Goal: Task Accomplishment & Management: Complete application form

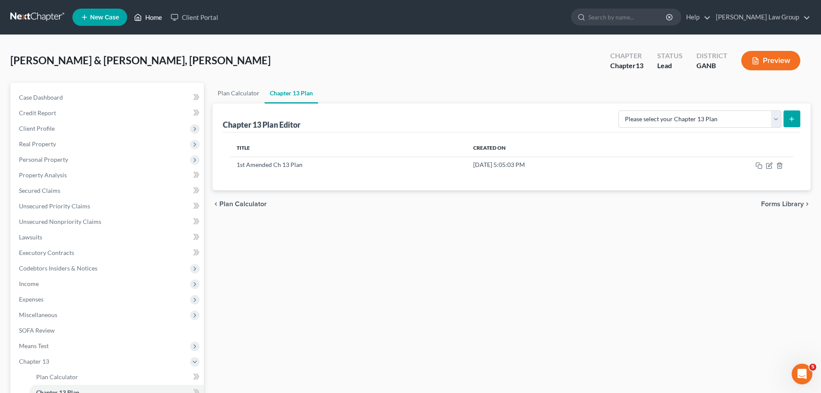
click at [149, 15] on link "Home" at bounding box center [148, 17] width 37 height 16
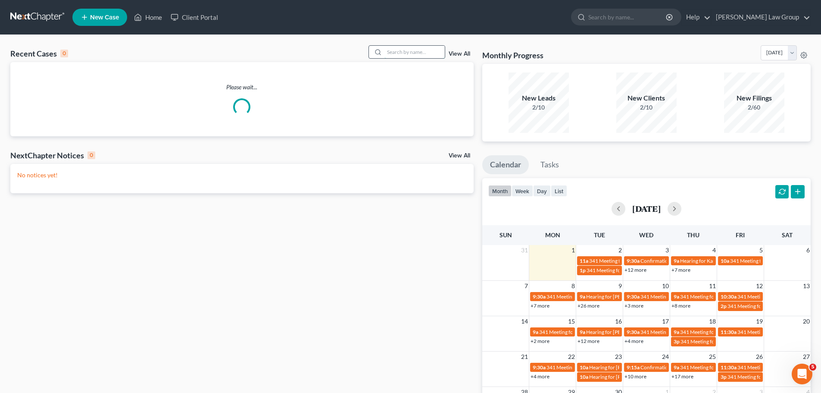
click at [404, 51] on input "search" at bounding box center [414, 52] width 60 height 12
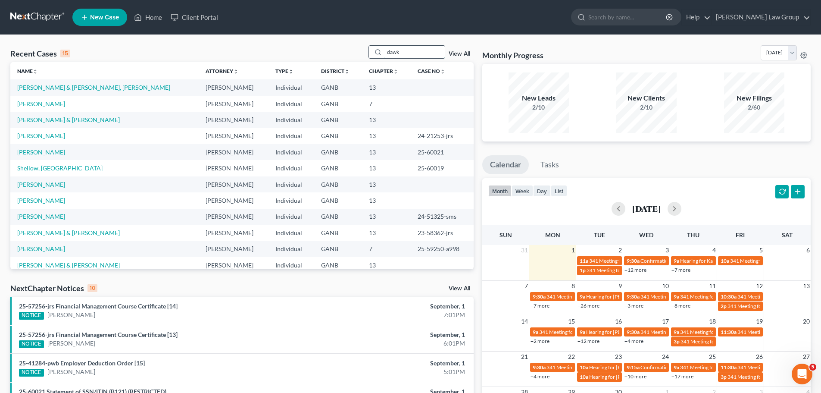
type input "dawk"
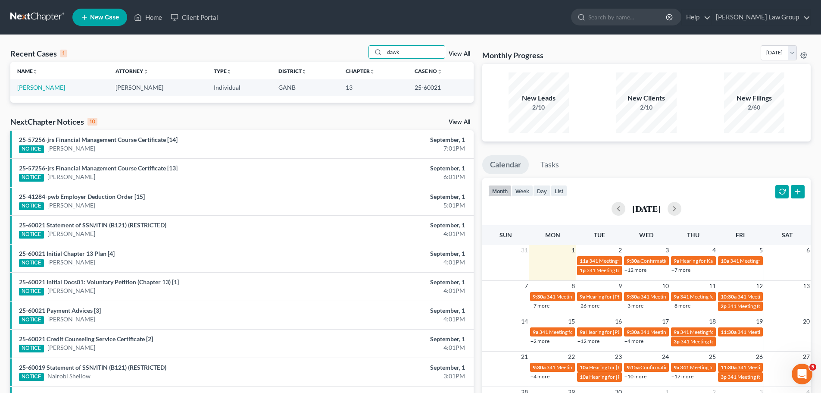
click at [37, 81] on td "[PERSON_NAME]" at bounding box center [59, 87] width 98 height 16
click at [37, 84] on link "[PERSON_NAME]" at bounding box center [41, 87] width 48 height 7
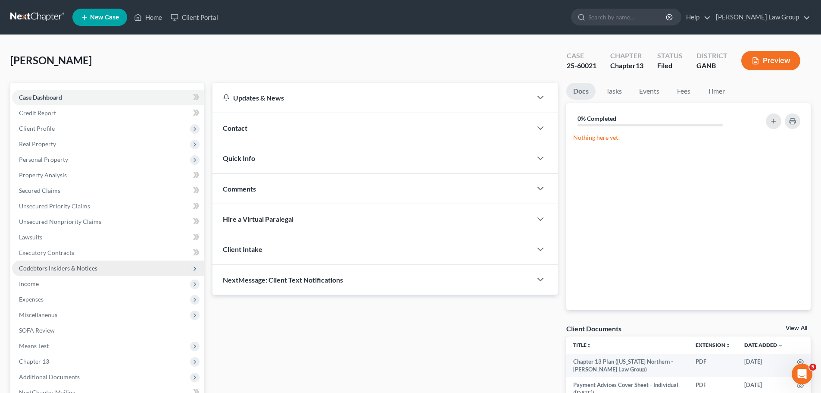
click at [82, 274] on span "Codebtors Insiders & Notices" at bounding box center [108, 268] width 192 height 16
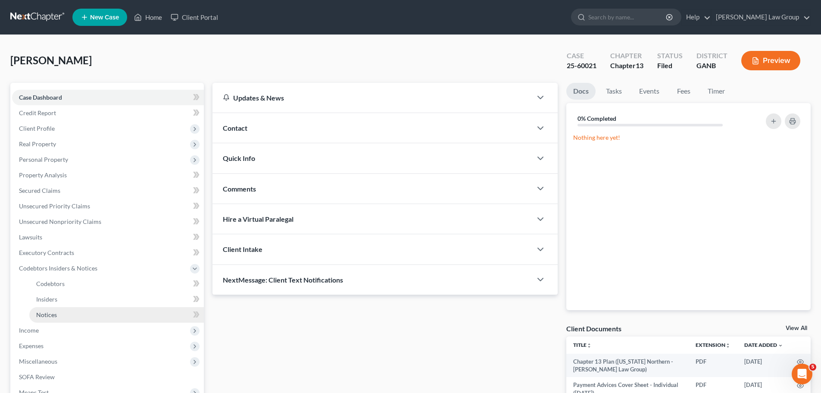
click at [74, 315] on link "Notices" at bounding box center [116, 315] width 175 height 16
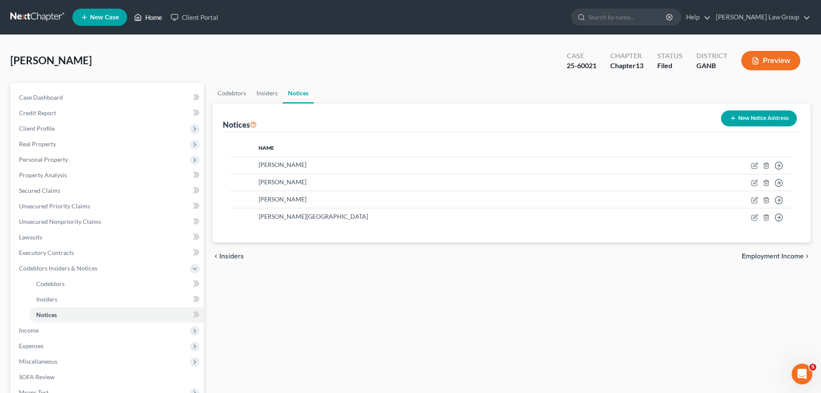
click at [141, 20] on icon at bounding box center [138, 17] width 6 height 6
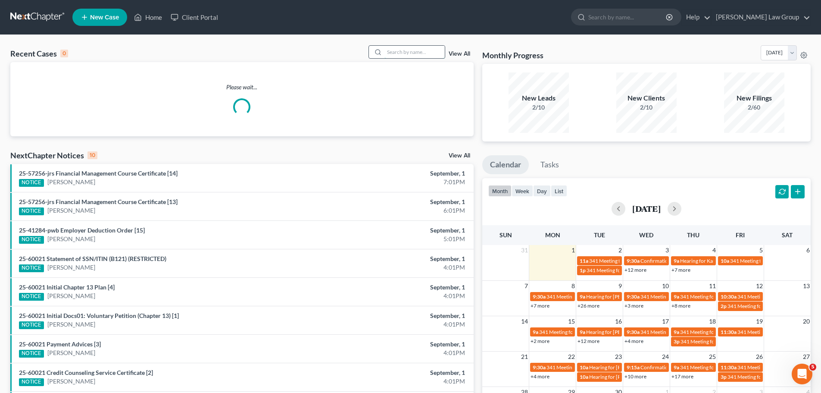
click at [407, 52] on input "search" at bounding box center [414, 52] width 60 height 12
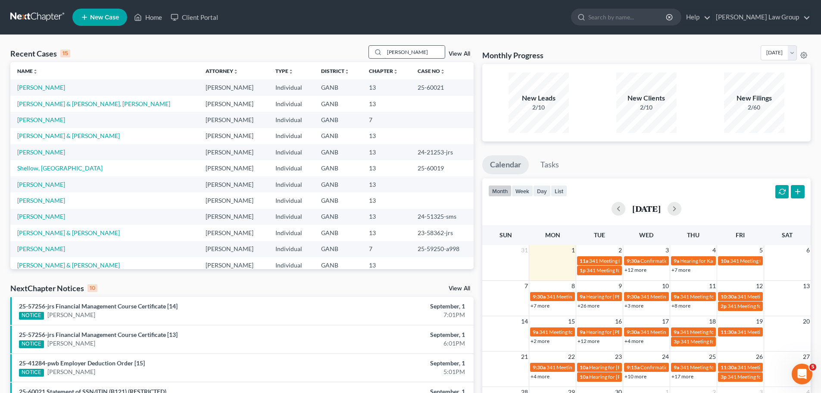
type input "[PERSON_NAME]"
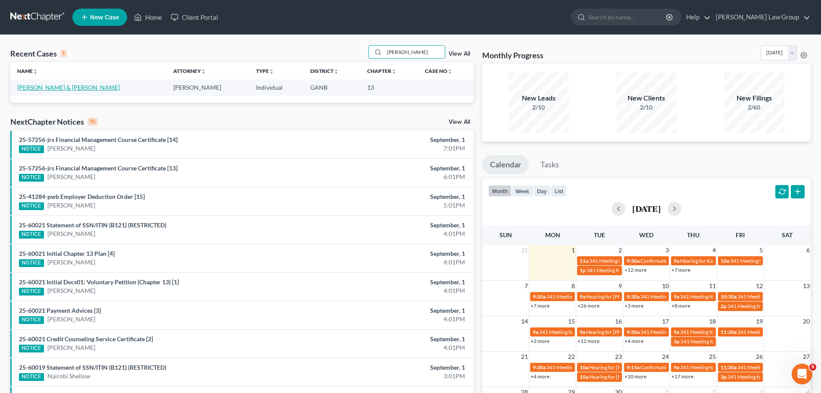
click at [58, 85] on link "[PERSON_NAME] & [PERSON_NAME]" at bounding box center [68, 87] width 103 height 7
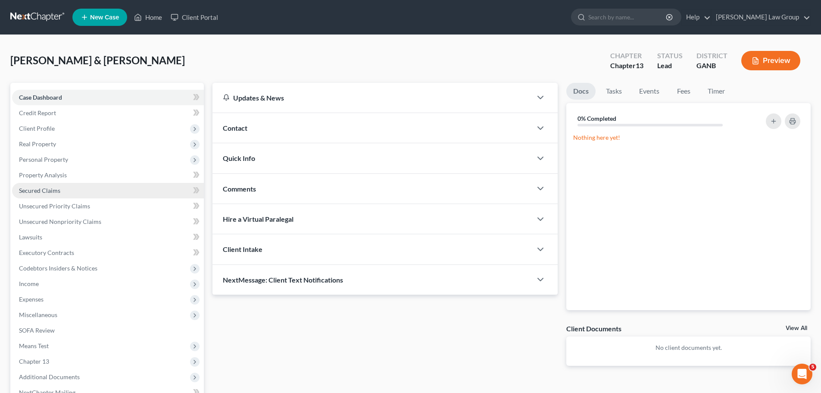
click at [57, 193] on span "Secured Claims" at bounding box center [39, 190] width 41 height 7
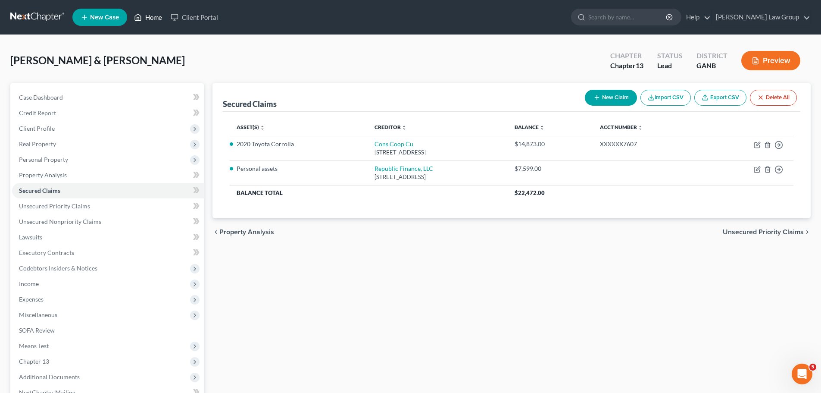
click at [152, 15] on link "Home" at bounding box center [148, 17] width 37 height 16
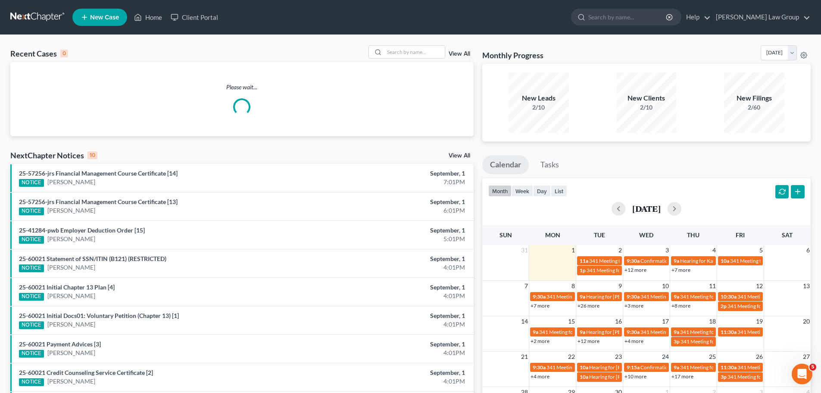
click at [446, 58] on div "View All" at bounding box center [420, 51] width 105 height 13
click at [421, 59] on div "Recent Cases 0 View All" at bounding box center [241, 53] width 463 height 17
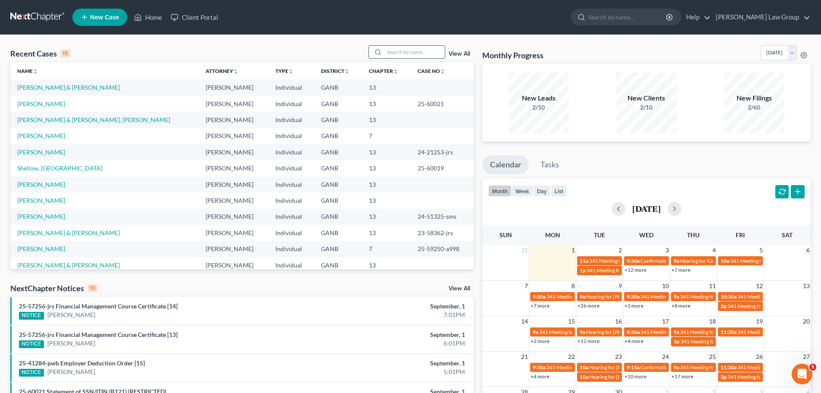
click at [403, 47] on input "search" at bounding box center [414, 52] width 60 height 12
type input "[PERSON_NAME]"
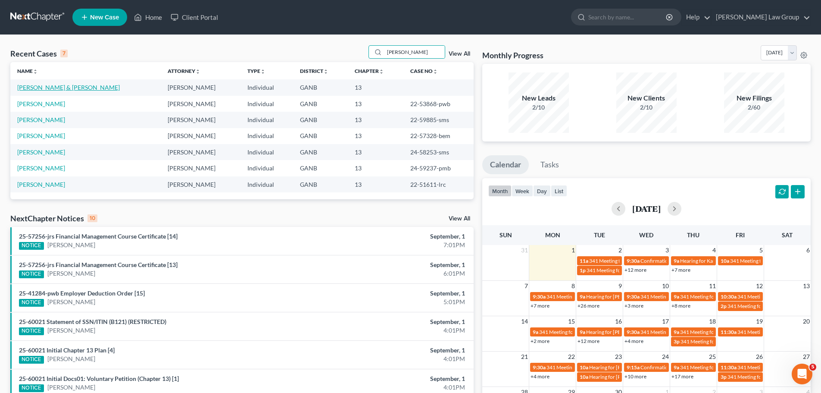
click at [42, 87] on link "[PERSON_NAME] & [PERSON_NAME]" at bounding box center [68, 87] width 103 height 7
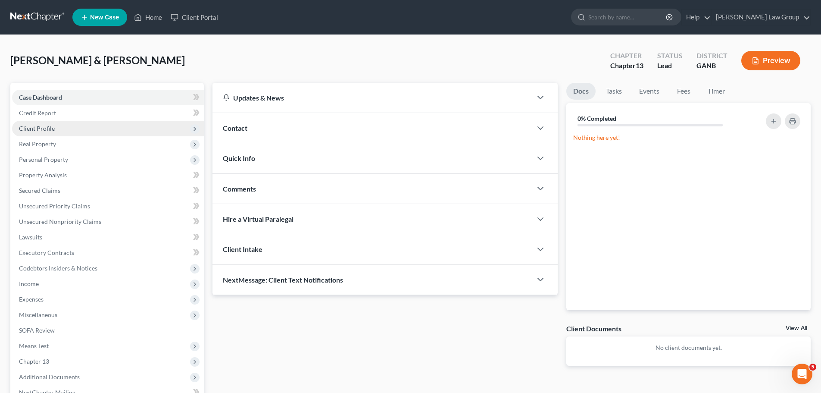
click at [61, 133] on span "Client Profile" at bounding box center [108, 129] width 192 height 16
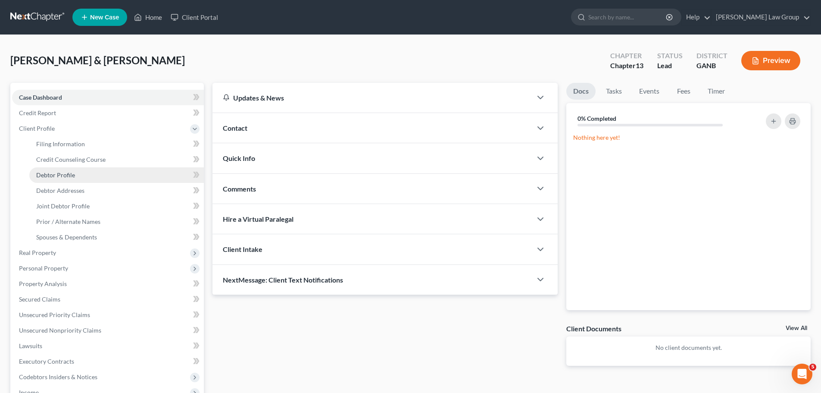
click at [87, 175] on link "Debtor Profile" at bounding box center [116, 175] width 175 height 16
select select "1"
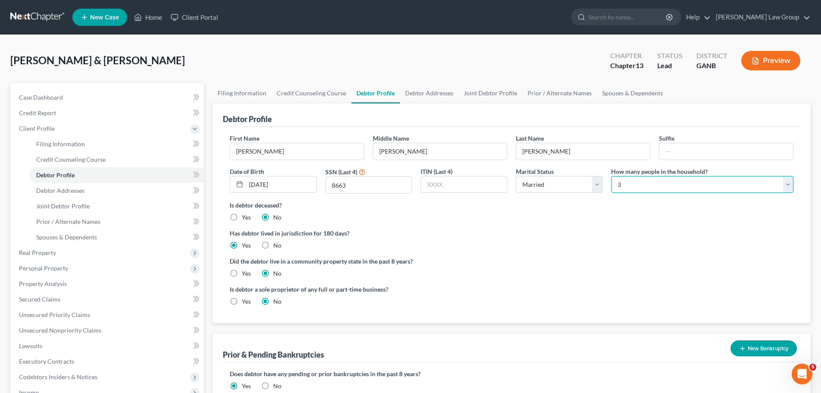
click at [672, 185] on select "Select 1 2 3 4 5 6 7 8 9 10 11 12 13 14 15 16 17 18 19 20" at bounding box center [702, 184] width 182 height 17
select select "3"
click at [611, 176] on select "Select 1 2 3 4 5 6 7 8 9 10 11 12 13 14 15 16 17 18 19 20" at bounding box center [702, 184] width 182 height 17
click at [245, 92] on link "Filing Information" at bounding box center [241, 93] width 59 height 21
select select "1"
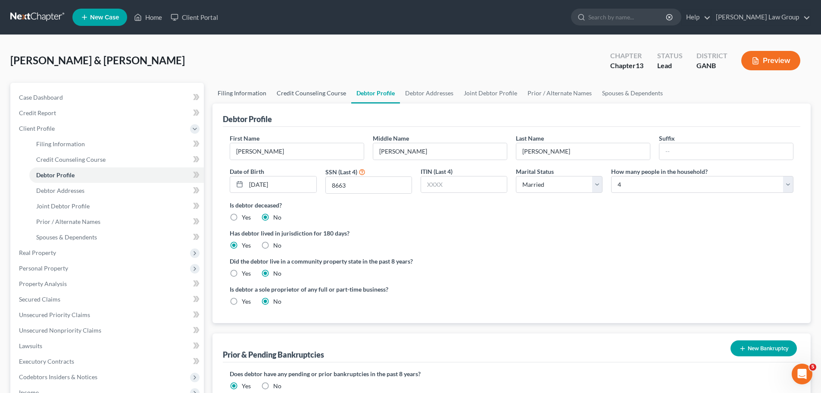
select select "1"
select select "3"
select select "10"
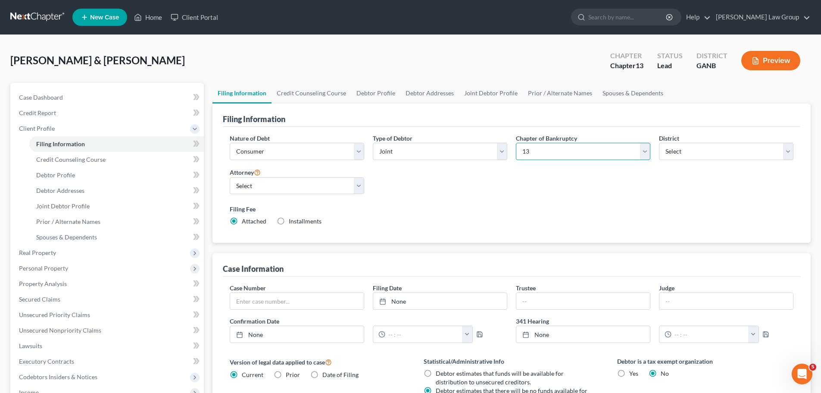
click at [562, 152] on select "Select 7 11 12 13" at bounding box center [583, 151] width 134 height 17
select select "0"
click at [516, 143] on select "Select 7 11 12 13" at bounding box center [583, 151] width 134 height 17
click at [628, 91] on link "Spouses & Dependents" at bounding box center [632, 93] width 71 height 21
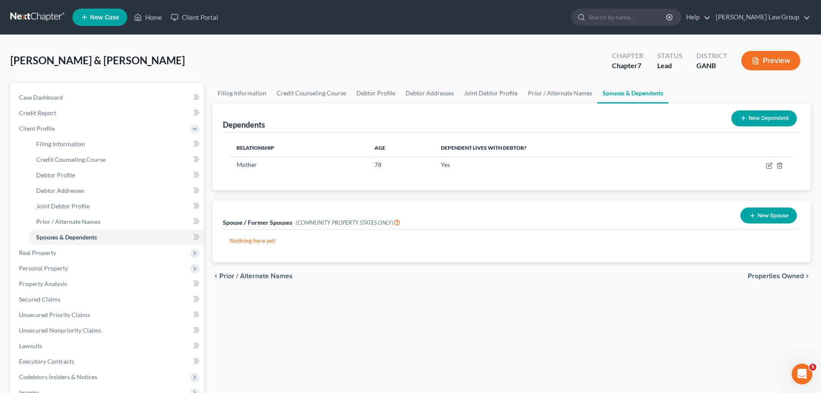
click at [763, 122] on button "New Dependent" at bounding box center [764, 118] width 66 height 16
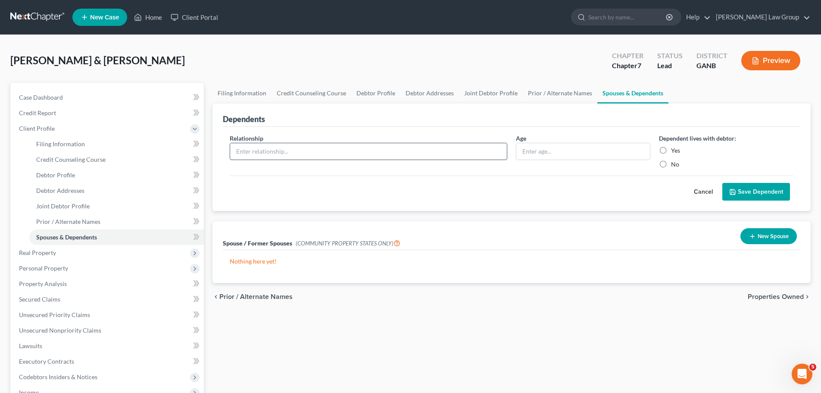
click at [285, 150] on input "text" at bounding box center [368, 151] width 277 height 16
type input "Grandchild"
type input "8"
click at [671, 150] on label "Yes" at bounding box center [675, 150] width 9 height 9
click at [674, 150] on input "Yes" at bounding box center [677, 149] width 6 height 6
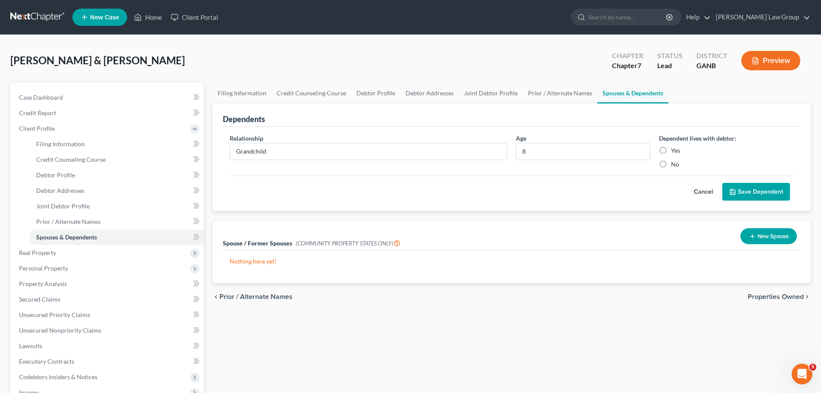
radio input "true"
click at [764, 190] on button "Save Dependent" at bounding box center [756, 192] width 68 height 18
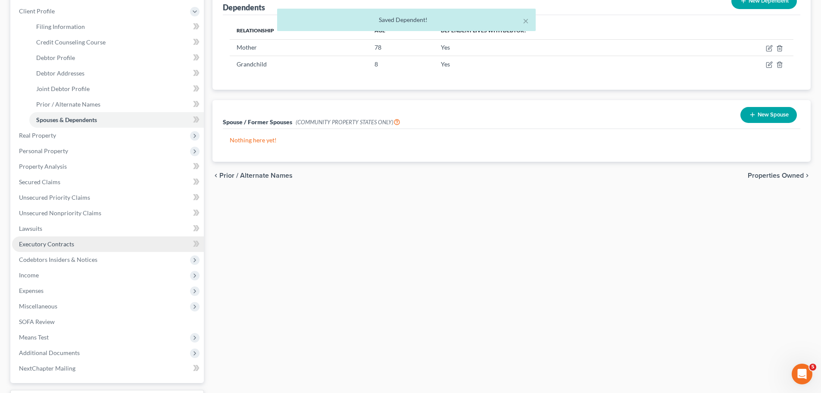
scroll to position [129, 0]
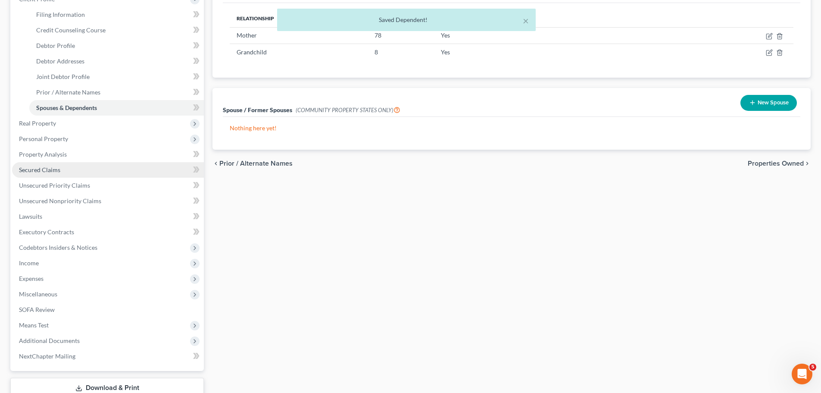
click at [84, 167] on link "Secured Claims" at bounding box center [108, 170] width 192 height 16
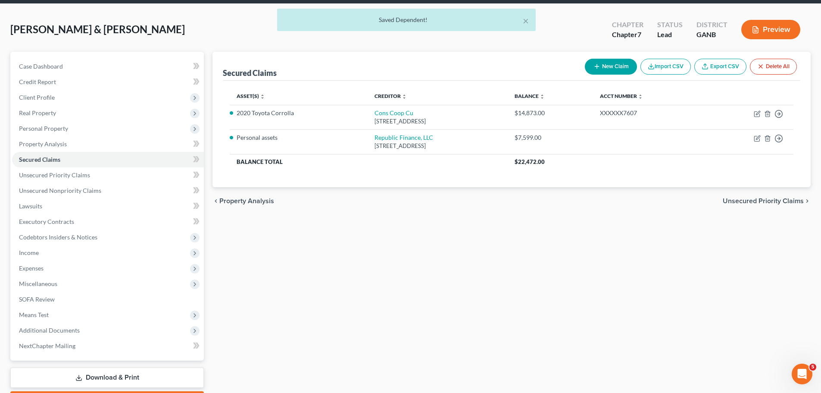
scroll to position [81, 0]
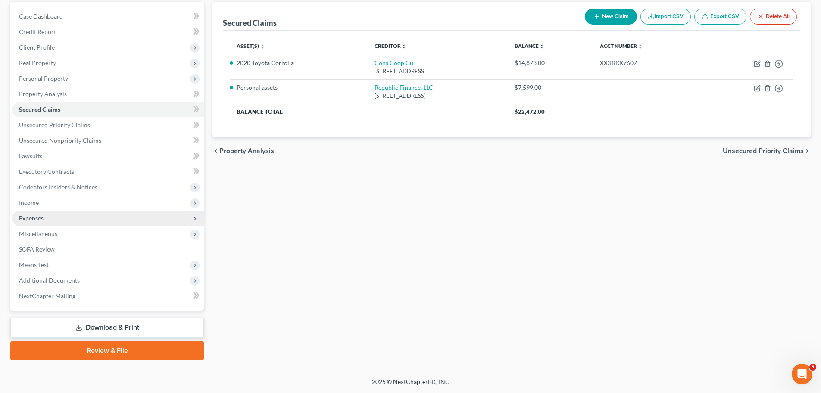
click at [58, 214] on span "Expenses" at bounding box center [108, 218] width 192 height 16
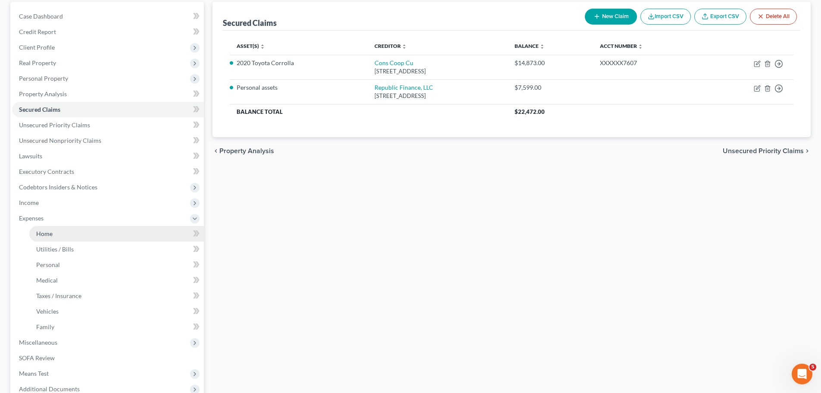
click at [70, 231] on link "Home" at bounding box center [116, 234] width 175 height 16
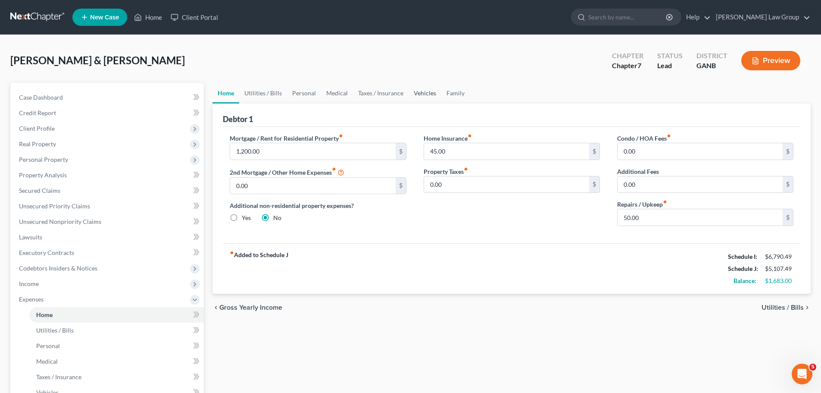
click at [427, 93] on link "Vehicles" at bounding box center [425, 93] width 33 height 21
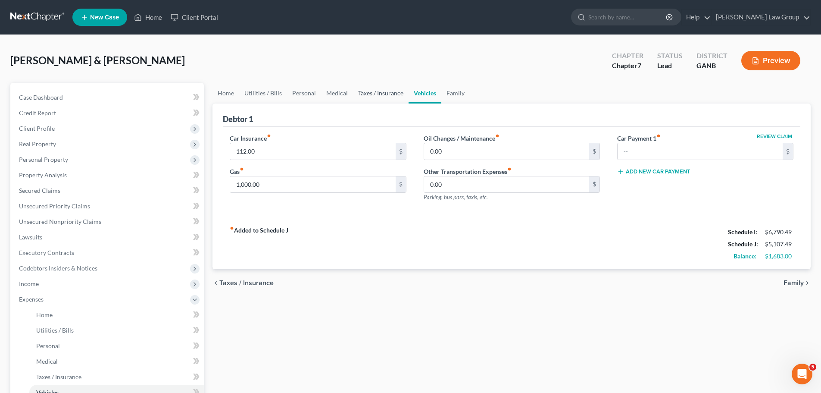
click at [384, 92] on link "Taxes / Insurance" at bounding box center [381, 93] width 56 height 21
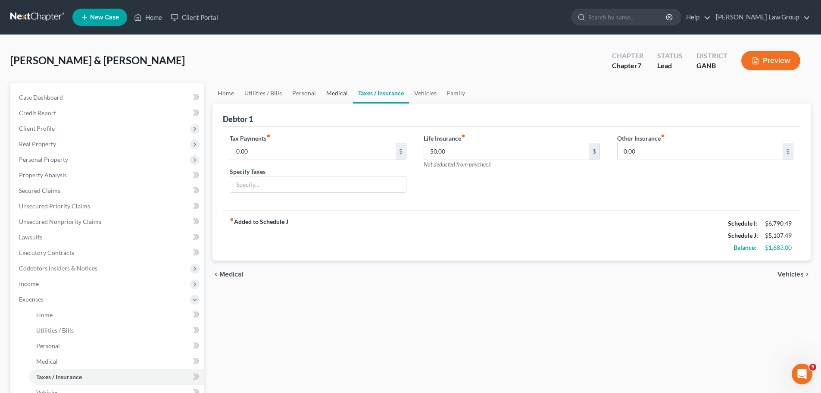
click at [327, 94] on link "Medical" at bounding box center [337, 93] width 32 height 21
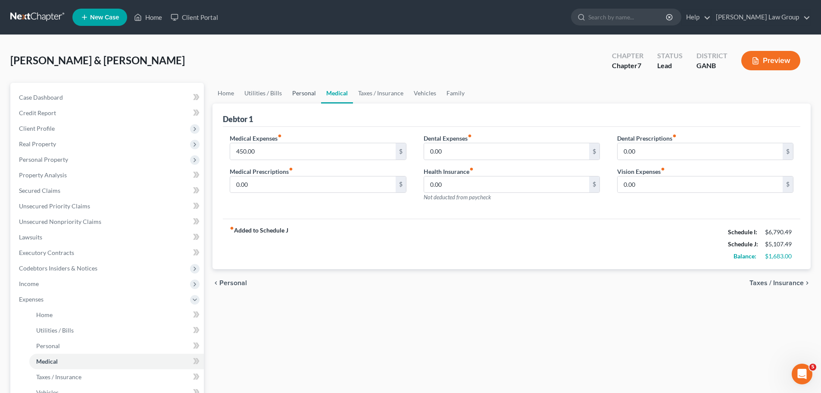
click at [310, 95] on link "Personal" at bounding box center [304, 93] width 34 height 21
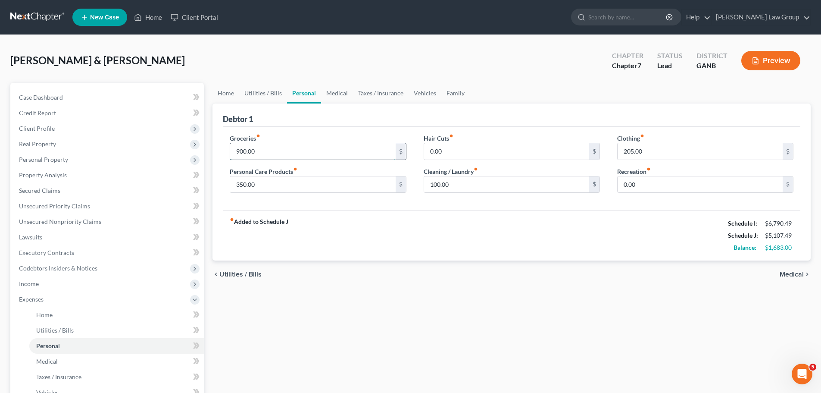
click at [272, 156] on input "900.00" at bounding box center [312, 151] width 165 height 16
type input "1,350"
click at [287, 186] on input "350.00" at bounding box center [312, 184] width 165 height 16
click at [490, 180] on input "100.00" at bounding box center [506, 184] width 165 height 16
type input "150"
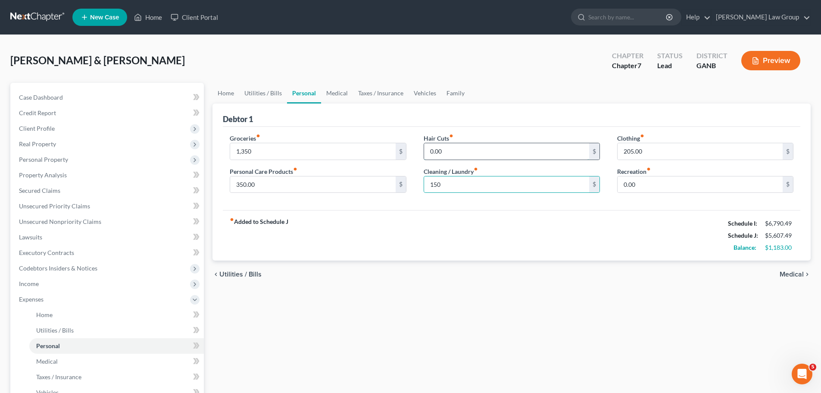
click at [514, 149] on input "0.00" at bounding box center [506, 151] width 165 height 16
type input "100"
click at [574, 237] on div "fiber_manual_record Added to Schedule J Schedule I: $6,790.49 Schedule J: $5,70…" at bounding box center [512, 235] width 578 height 50
click at [331, 96] on link "Medical" at bounding box center [337, 93] width 32 height 21
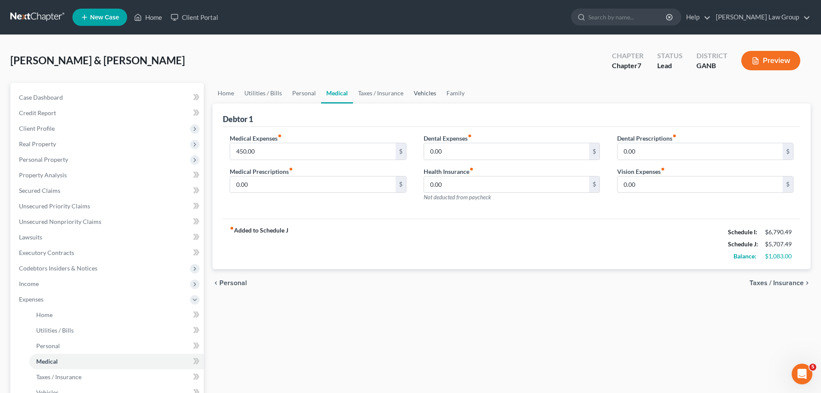
click at [424, 92] on link "Vehicles" at bounding box center [425, 93] width 33 height 21
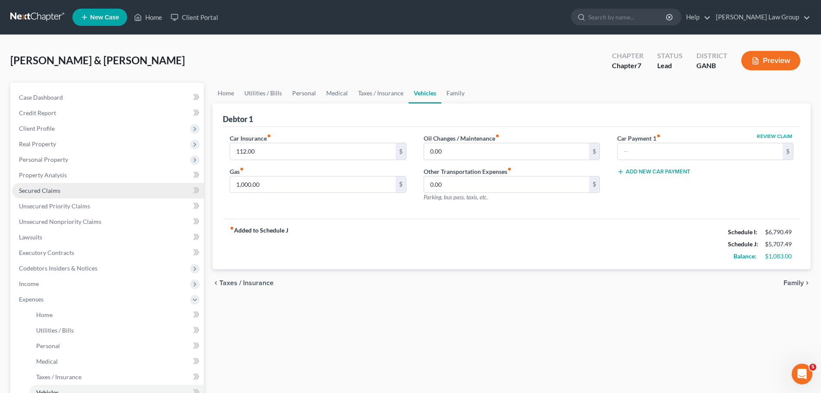
click at [64, 194] on link "Secured Claims" at bounding box center [108, 191] width 192 height 16
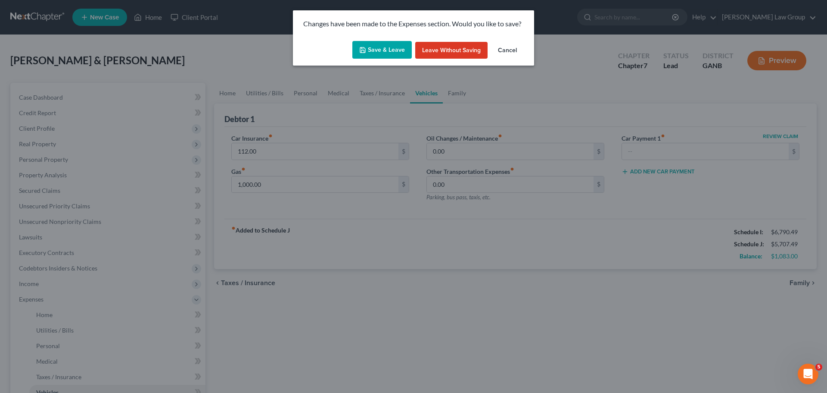
click at [379, 47] on button "Save & Leave" at bounding box center [382, 50] width 59 height 18
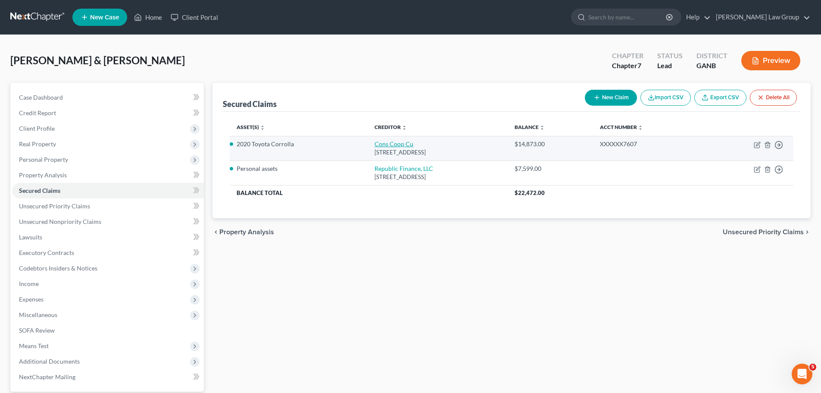
click at [375, 143] on link "Cons Coop Cu" at bounding box center [394, 143] width 39 height 7
select select "14"
select select "5"
select select "2"
select select "0"
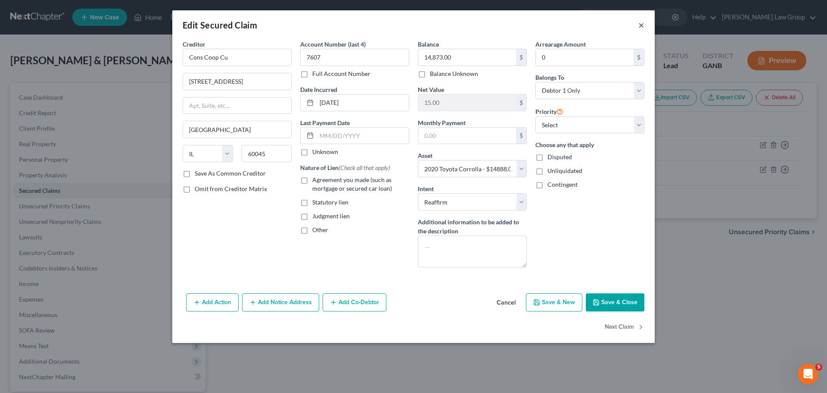
click at [641, 22] on button "×" at bounding box center [642, 25] width 6 height 10
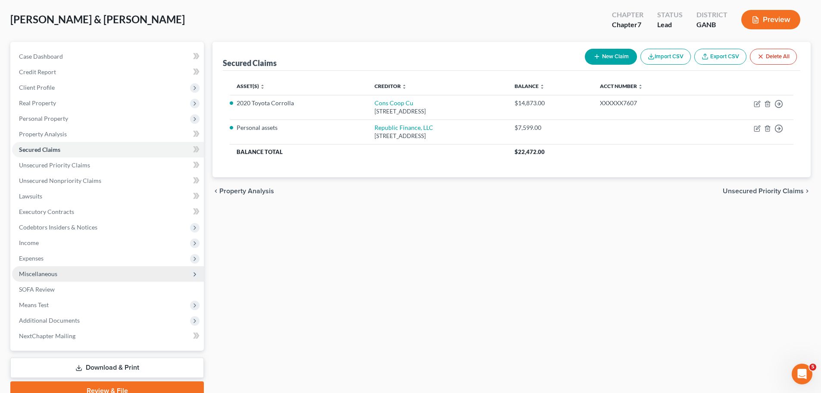
scroll to position [43, 0]
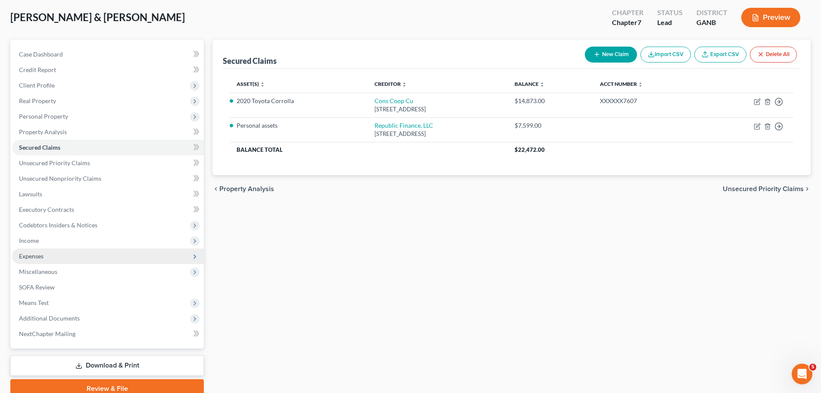
click at [58, 255] on span "Expenses" at bounding box center [108, 256] width 192 height 16
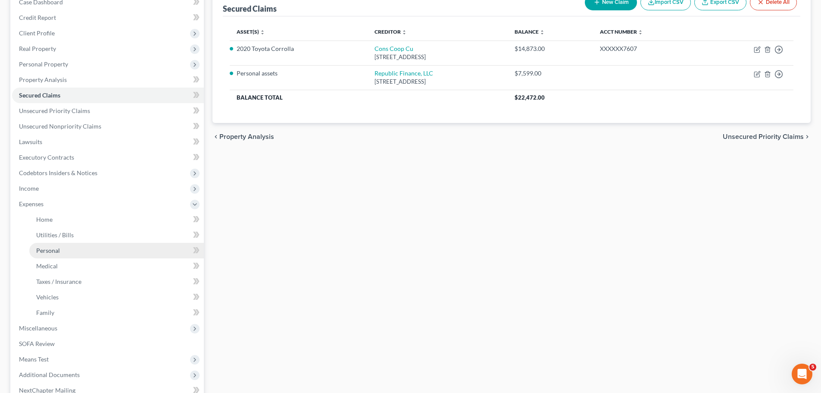
scroll to position [172, 0]
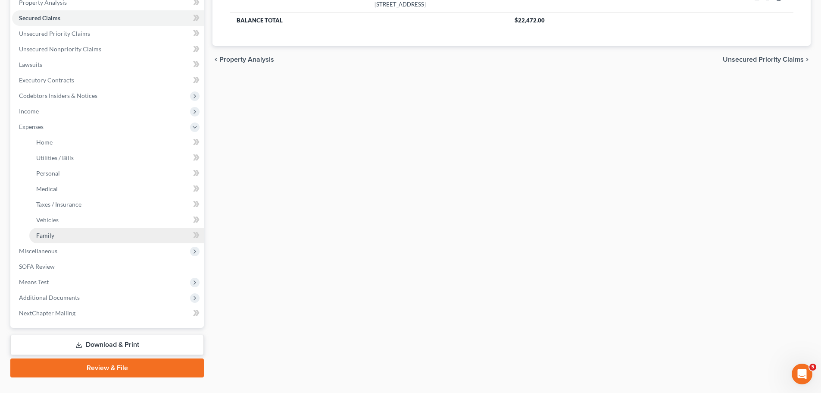
click at [64, 241] on link "Family" at bounding box center [116, 236] width 175 height 16
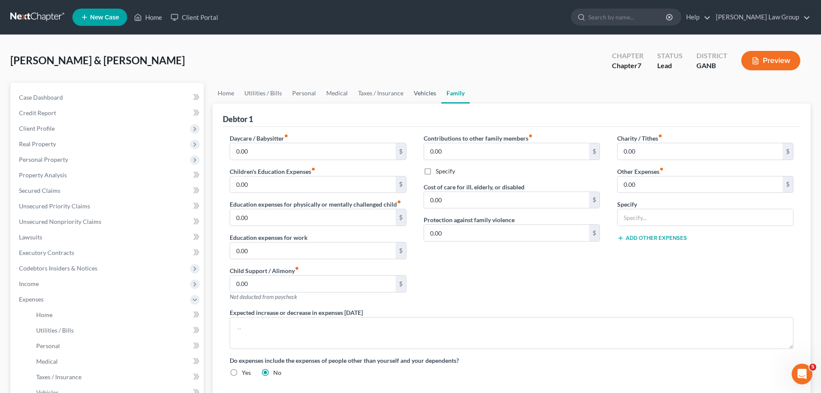
click at [425, 97] on link "Vehicles" at bounding box center [425, 93] width 33 height 21
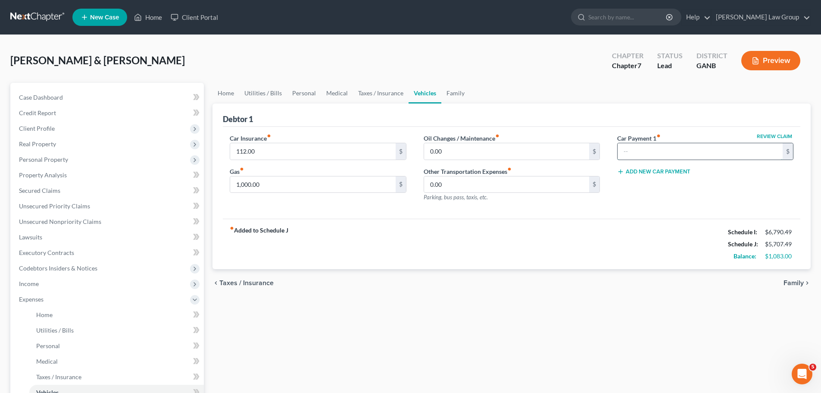
click at [661, 154] on input "text" at bounding box center [700, 151] width 165 height 16
type input "405"
click at [618, 229] on div "fiber_manual_record Added to Schedule J Schedule I: $6,790.49 Schedule J: $5,70…" at bounding box center [512, 244] width 578 height 50
click at [452, 94] on link "Family" at bounding box center [455, 93] width 28 height 21
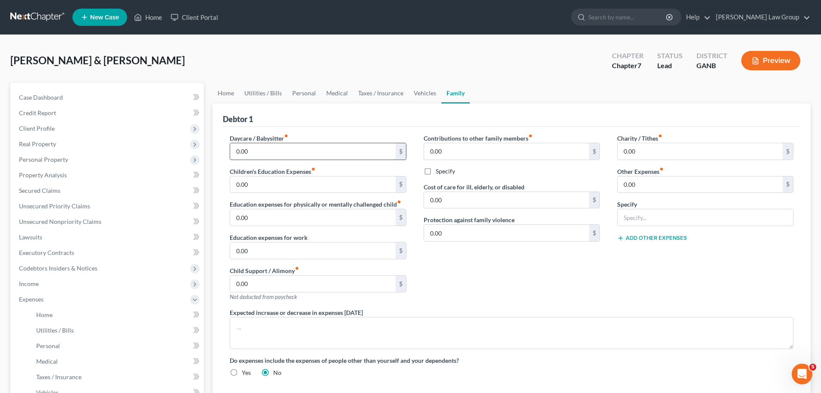
click at [284, 151] on input "0.00" at bounding box center [312, 151] width 165 height 16
type input "200.00"
click at [422, 88] on link "Vehicles" at bounding box center [425, 93] width 33 height 21
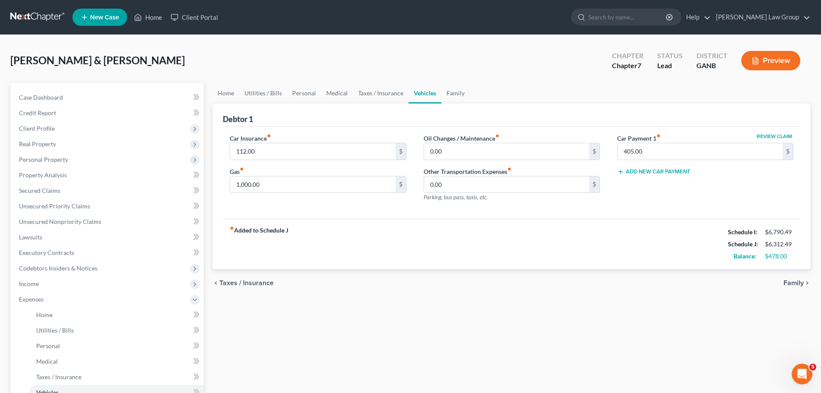
click at [572, 254] on div "fiber_manual_record Added to Schedule J Schedule I: $6,790.49 Schedule J: $6,31…" at bounding box center [512, 244] width 578 height 50
click at [372, 85] on link "Taxes / Insurance" at bounding box center [381, 93] width 56 height 21
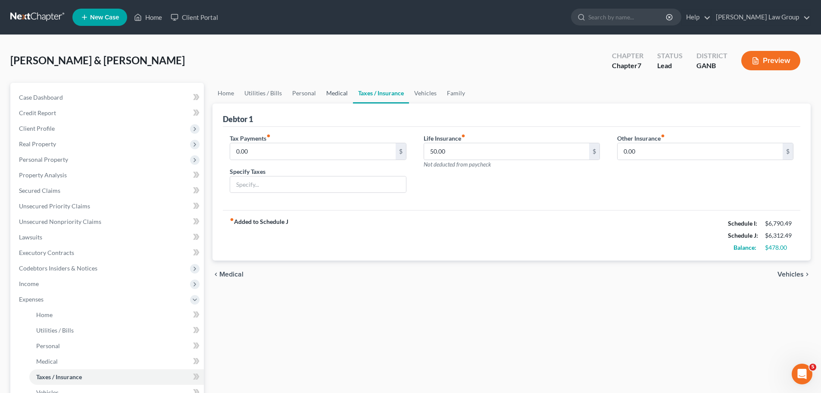
click at [330, 88] on link "Medical" at bounding box center [337, 93] width 32 height 21
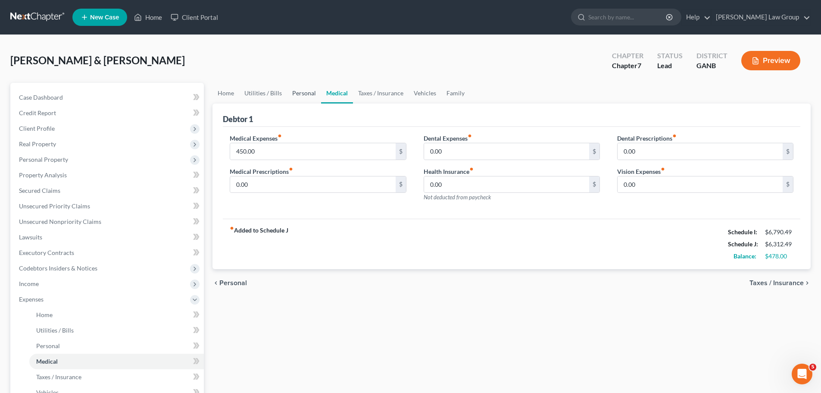
click at [298, 90] on link "Personal" at bounding box center [304, 93] width 34 height 21
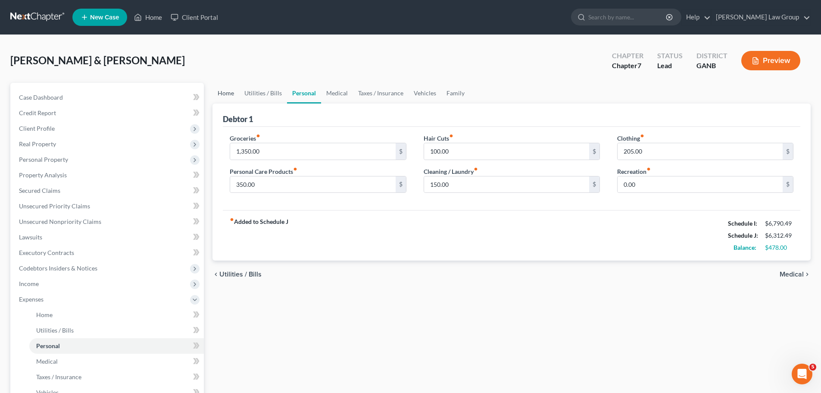
click at [233, 95] on link "Home" at bounding box center [225, 93] width 27 height 21
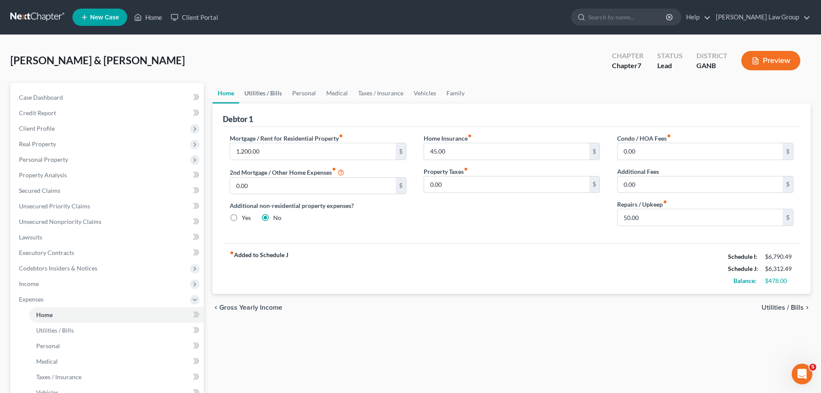
click at [262, 91] on link "Utilities / Bills" at bounding box center [263, 93] width 48 height 21
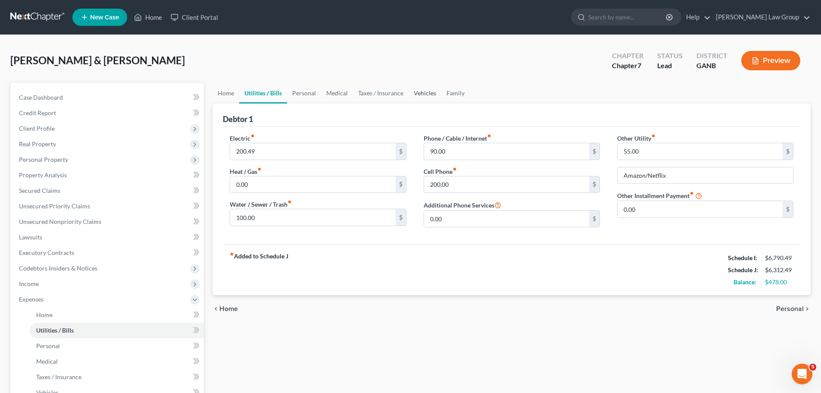
click at [418, 97] on link "Vehicles" at bounding box center [425, 93] width 33 height 21
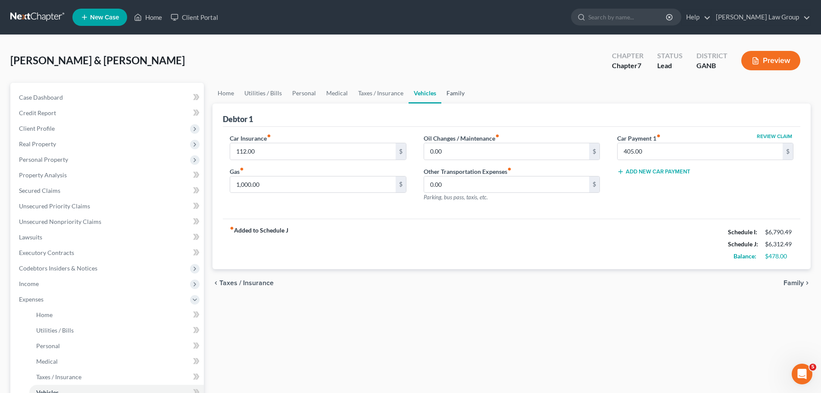
click at [451, 94] on link "Family" at bounding box center [455, 93] width 28 height 21
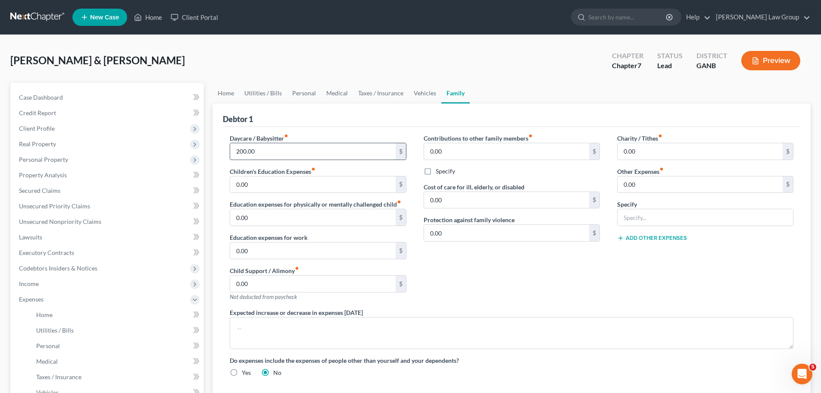
click at [283, 151] on input "200.00" at bounding box center [312, 151] width 165 height 16
type input "450"
click at [354, 115] on div "Debtor 1" at bounding box center [512, 114] width 578 height 23
click at [543, 292] on div "Contributions to other family members fiber_manual_record 0.00 $ Specify Cost o…" at bounding box center [512, 221] width 194 height 174
click at [409, 96] on link "Vehicles" at bounding box center [425, 93] width 33 height 21
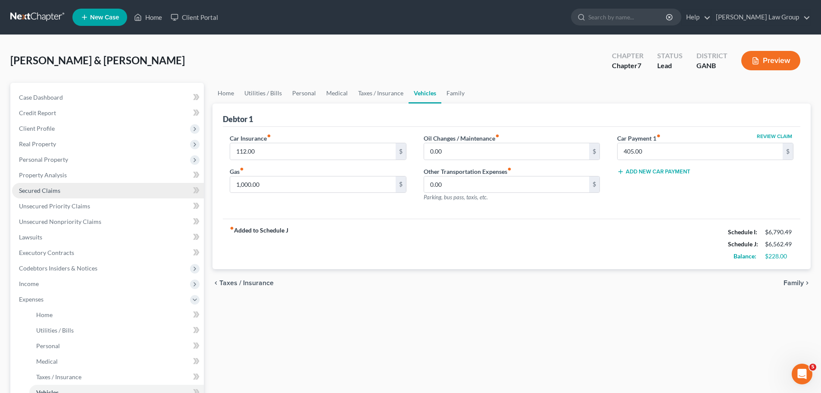
click at [36, 191] on span "Secured Claims" at bounding box center [39, 190] width 41 height 7
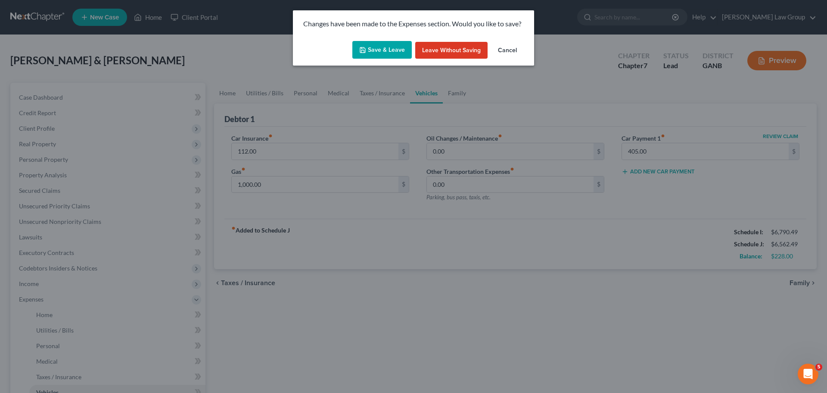
click at [381, 50] on button "Save & Leave" at bounding box center [382, 50] width 59 height 18
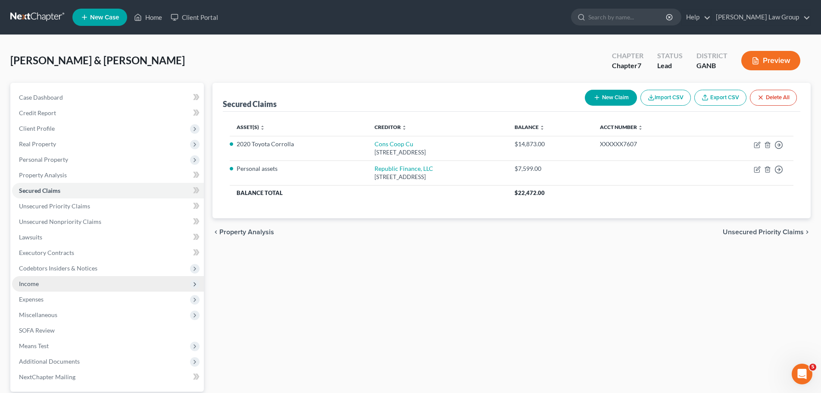
click at [46, 290] on span "Income" at bounding box center [108, 284] width 192 height 16
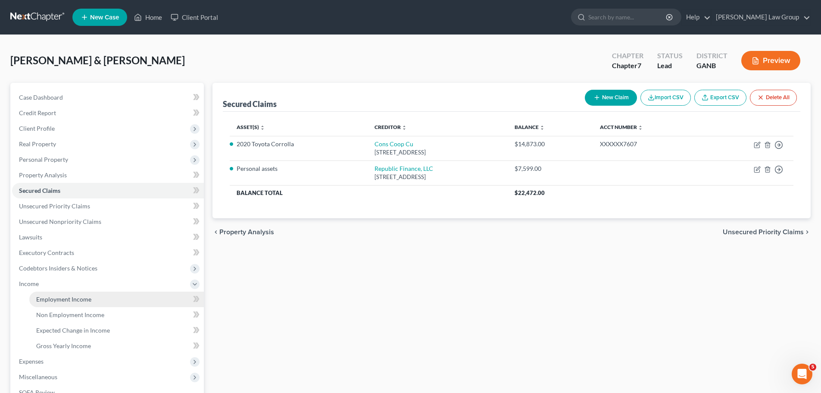
click at [103, 298] on link "Employment Income" at bounding box center [116, 299] width 175 height 16
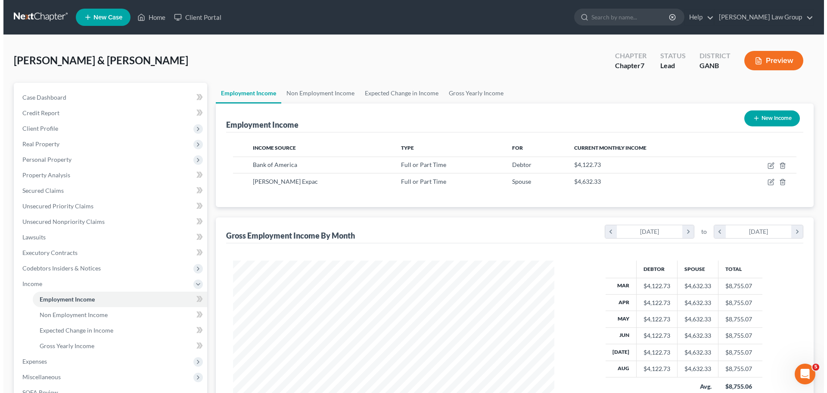
scroll to position [161, 339]
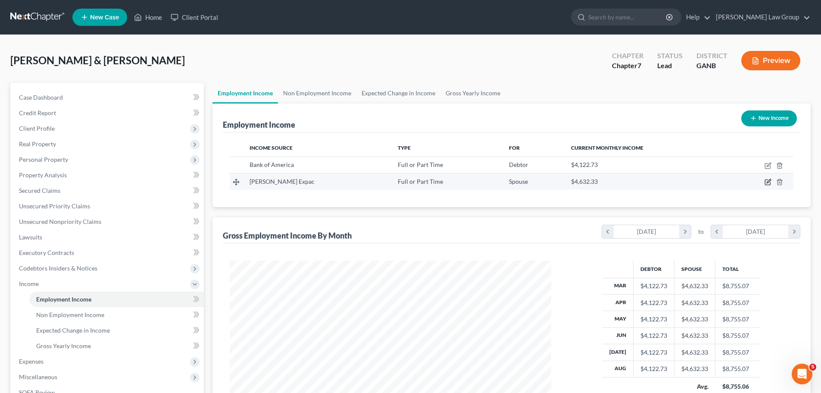
click at [766, 182] on icon "button" at bounding box center [768, 181] width 7 height 7
select select "0"
select select "10"
select select "2"
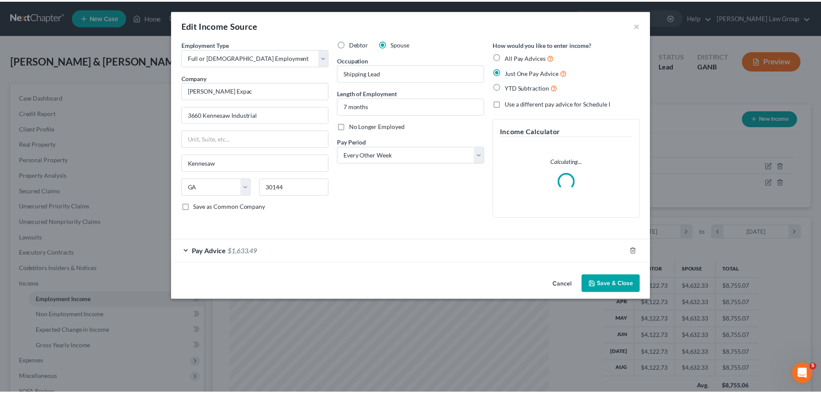
scroll to position [162, 342]
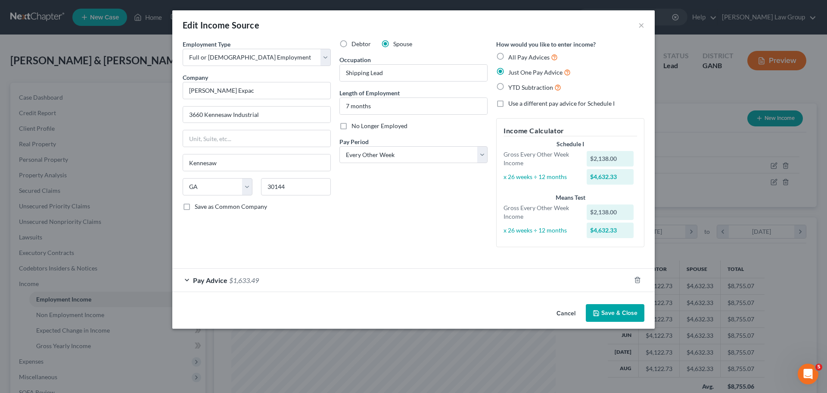
click at [621, 315] on button "Save & Close" at bounding box center [615, 313] width 59 height 18
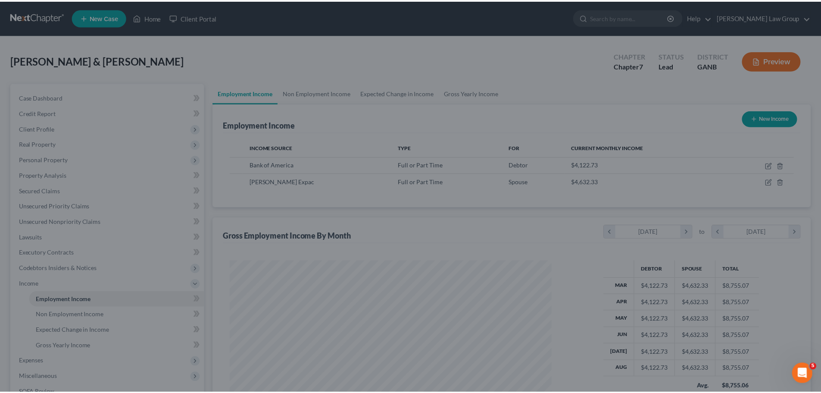
scroll to position [430824, 430646]
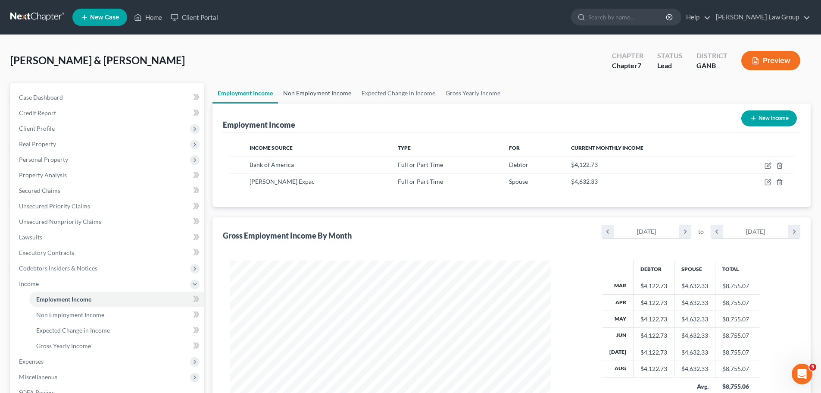
click at [320, 86] on link "Non Employment Income" at bounding box center [317, 93] width 78 height 21
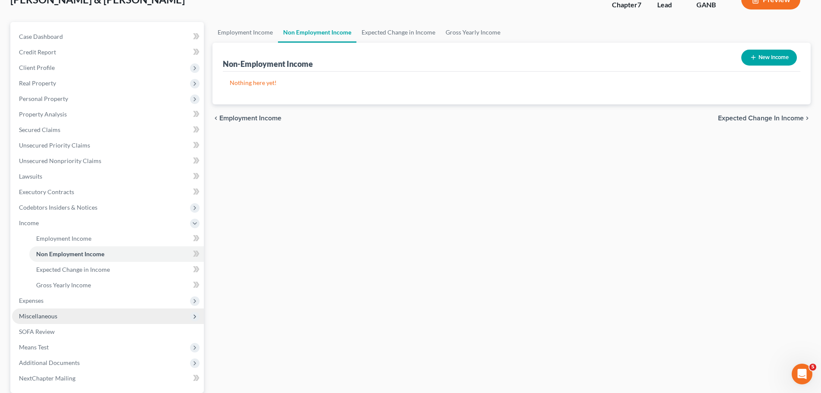
scroll to position [143, 0]
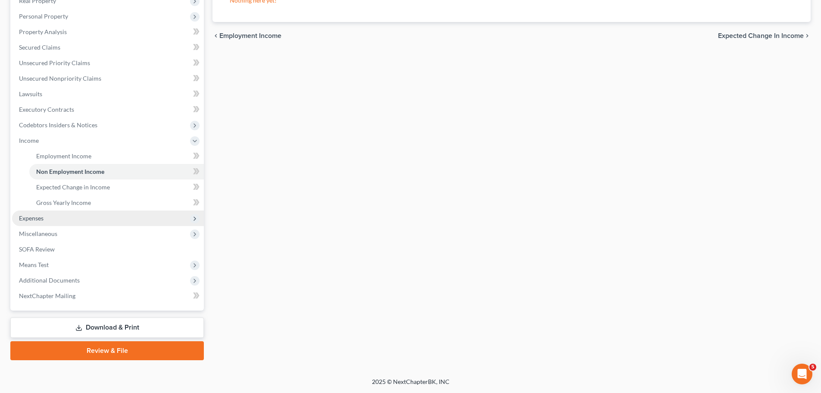
click at [77, 221] on span "Expenses" at bounding box center [108, 218] width 192 height 16
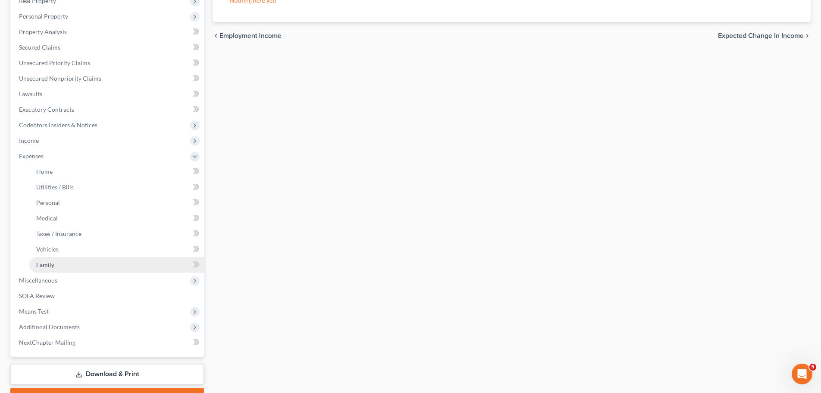
click at [89, 267] on link "Family" at bounding box center [116, 265] width 175 height 16
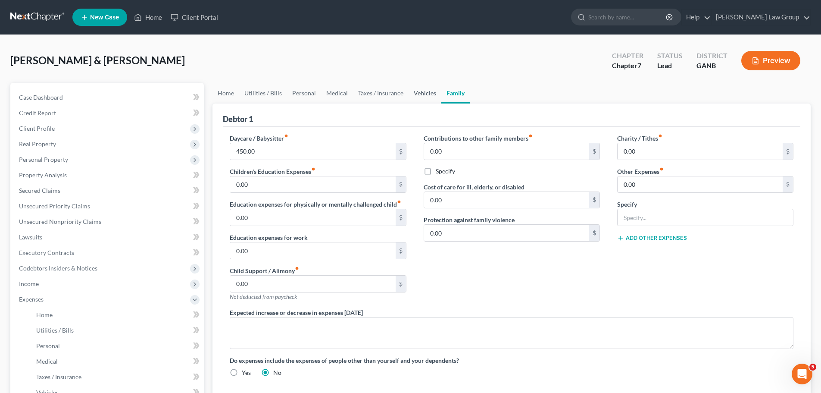
click at [424, 90] on link "Vehicles" at bounding box center [425, 93] width 33 height 21
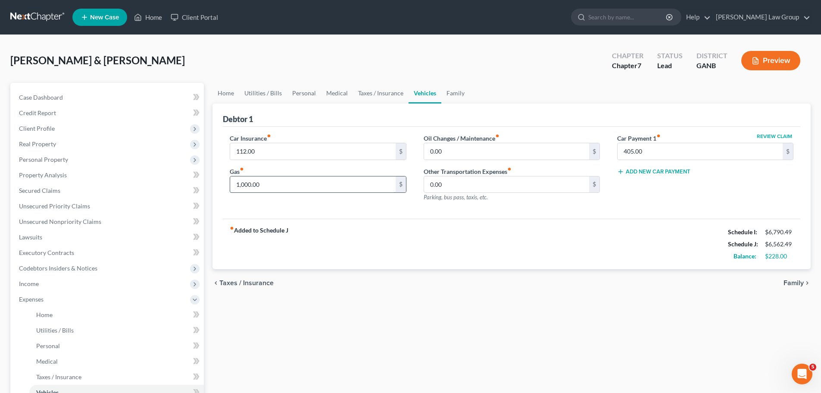
click at [280, 184] on input "1,000.00" at bounding box center [312, 184] width 165 height 16
type input "600"
click at [524, 248] on div "fiber_manual_record Added to Schedule J Schedule I: $6,790.49 Schedule J: $6,16…" at bounding box center [512, 244] width 578 height 50
click at [383, 88] on link "Taxes / Insurance" at bounding box center [381, 93] width 56 height 21
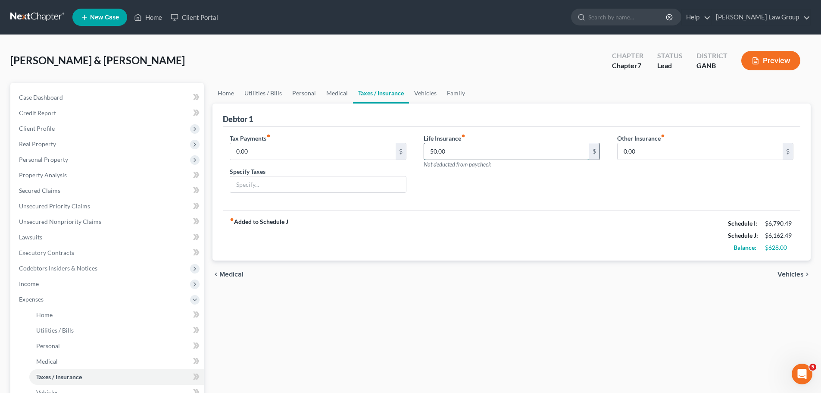
click at [465, 155] on input "50.00" at bounding box center [506, 151] width 165 height 16
click at [430, 152] on input "50.00" at bounding box center [506, 151] width 165 height 16
type input "150.00"
click at [483, 225] on div "fiber_manual_record Added to Schedule J Schedule I: $6,790.49 Schedule J: $6,26…" at bounding box center [512, 235] width 578 height 50
click at [322, 88] on link "Medical" at bounding box center [337, 93] width 32 height 21
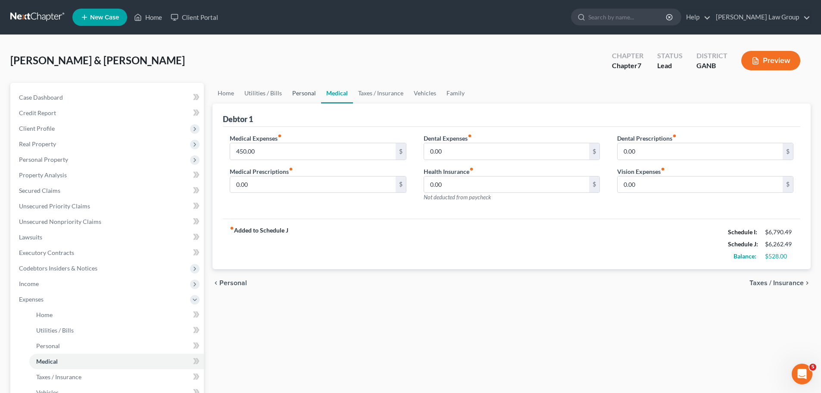
click at [303, 99] on link "Personal" at bounding box center [304, 93] width 34 height 21
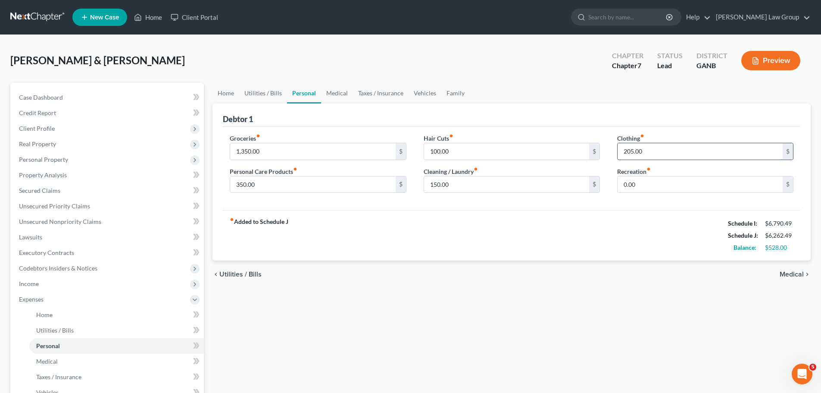
click at [669, 150] on input "205.00" at bounding box center [700, 151] width 165 height 16
type input "300.00"
click at [521, 204] on div "Groceries fiber_manual_record 1,350.00 $ Personal Care Products fiber_manual_re…" at bounding box center [512, 169] width 578 height 84
click at [258, 98] on link "Utilities / Bills" at bounding box center [263, 93] width 48 height 21
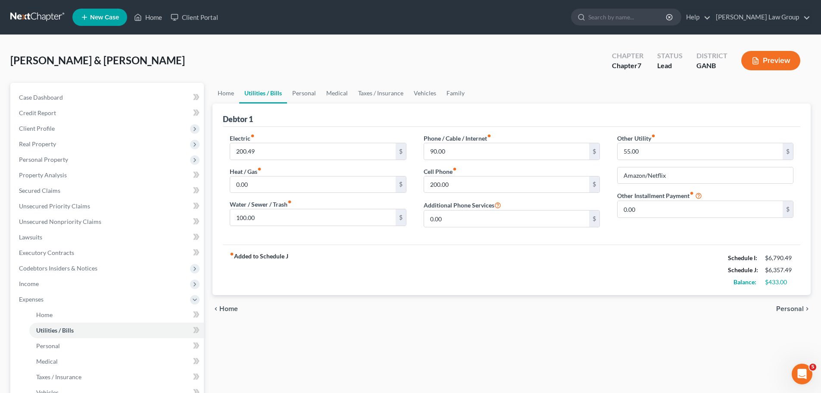
click at [272, 138] on div "Electric fiber_manual_record 200.49 $" at bounding box center [318, 147] width 176 height 26
click at [244, 151] on input "200.49" at bounding box center [312, 151] width 165 height 16
click at [234, 151] on input "200.49" at bounding box center [312, 151] width 165 height 16
click at [246, 152] on input "200.49" at bounding box center [312, 151] width 165 height 16
drag, startPoint x: 243, startPoint y: 150, endPoint x: 233, endPoint y: 152, distance: 10.5
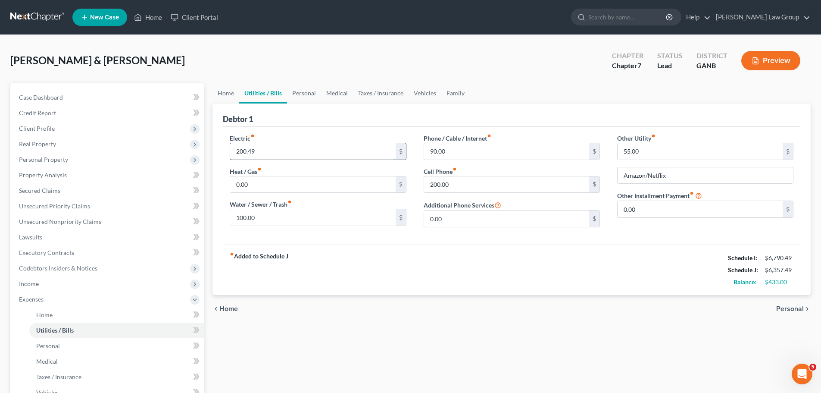
click at [233, 152] on input "200.49" at bounding box center [312, 151] width 165 height 16
click at [652, 211] on input "0.00" at bounding box center [700, 209] width 165 height 16
click at [459, 186] on input "200.00" at bounding box center [506, 184] width 165 height 16
click at [363, 254] on div "fiber_manual_record Added to Schedule J Schedule I: $6,790.49 Schedule J: $6,48…" at bounding box center [512, 269] width 578 height 50
click at [244, 150] on input "330.49" at bounding box center [312, 151] width 165 height 16
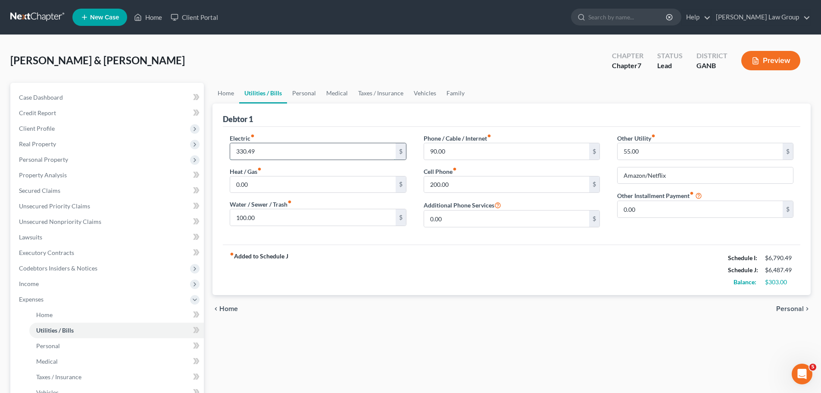
click at [241, 153] on input "330.49" at bounding box center [312, 151] width 165 height 16
click at [243, 153] on input "330.49" at bounding box center [312, 151] width 165 height 16
click at [244, 150] on input "330.49" at bounding box center [312, 151] width 165 height 16
click at [240, 153] on input "330.49" at bounding box center [312, 151] width 165 height 16
type input "390.49"
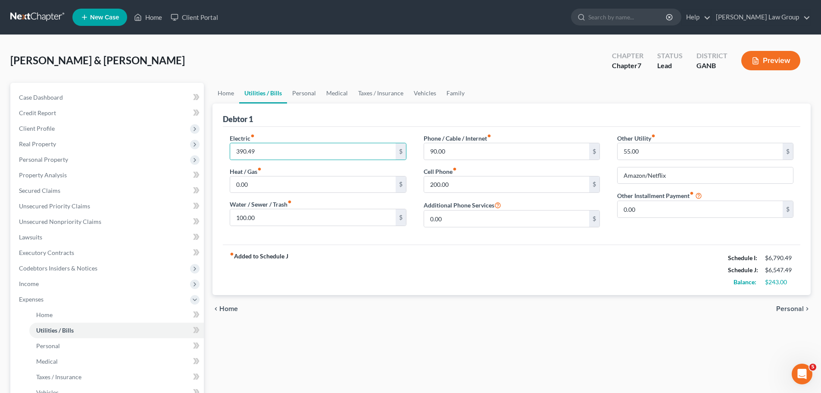
click at [450, 245] on div "fiber_manual_record Added to Schedule J Schedule I: $6,790.49 Schedule J: $6,54…" at bounding box center [512, 269] width 578 height 50
click at [232, 95] on link "Home" at bounding box center [225, 93] width 27 height 21
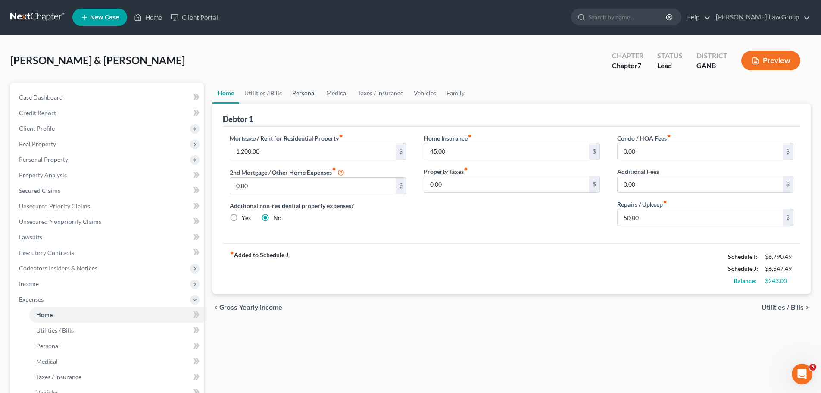
click at [305, 94] on link "Personal" at bounding box center [304, 93] width 34 height 21
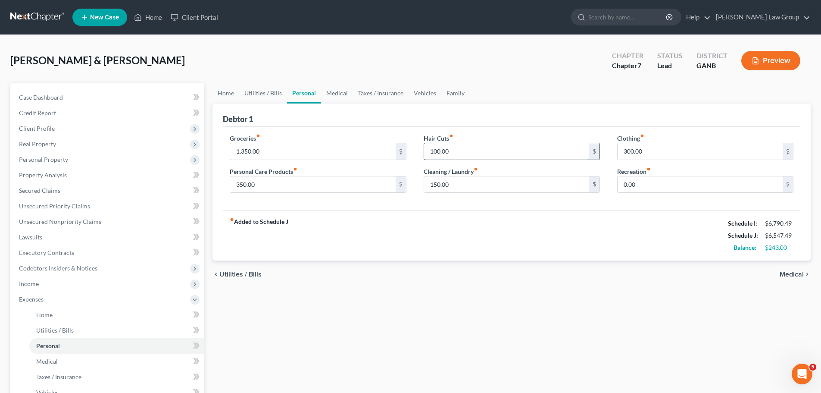
click at [504, 158] on input "100.00" at bounding box center [506, 151] width 165 height 16
type input "150"
click at [490, 259] on div "fiber_manual_record Added to Schedule J Schedule I: $6,790.49 Schedule J: $6,59…" at bounding box center [512, 235] width 578 height 50
click at [338, 89] on link "Medical" at bounding box center [337, 93] width 32 height 21
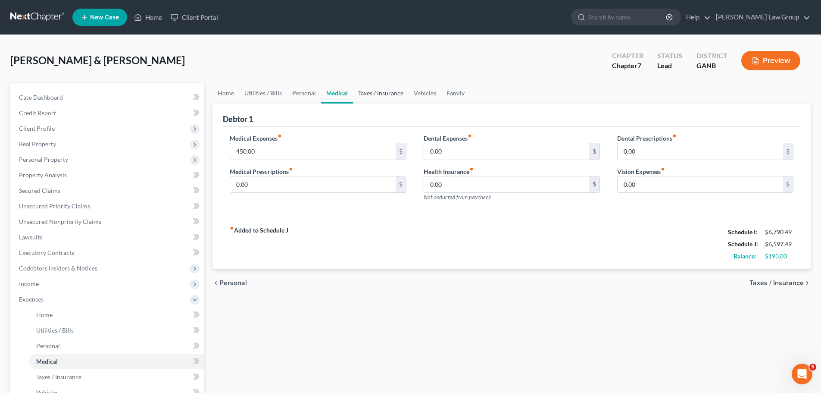
click at [372, 89] on link "Taxes / Insurance" at bounding box center [381, 93] width 56 height 21
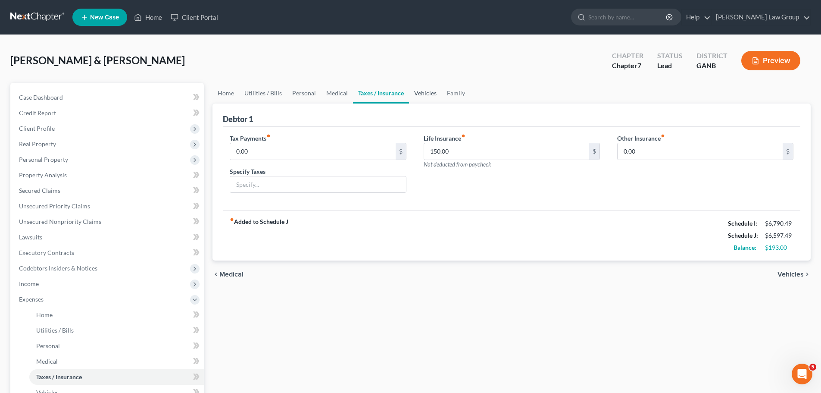
click at [434, 92] on link "Vehicles" at bounding box center [425, 93] width 33 height 21
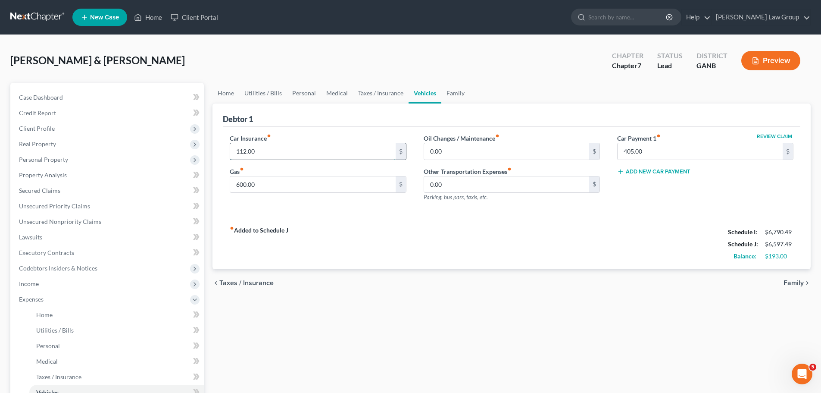
click at [243, 151] on input "112.00" at bounding box center [312, 151] width 165 height 16
click at [240, 154] on input "112.00" at bounding box center [312, 151] width 165 height 16
type input "172.00"
click at [427, 231] on div "fiber_manual_record Added to Schedule J Schedule I: $6,790.49 Schedule J: $6,65…" at bounding box center [512, 244] width 578 height 50
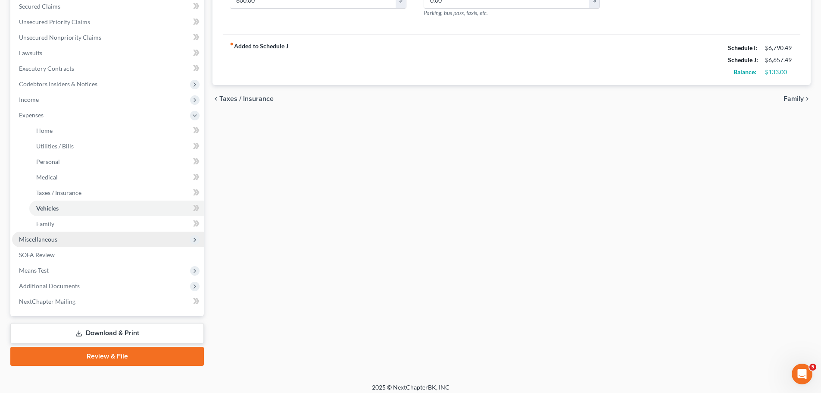
scroll to position [190, 0]
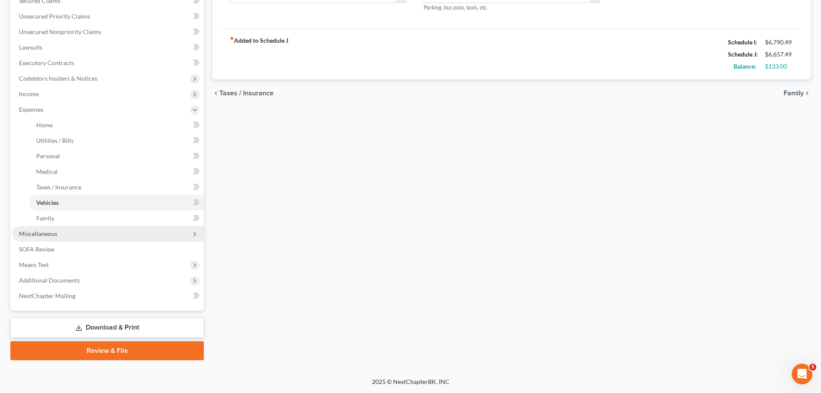
click at [85, 232] on span "Miscellaneous" at bounding box center [108, 234] width 192 height 16
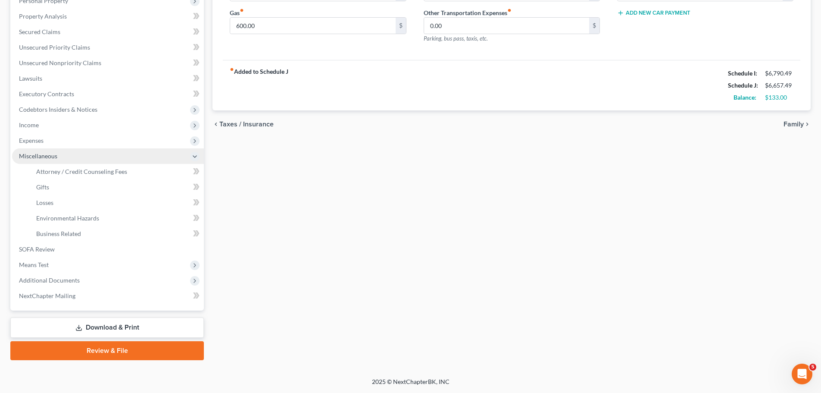
scroll to position [159, 0]
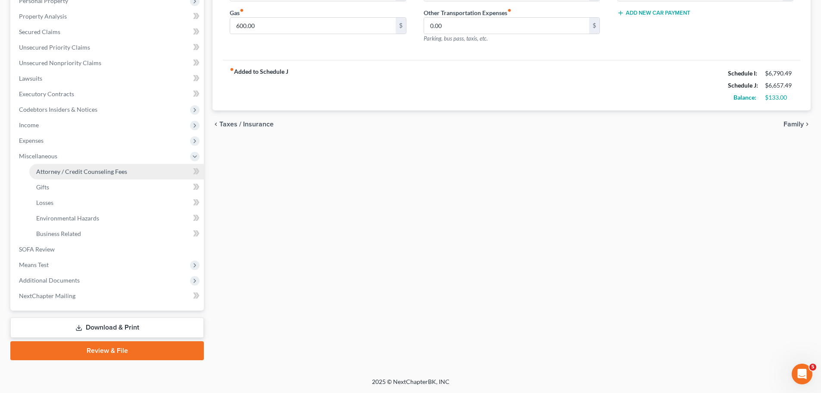
click at [104, 172] on span "Attorney / Credit Counseling Fees" at bounding box center [81, 171] width 91 height 7
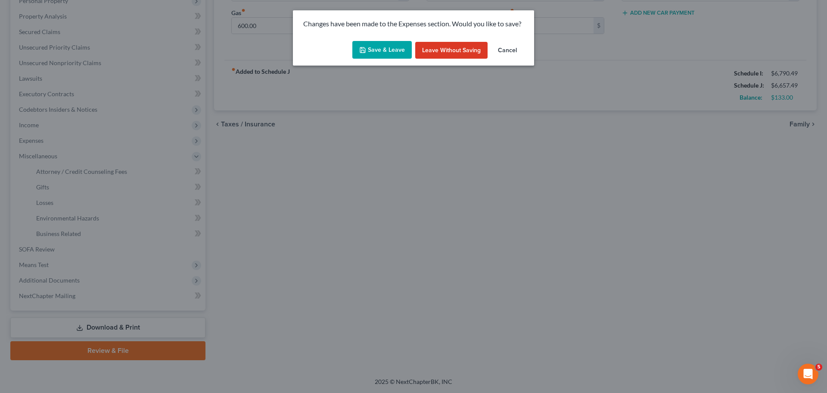
click at [391, 49] on button "Save & Leave" at bounding box center [382, 50] width 59 height 18
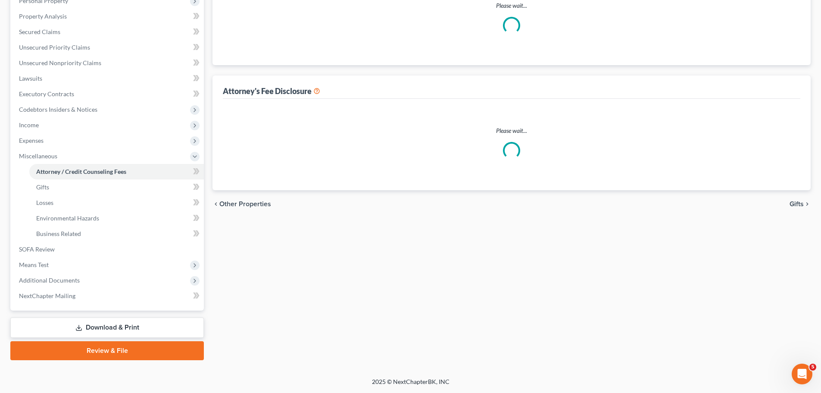
scroll to position [126, 0]
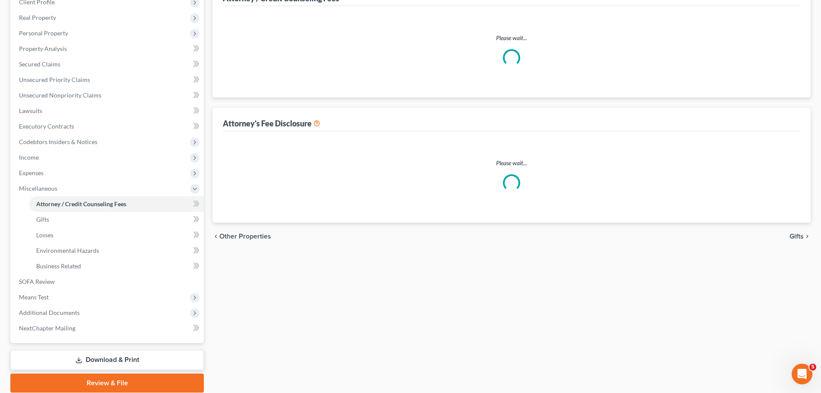
select select "0"
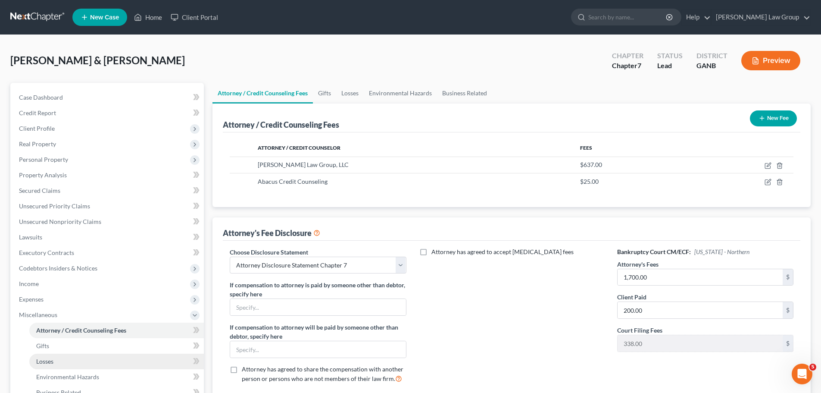
scroll to position [159, 0]
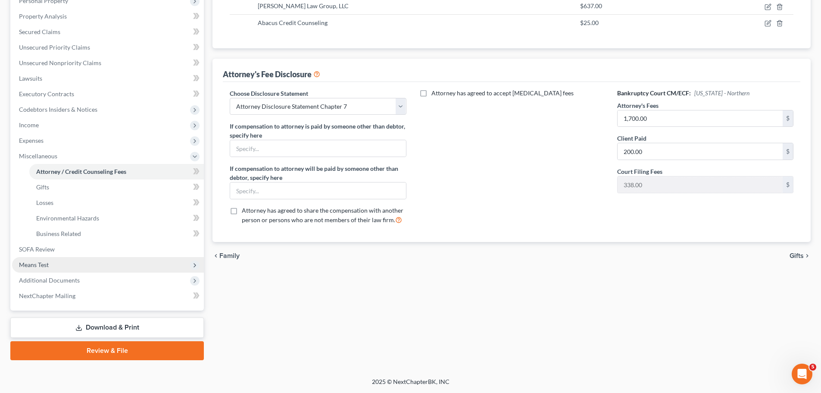
click at [64, 264] on span "Means Test" at bounding box center [108, 265] width 192 height 16
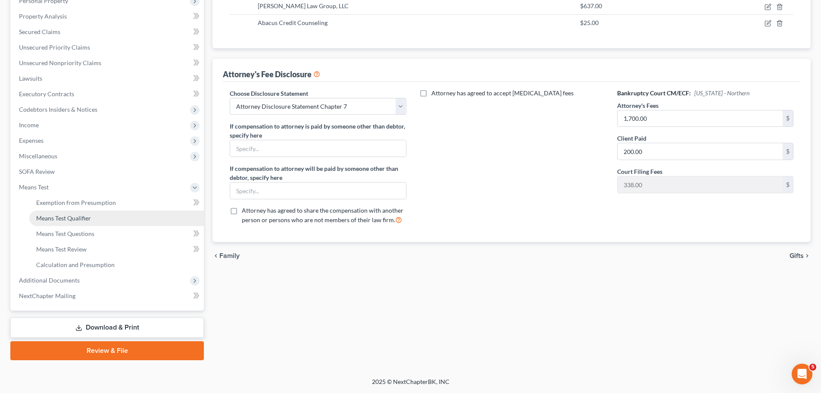
click at [107, 210] on link "Means Test Qualifier" at bounding box center [116, 218] width 175 height 16
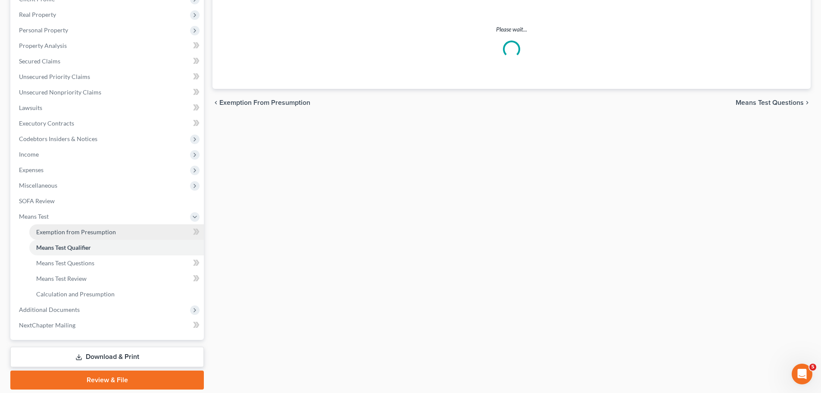
click at [133, 225] on link "Exemption from Presumption" at bounding box center [116, 232] width 175 height 16
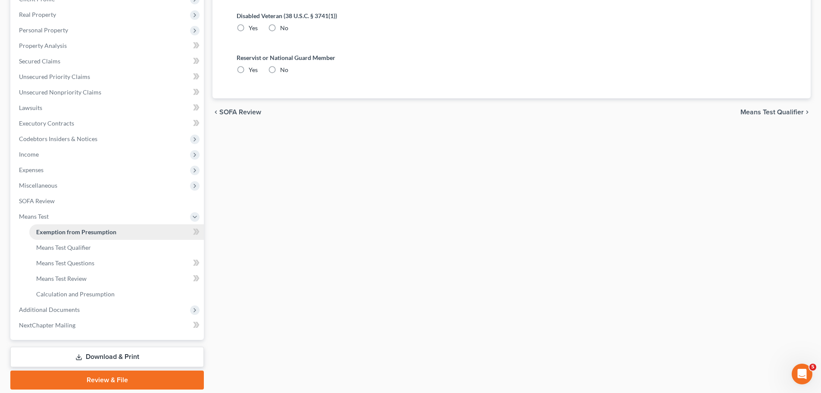
radio input "true"
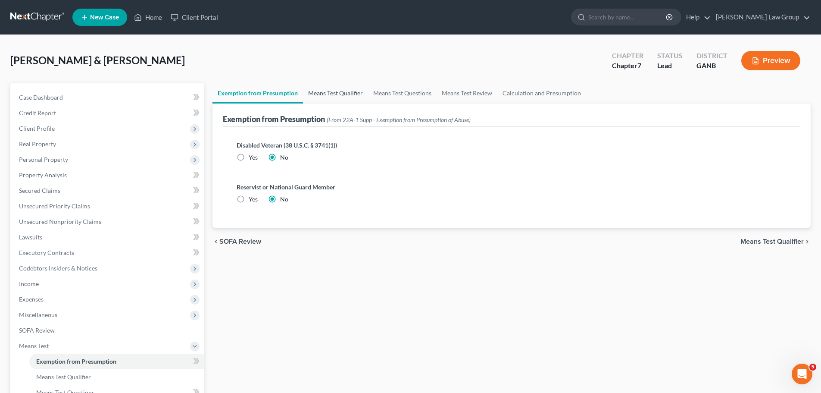
click at [328, 88] on link "Means Test Qualifier" at bounding box center [335, 93] width 65 height 21
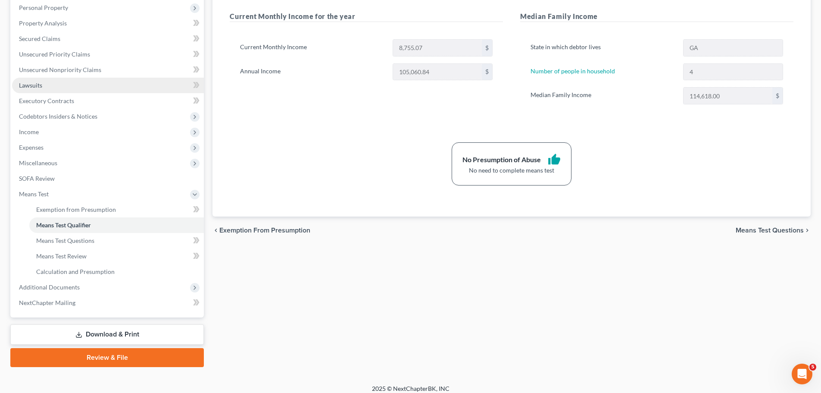
scroll to position [159, 0]
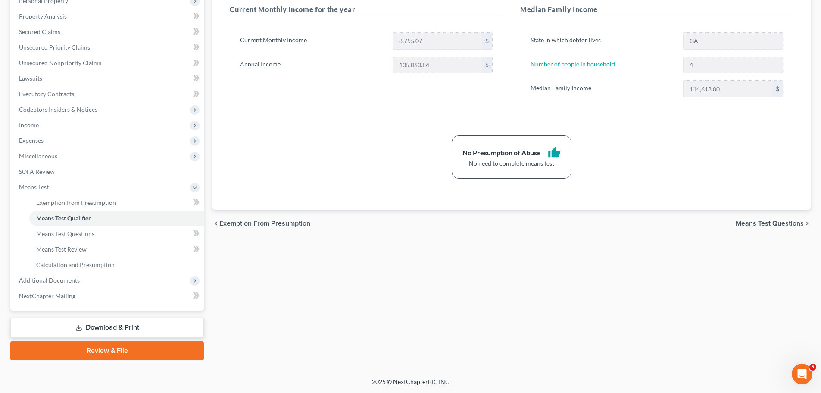
click at [138, 331] on link "Download & Print" at bounding box center [107, 327] width 194 height 20
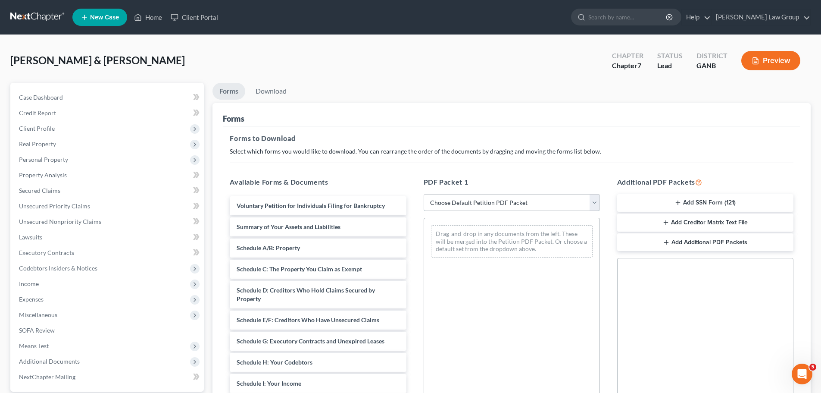
click at [471, 205] on select "Choose Default Petition PDF Packet Complete Bankruptcy Petition (all forms and …" at bounding box center [512, 202] width 176 height 17
select select "0"
click at [424, 194] on select "Choose Default Petition PDF Packet Complete Bankruptcy Petition (all forms and …" at bounding box center [512, 202] width 176 height 17
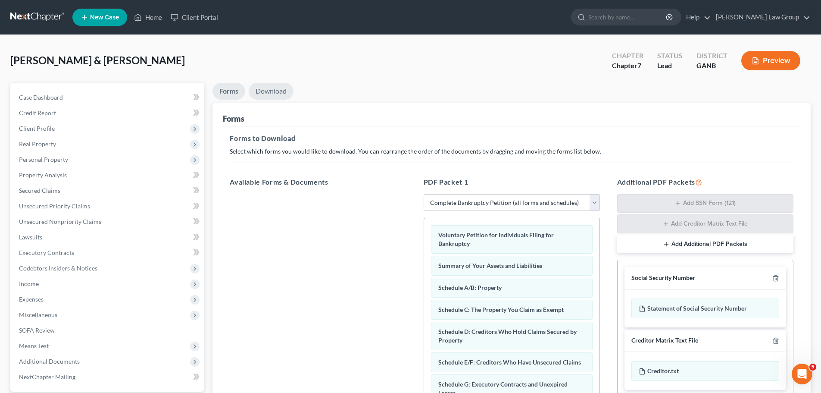
click at [264, 83] on link "Download" at bounding box center [271, 91] width 45 height 17
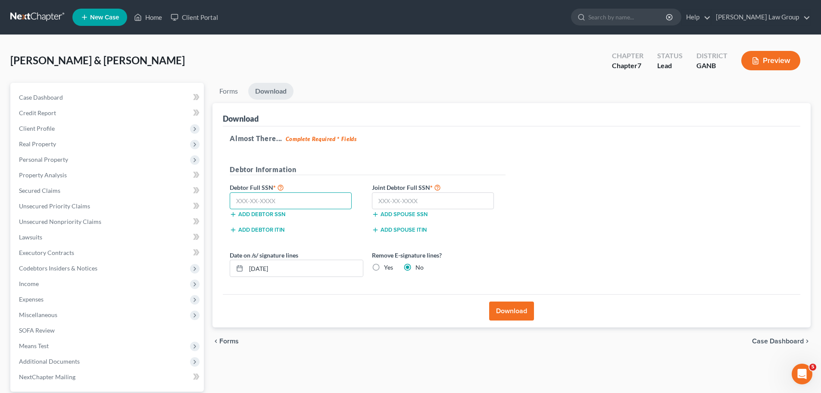
click at [267, 197] on input "text" at bounding box center [291, 200] width 122 height 17
paste input "322-66-8663"
type input "322-66-8663"
click at [393, 197] on input "text" at bounding box center [433, 200] width 122 height 17
paste input "340-64-0001"
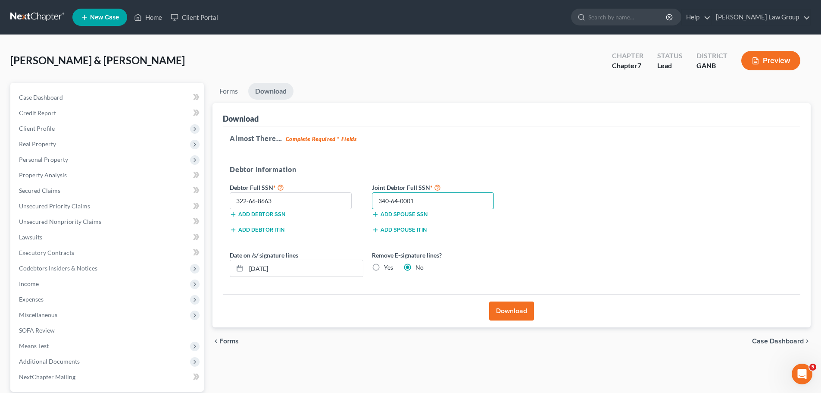
type input "340-64-0001"
click at [605, 217] on div "Almost There... Complete Required * Fields Debtor Information Debtor Full SSN *…" at bounding box center [512, 210] width 578 height 168
click at [509, 320] on button "Download" at bounding box center [511, 310] width 45 height 19
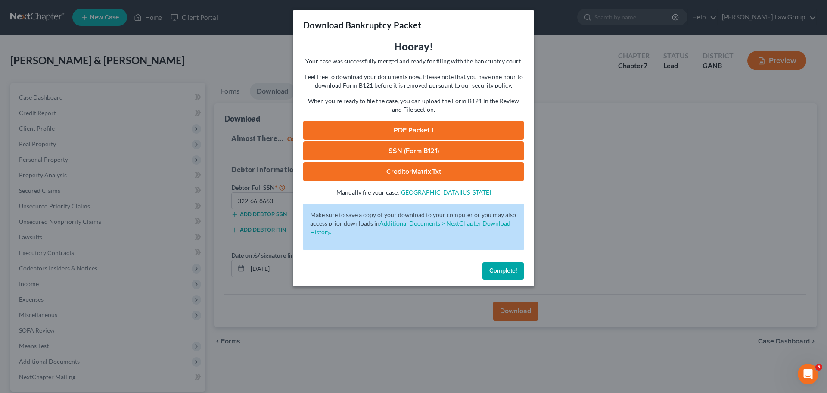
click at [396, 129] on link "PDF Packet 1" at bounding box center [413, 130] width 221 height 19
click at [409, 145] on link "SSN (Form B121)" at bounding box center [413, 150] width 221 height 19
drag, startPoint x: 506, startPoint y: 276, endPoint x: 515, endPoint y: 258, distance: 19.7
click at [506, 276] on button "Complete!" at bounding box center [503, 270] width 41 height 17
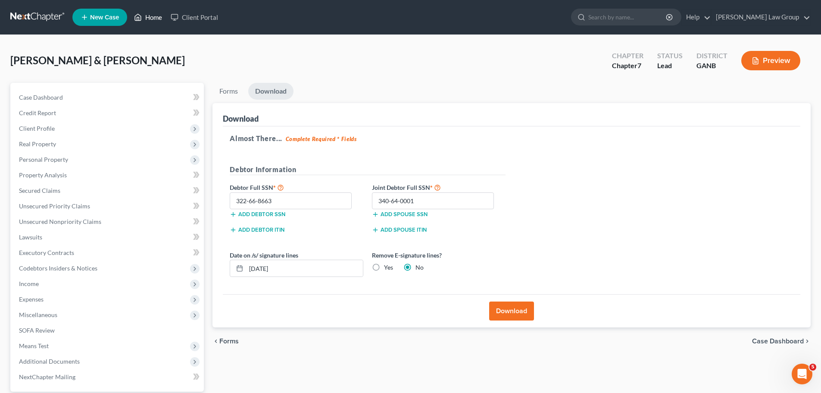
click at [156, 17] on link "Home" at bounding box center [148, 17] width 37 height 16
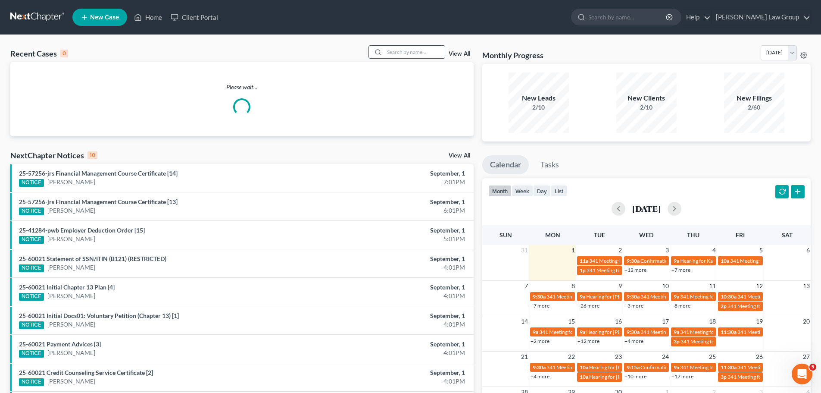
click at [384, 54] on div at bounding box center [377, 52] width 16 height 12
click at [409, 52] on input "search" at bounding box center [414, 52] width 60 height 12
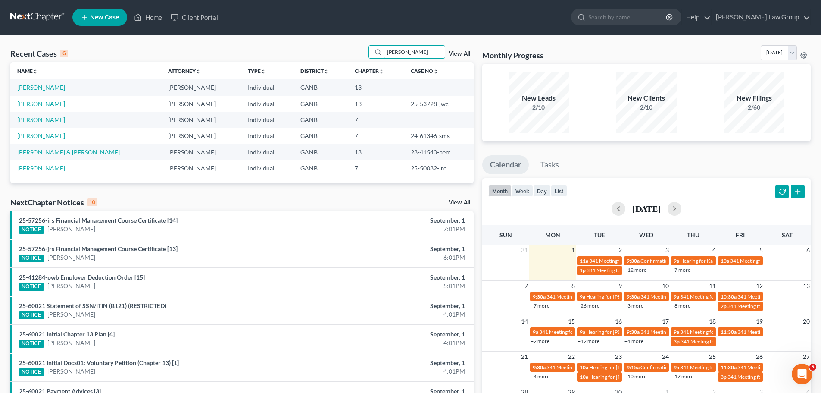
type input "[PERSON_NAME]"
click at [32, 82] on td "[PERSON_NAME]" at bounding box center [85, 87] width 151 height 16
click at [35, 91] on link "[PERSON_NAME]" at bounding box center [41, 87] width 48 height 7
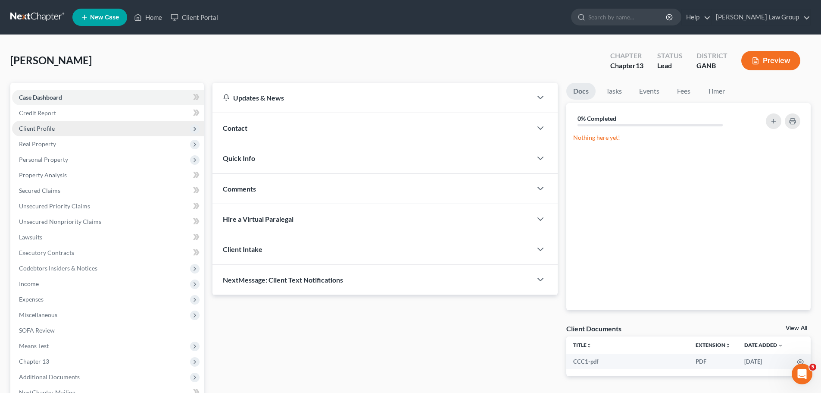
click at [50, 127] on span "Client Profile" at bounding box center [37, 128] width 36 height 7
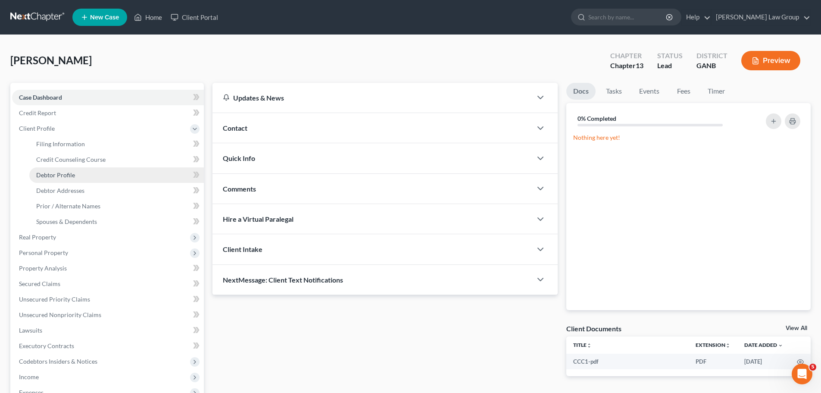
click at [61, 180] on link "Debtor Profile" at bounding box center [116, 175] width 175 height 16
select select "0"
select select "1"
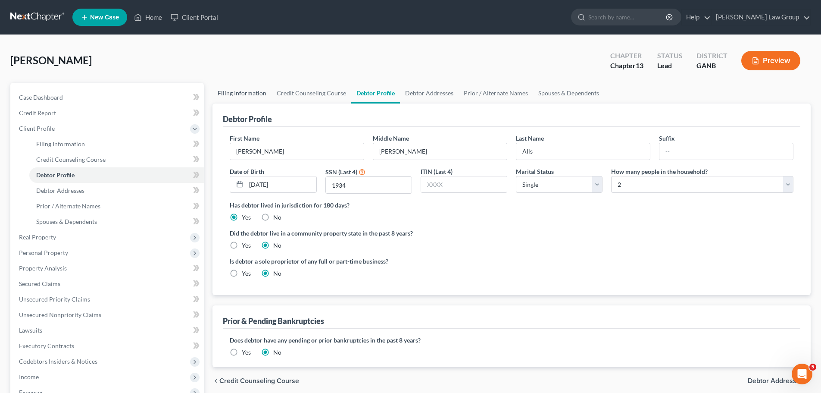
click at [265, 92] on link "Filing Information" at bounding box center [241, 93] width 59 height 21
select select "1"
select select "0"
select select "3"
select select "19"
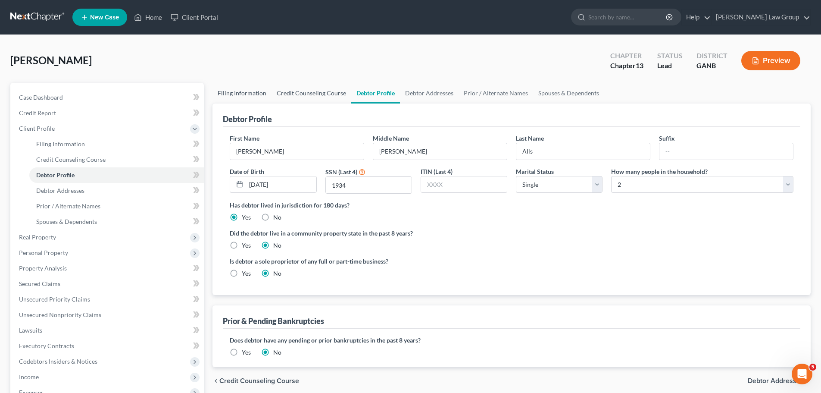
select select "0"
select select "10"
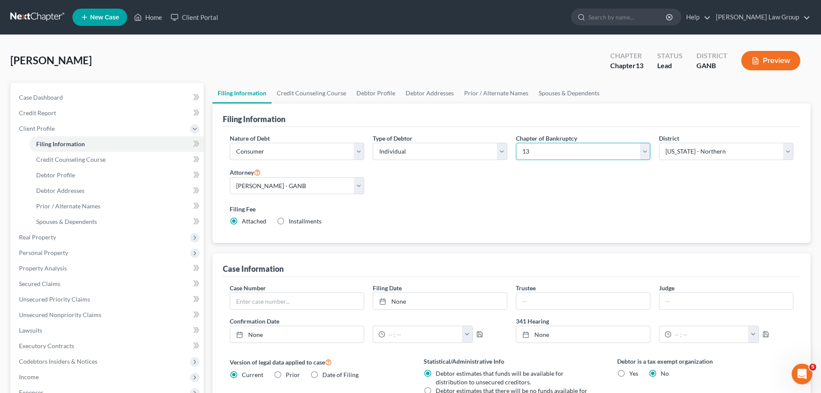
click at [554, 156] on select "Select 7 11 12 13" at bounding box center [583, 151] width 134 height 17
select select "0"
click at [516, 143] on select "Select 7 11 12 13" at bounding box center [583, 151] width 134 height 17
click at [704, 202] on div "Filing Fee Attached Waived Waived Installments Installments" at bounding box center [511, 216] width 572 height 31
click at [158, 16] on link "Home" at bounding box center [148, 17] width 37 height 16
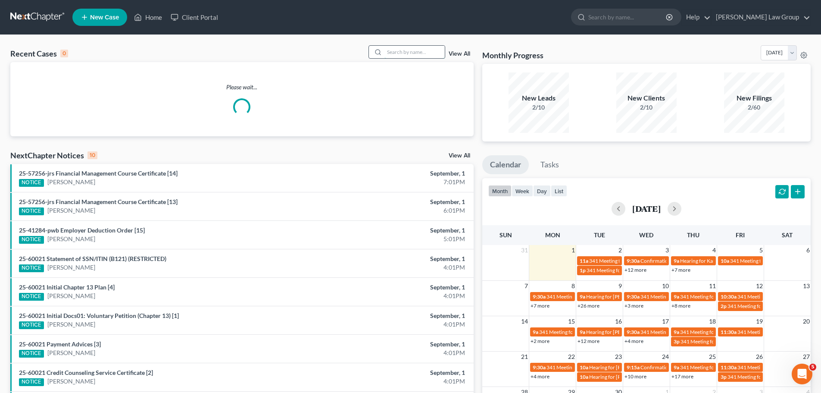
click at [414, 56] on input "search" at bounding box center [414, 52] width 60 height 12
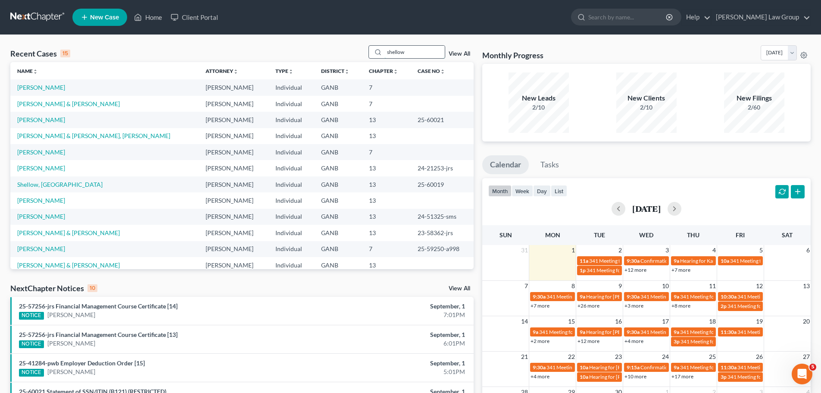
type input "shellow"
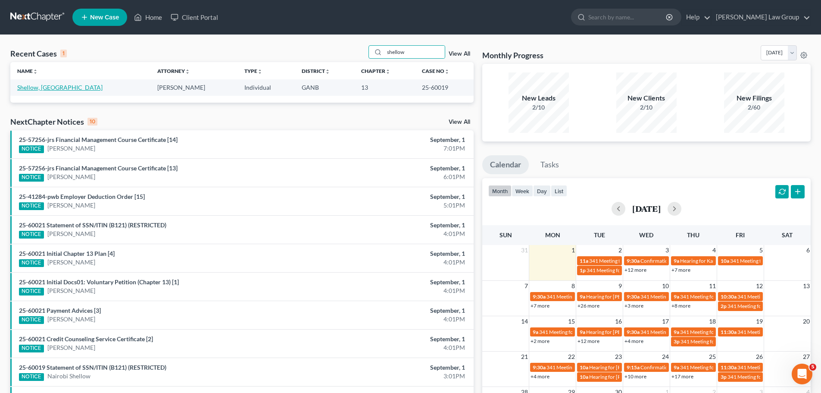
click at [52, 87] on link "Shellow, [GEOGRAPHIC_DATA]" at bounding box center [59, 87] width 85 height 7
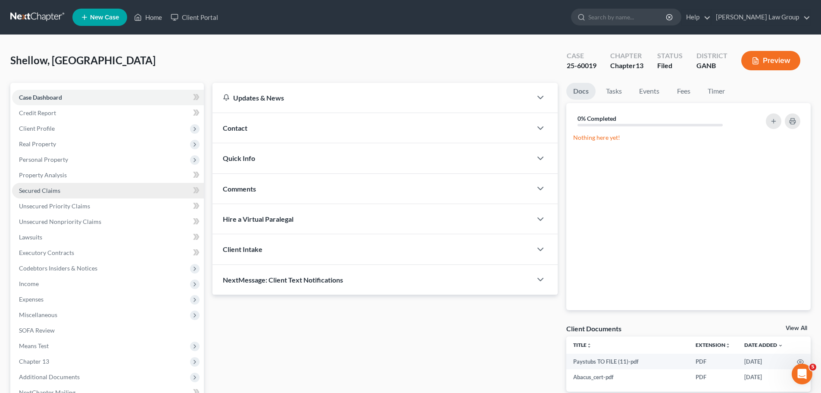
click at [58, 191] on span "Secured Claims" at bounding box center [39, 190] width 41 height 7
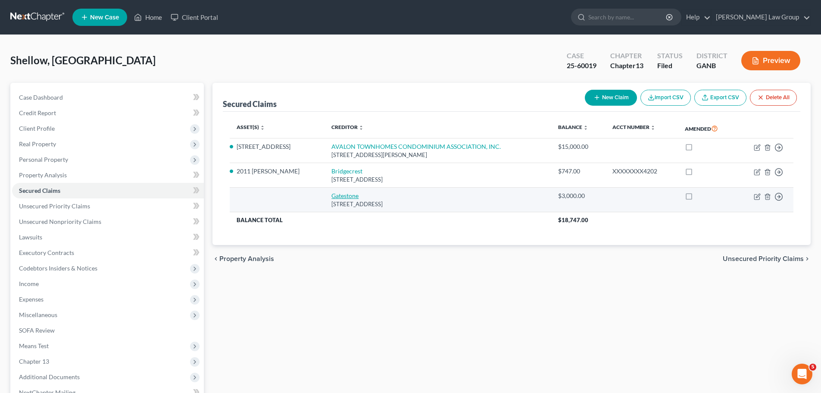
click at [359, 195] on link "Gatestone" at bounding box center [344, 195] width 27 height 7
select select "3"
select select "0"
select select "2"
select select "0"
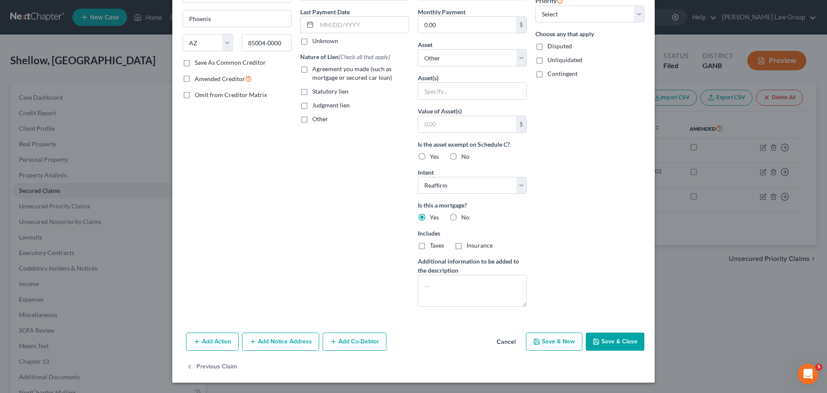
click at [611, 336] on button "Save & Close" at bounding box center [615, 341] width 59 height 18
select select
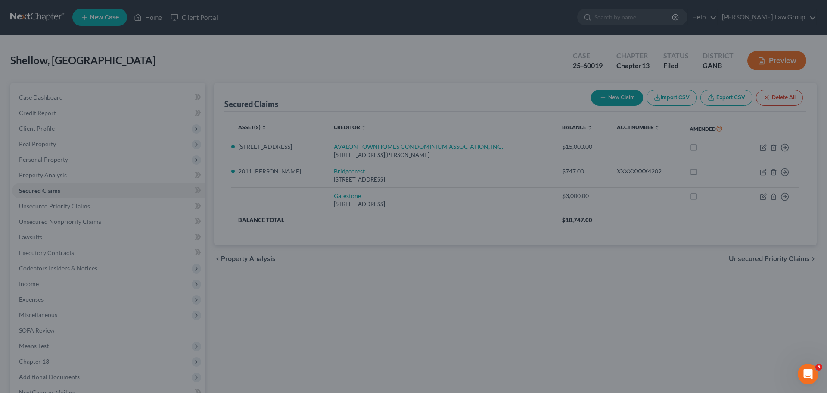
scroll to position [16, 0]
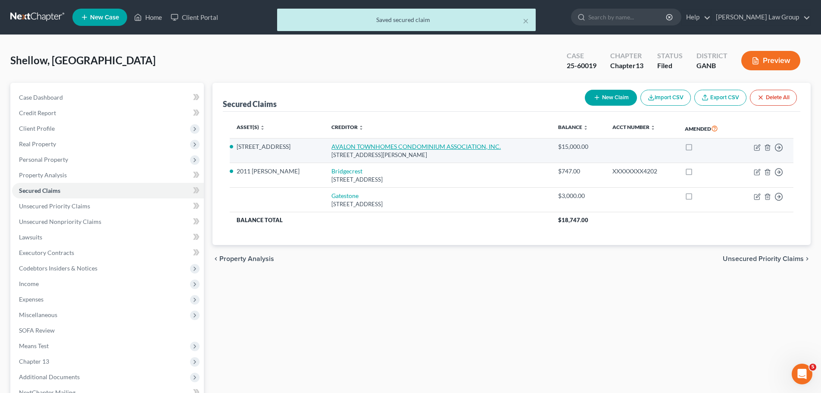
click at [405, 145] on link "AVALON TOWNHOMES CONDOMINIUM ASSOCIATION, INC." at bounding box center [415, 146] width 169 height 7
select select "10"
select select "2"
select select "0"
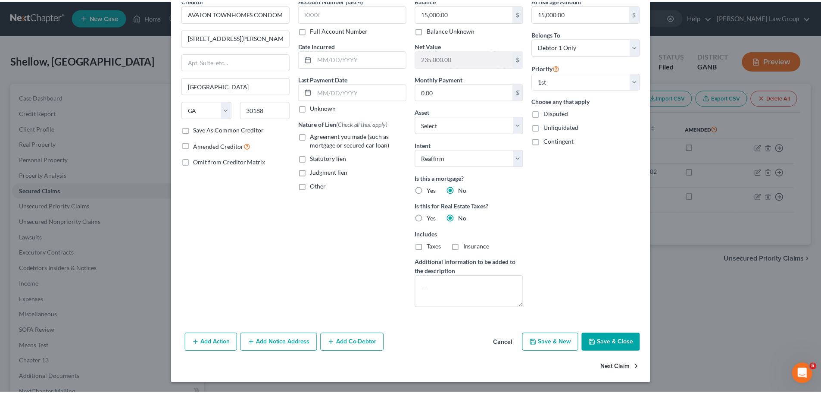
scroll to position [44, 0]
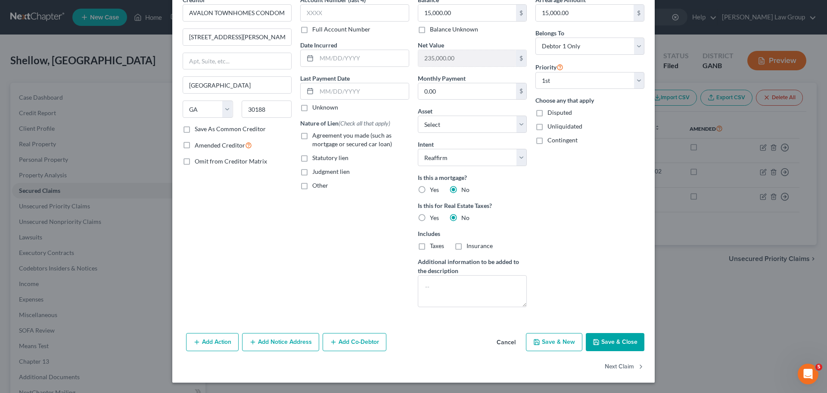
click at [610, 340] on button "Save & Close" at bounding box center [615, 342] width 59 height 18
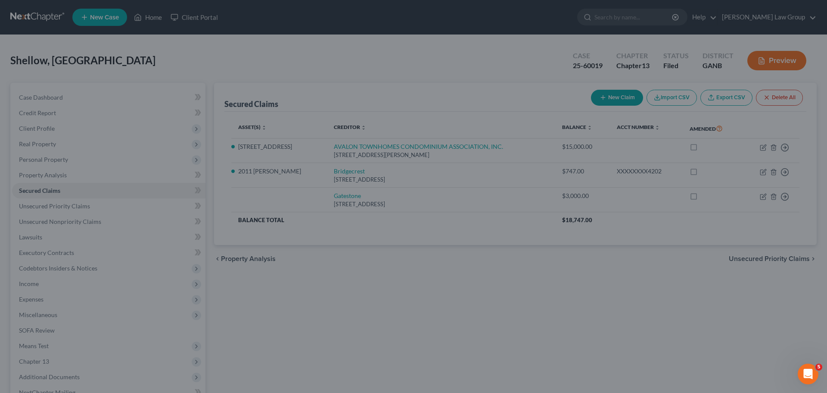
select select "4"
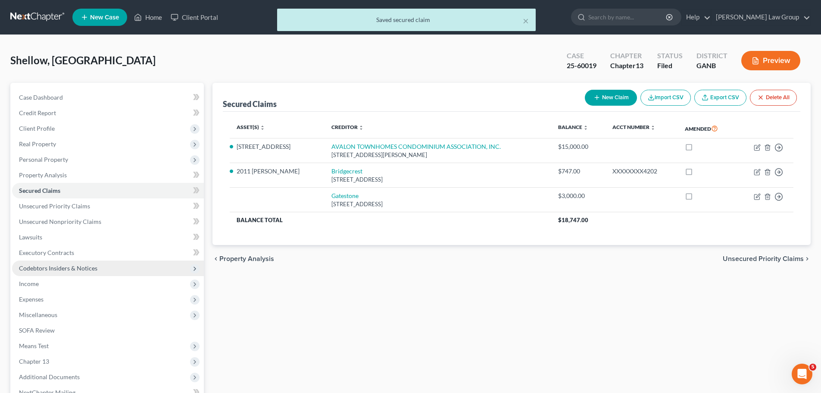
click at [81, 269] on span "Codebtors Insiders & Notices" at bounding box center [58, 267] width 78 height 7
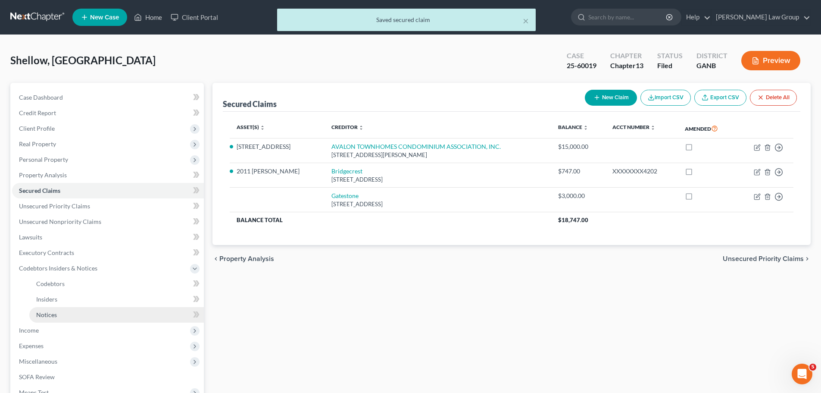
click at [66, 313] on link "Notices" at bounding box center [116, 315] width 175 height 16
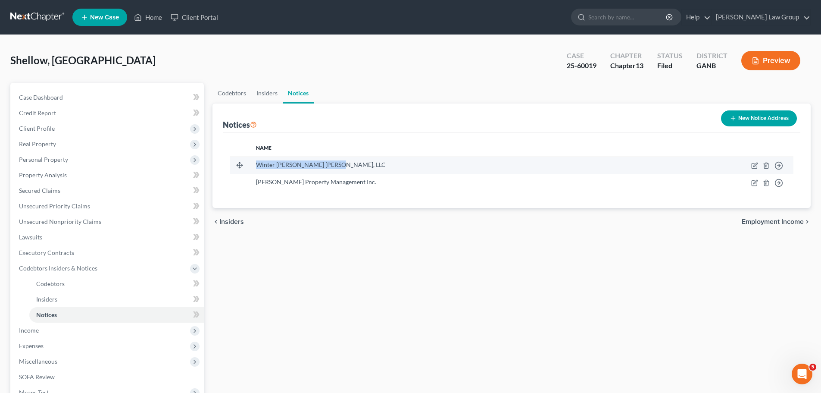
drag, startPoint x: 345, startPoint y: 165, endPoint x: 260, endPoint y: 169, distance: 85.4
click at [260, 169] on td "Winter [PERSON_NAME] [PERSON_NAME], LLC" at bounding box center [452, 164] width 406 height 17
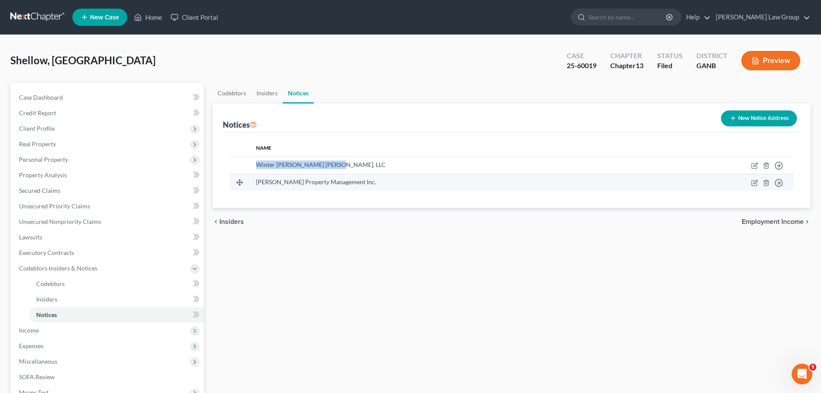
copy span "Winter [PERSON_NAME] [PERSON_NAME], LLC"
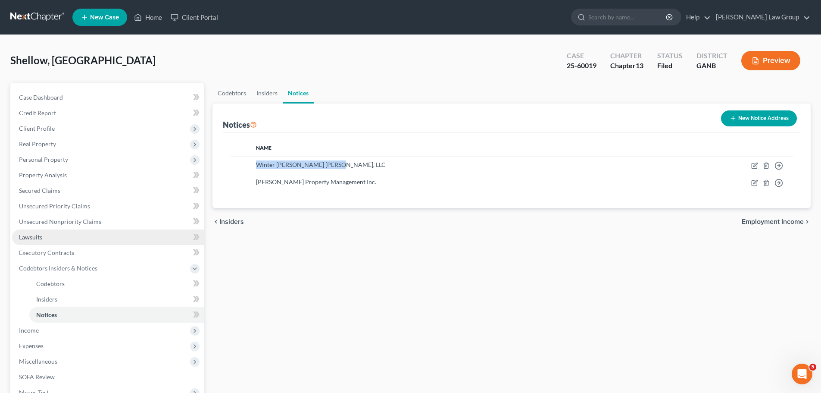
click at [54, 240] on link "Lawsuits" at bounding box center [108, 237] width 192 height 16
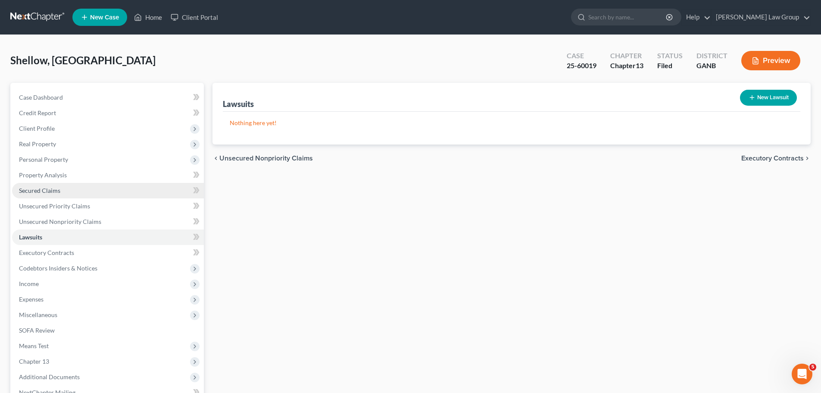
click at [42, 190] on span "Secured Claims" at bounding box center [39, 190] width 41 height 7
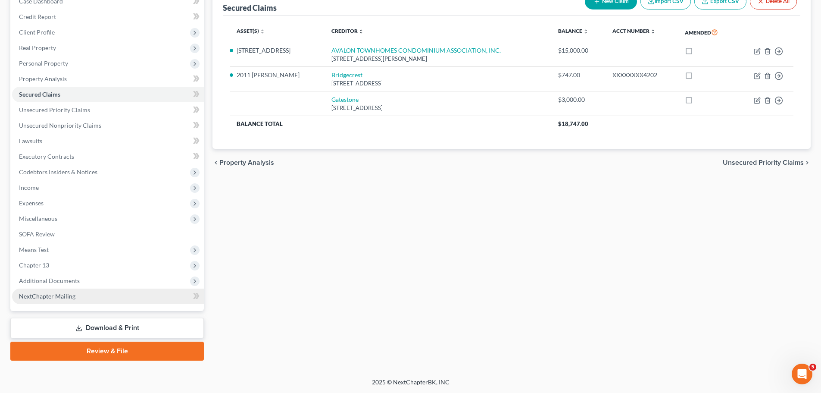
scroll to position [97, 0]
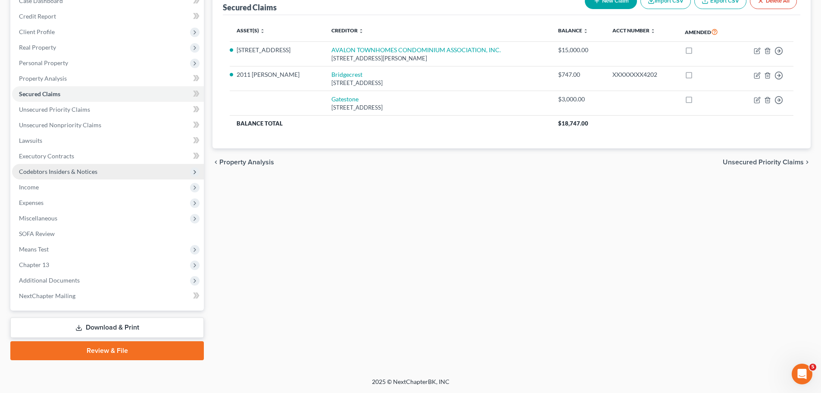
click at [107, 169] on span "Codebtors Insiders & Notices" at bounding box center [108, 172] width 192 height 16
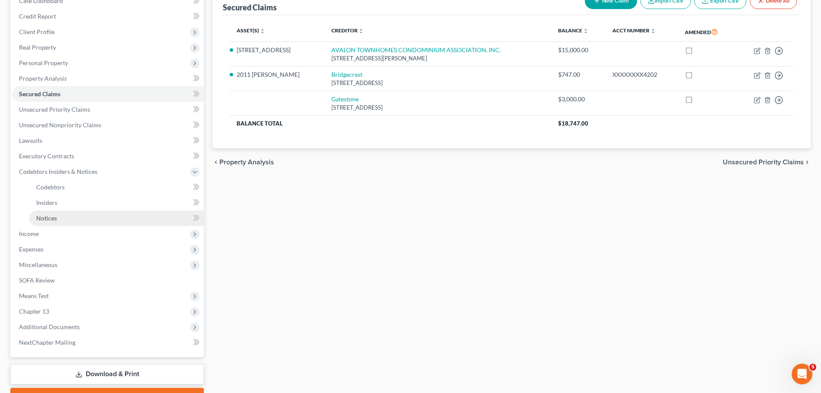
click at [96, 224] on link "Notices" at bounding box center [116, 218] width 175 height 16
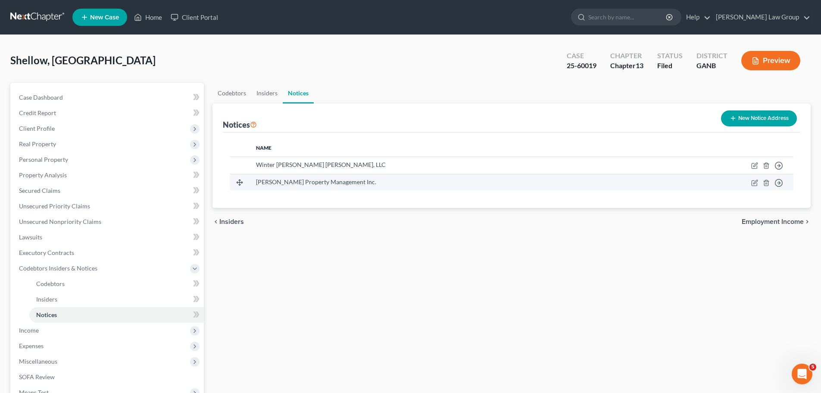
click at [308, 184] on span "[PERSON_NAME] Property Management Inc." at bounding box center [316, 181] width 120 height 7
click at [309, 183] on span "[PERSON_NAME] Property Management Inc." at bounding box center [316, 181] width 120 height 7
drag, startPoint x: 394, startPoint y: 179, endPoint x: 256, endPoint y: 177, distance: 137.9
click at [256, 177] on td "[PERSON_NAME] Property Management Inc." at bounding box center [452, 182] width 406 height 17
copy span "[PERSON_NAME] Property Management Inc."
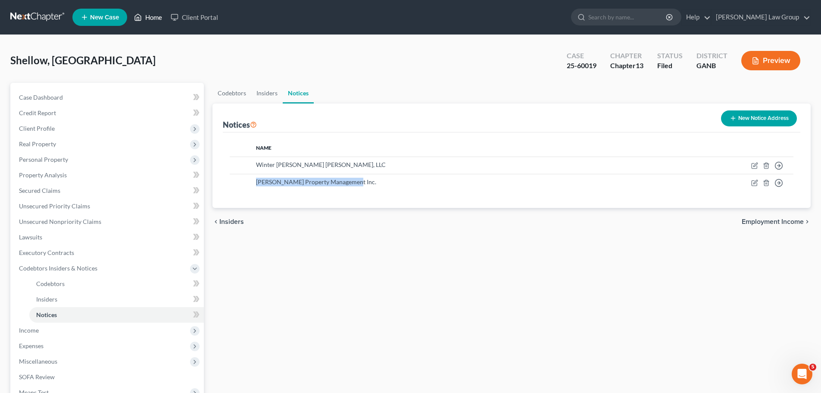
click at [138, 13] on icon at bounding box center [138, 17] width 8 height 10
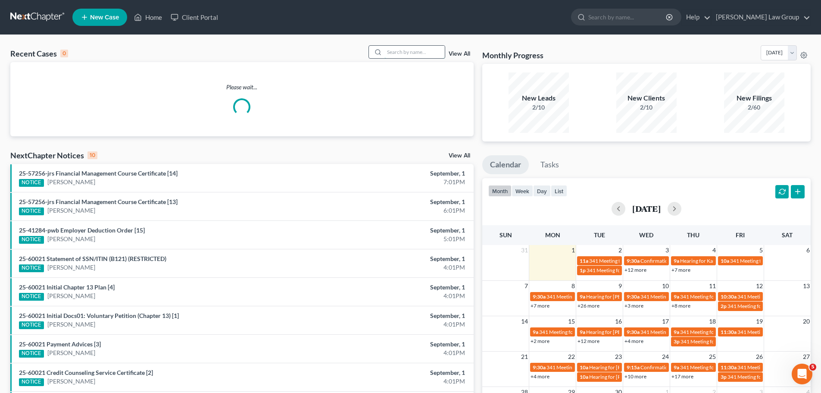
click at [421, 53] on input "search" at bounding box center [414, 52] width 60 height 12
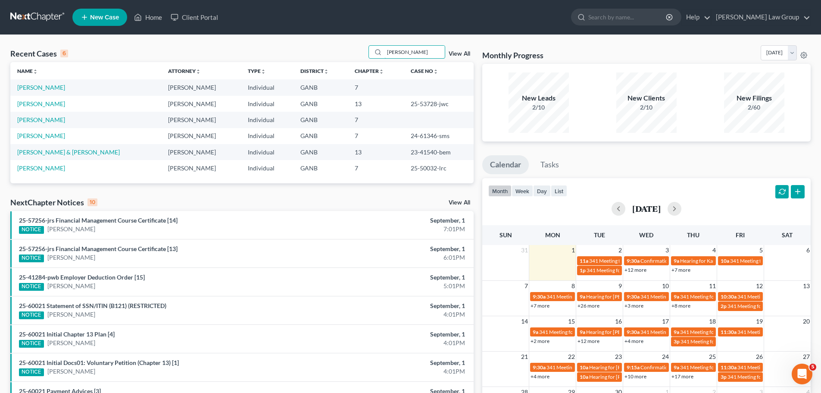
drag, startPoint x: 414, startPoint y: 53, endPoint x: 298, endPoint y: 37, distance: 117.0
click at [298, 37] on div "Recent Cases 6 [PERSON_NAME] View All Name unfold_more expand_more expand_less …" at bounding box center [410, 277] width 821 height 484
type input "[PERSON_NAME]"
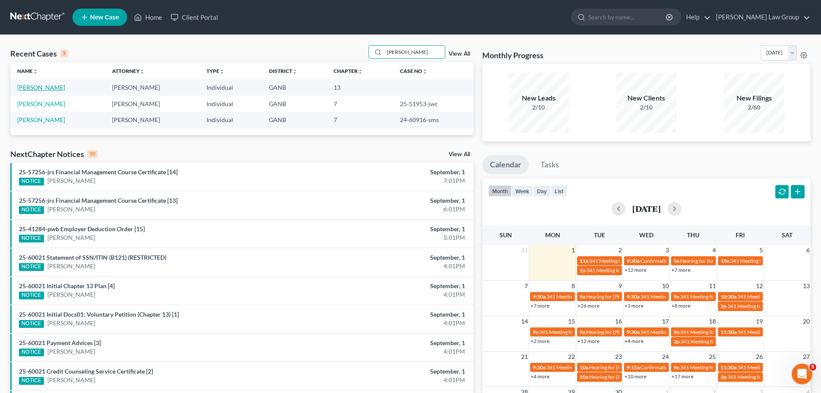
click at [44, 90] on link "[PERSON_NAME]" at bounding box center [41, 87] width 48 height 7
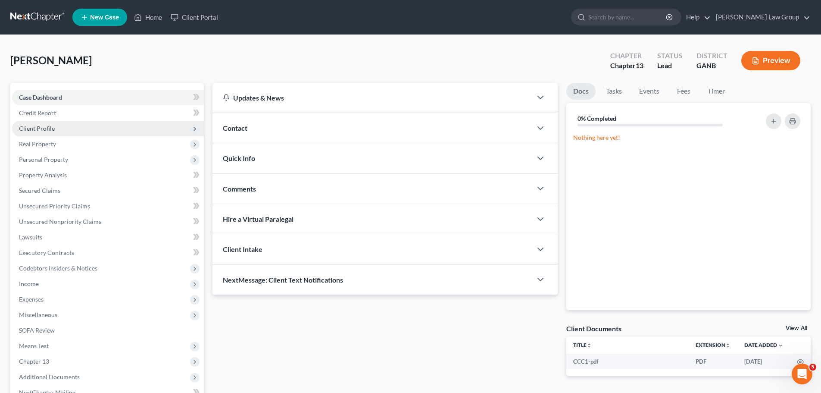
click at [51, 128] on span "Client Profile" at bounding box center [37, 128] width 36 height 7
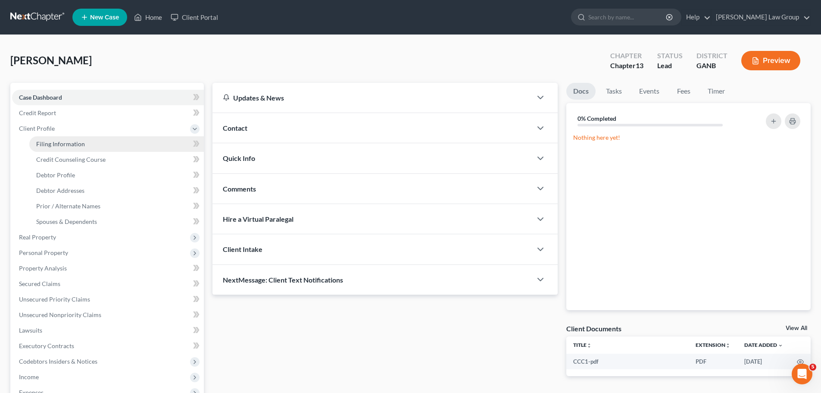
click at [77, 149] on link "Filing Information" at bounding box center [116, 144] width 175 height 16
select select "1"
select select "0"
select select "3"
select select "19"
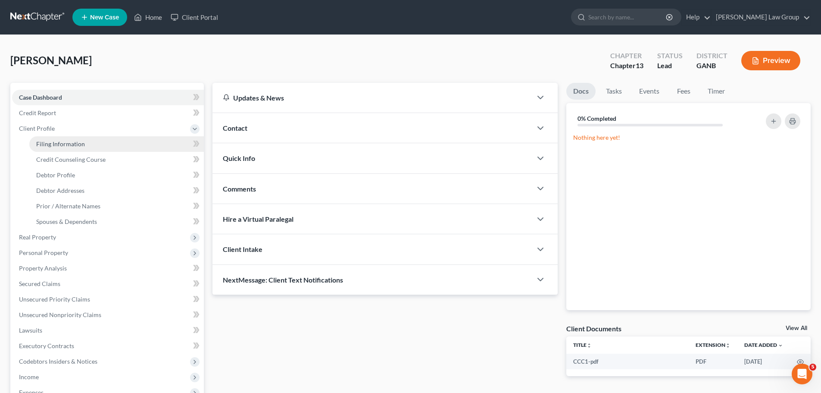
select select "0"
select select "10"
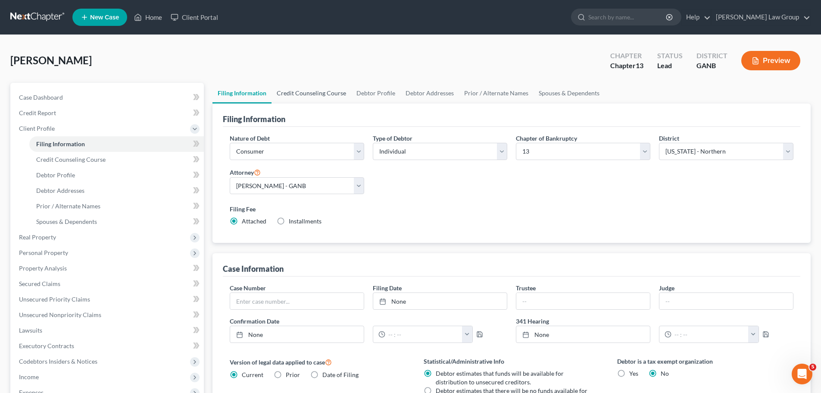
click at [315, 102] on link "Credit Counseling Course" at bounding box center [312, 93] width 80 height 21
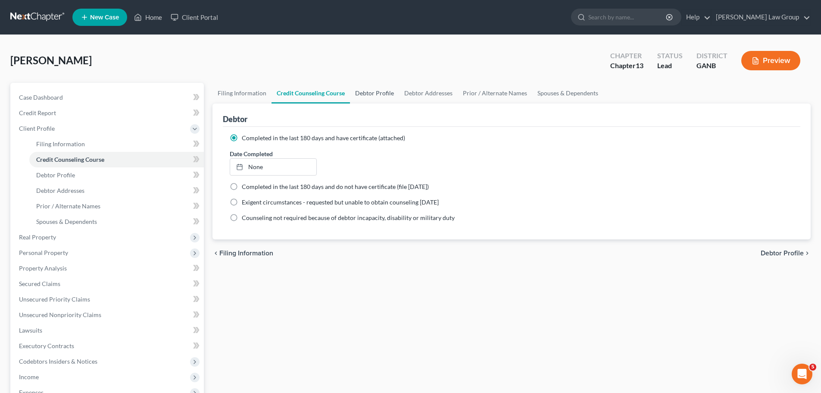
click at [369, 94] on link "Debtor Profile" at bounding box center [374, 93] width 49 height 21
select select "1"
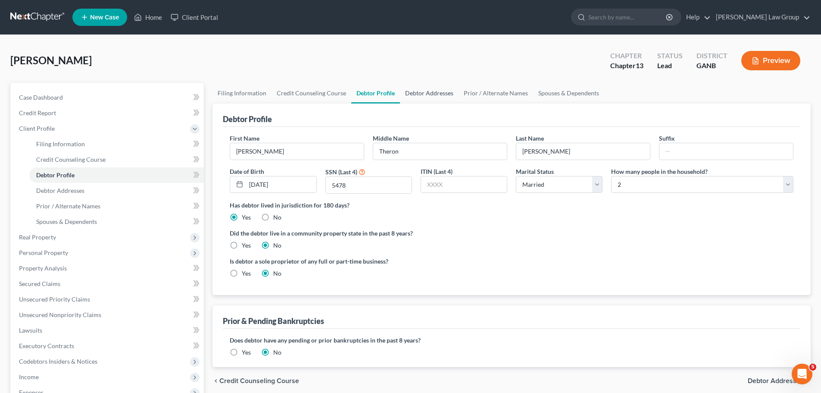
click at [420, 91] on link "Debtor Addresses" at bounding box center [429, 93] width 59 height 21
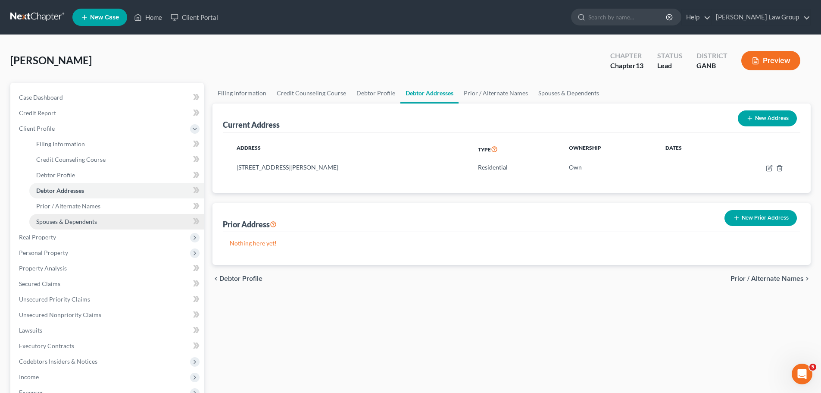
click at [57, 227] on link "Spouses & Dependents" at bounding box center [116, 222] width 175 height 16
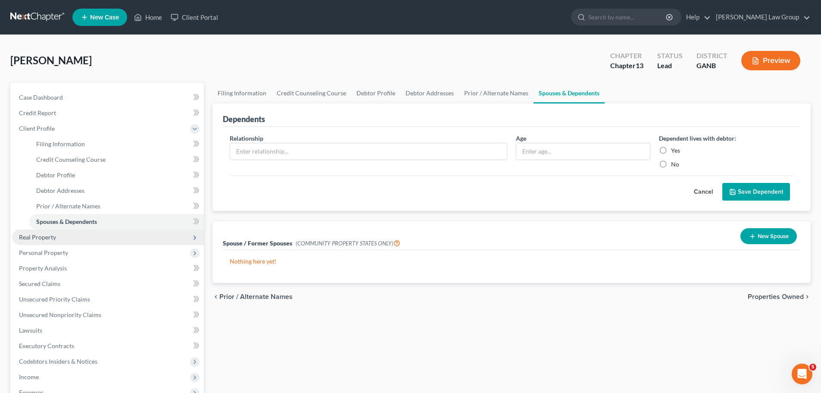
click at [65, 243] on span "Real Property" at bounding box center [108, 237] width 192 height 16
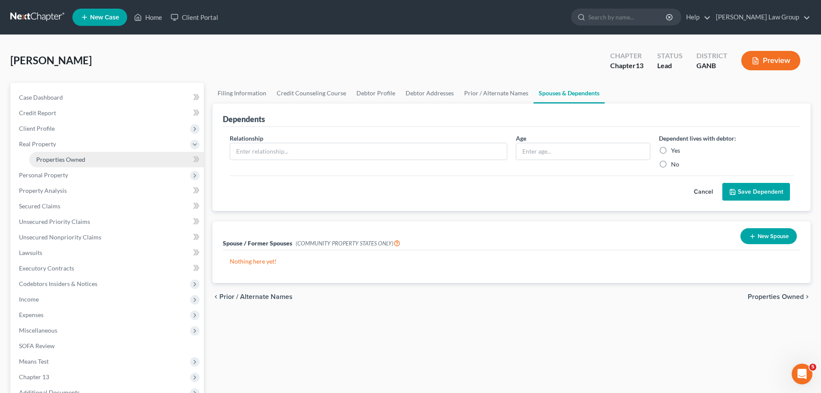
click at [77, 156] on span "Properties Owned" at bounding box center [60, 159] width 49 height 7
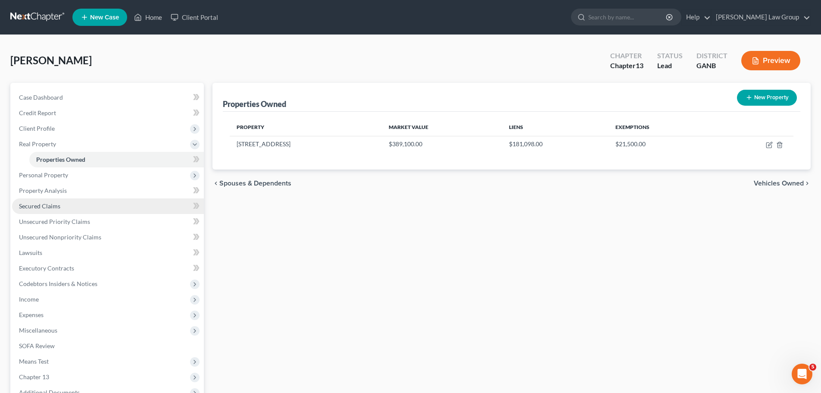
click at [62, 203] on link "Secured Claims" at bounding box center [108, 206] width 192 height 16
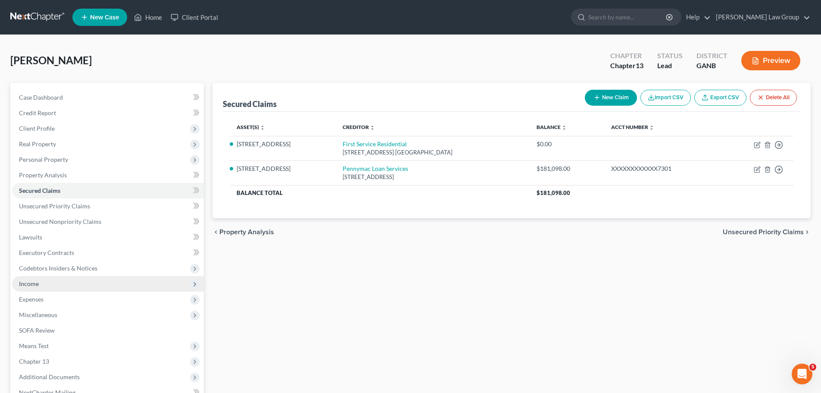
click at [73, 288] on span "Income" at bounding box center [108, 284] width 192 height 16
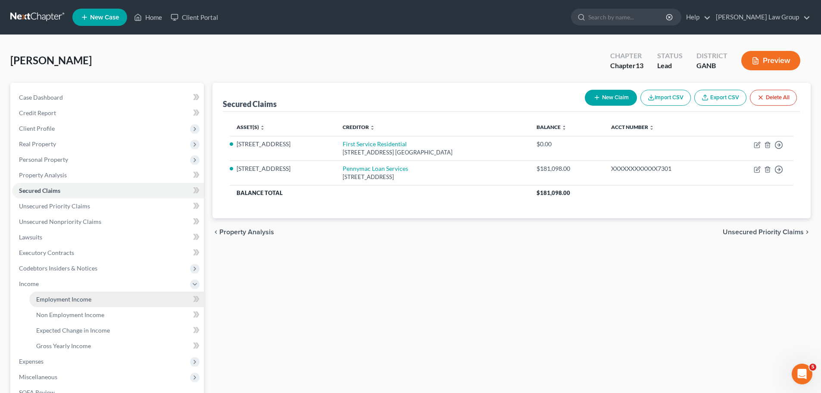
click at [97, 298] on link "Employment Income" at bounding box center [116, 299] width 175 height 16
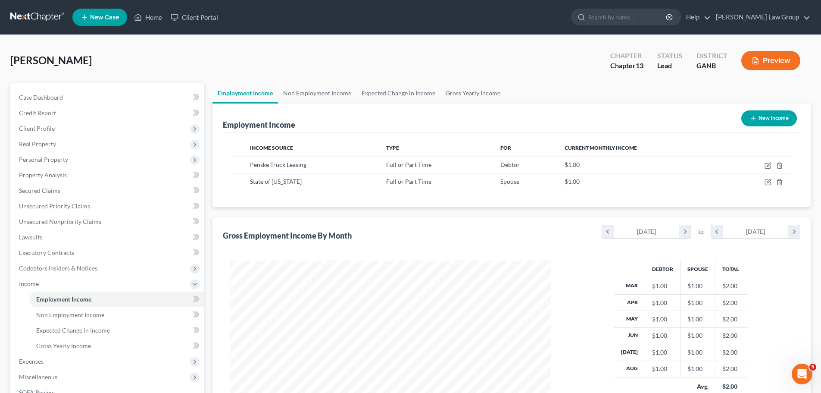
scroll to position [161, 339]
click at [62, 145] on span "Real Property" at bounding box center [108, 144] width 192 height 16
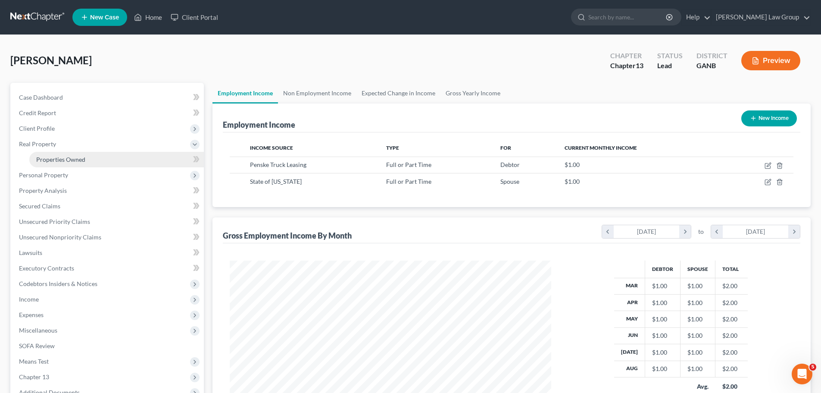
click at [75, 162] on span "Properties Owned" at bounding box center [60, 159] width 49 height 7
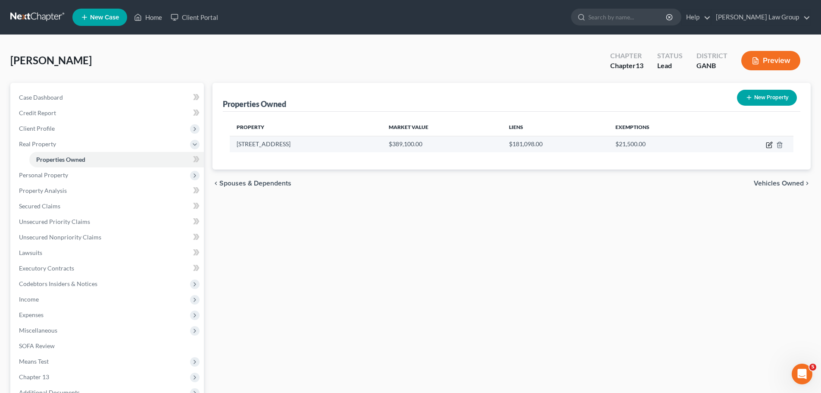
click at [770, 147] on icon "button" at bounding box center [769, 144] width 7 height 7
select select "10"
select select "3"
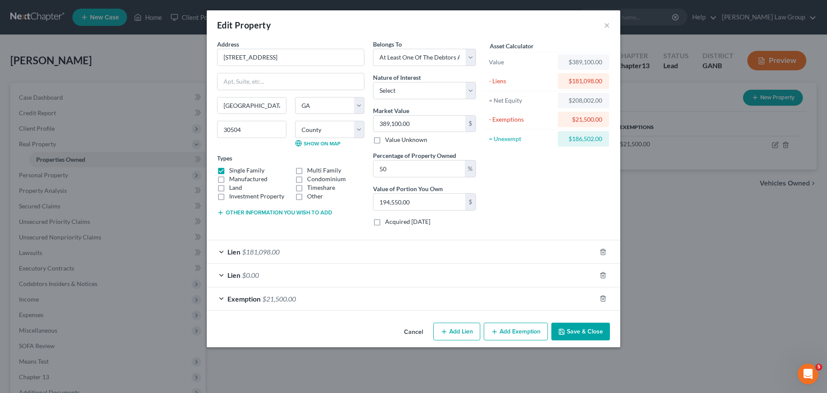
click at [590, 329] on button "Save & Close" at bounding box center [581, 331] width 59 height 18
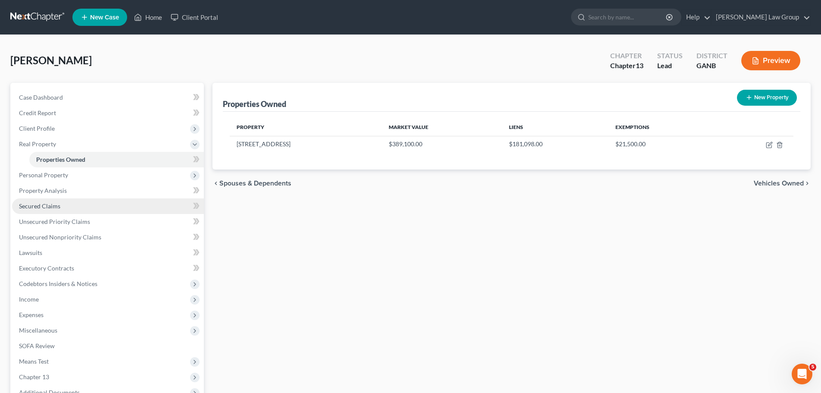
click at [68, 204] on link "Secured Claims" at bounding box center [108, 206] width 192 height 16
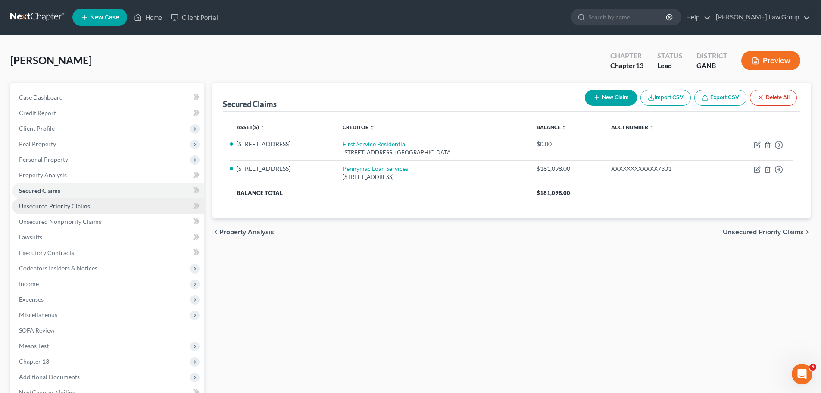
click at [73, 208] on span "Unsecured Priority Claims" at bounding box center [54, 205] width 71 height 7
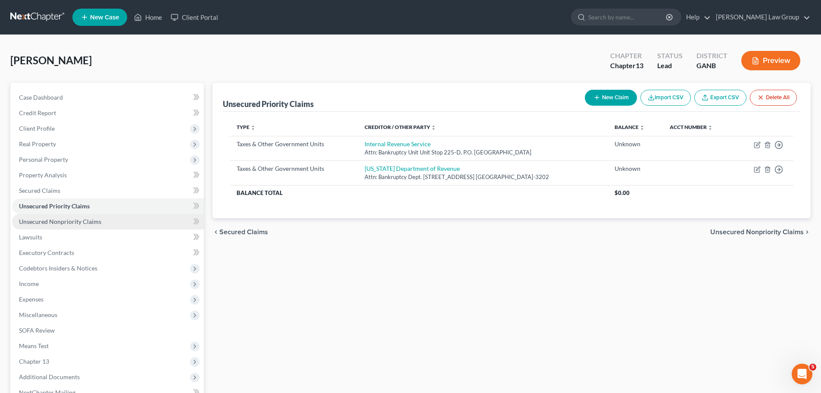
click at [72, 224] on span "Unsecured Nonpriority Claims" at bounding box center [60, 221] width 82 height 7
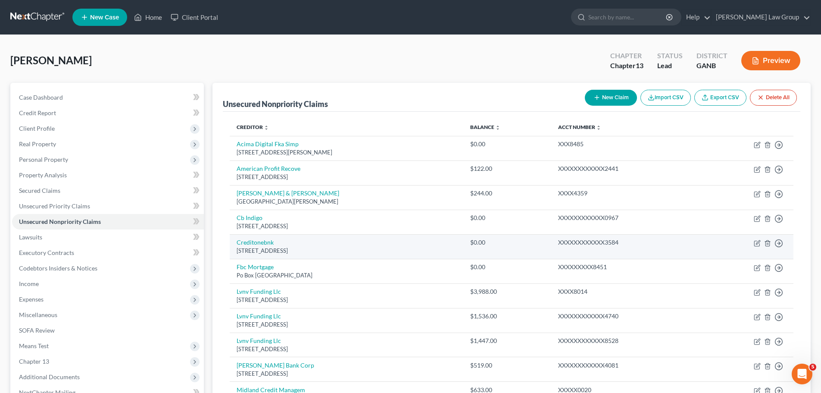
scroll to position [278, 0]
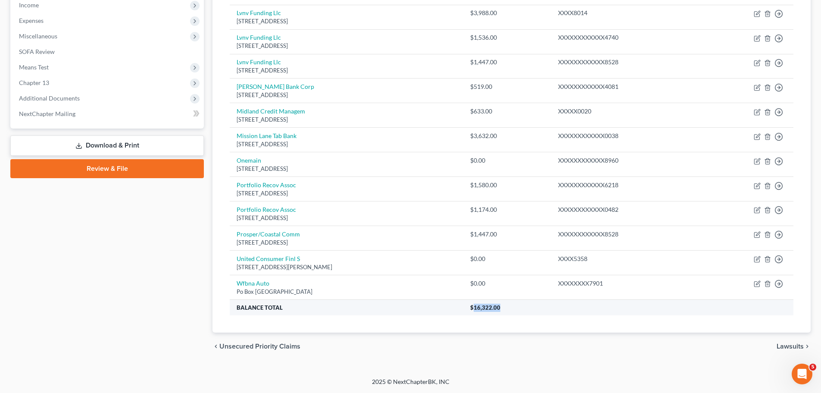
drag, startPoint x: 538, startPoint y: 305, endPoint x: 507, endPoint y: 310, distance: 31.4
click at [507, 310] on th "$16,322.00" at bounding box center [628, 308] width 330 height 16
copy span "16,322.00"
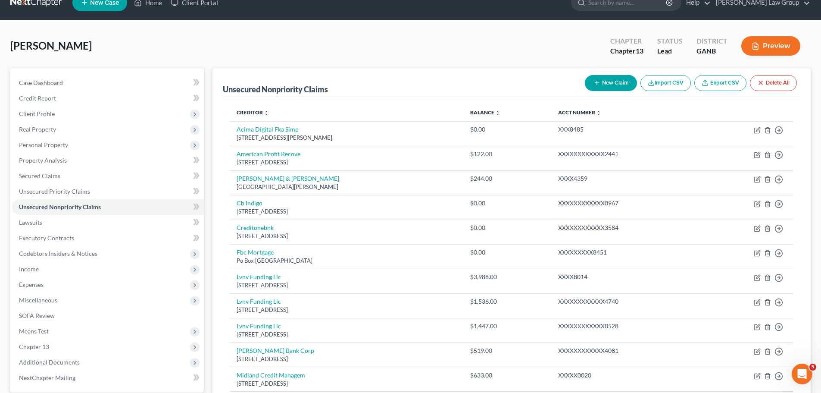
scroll to position [0, 0]
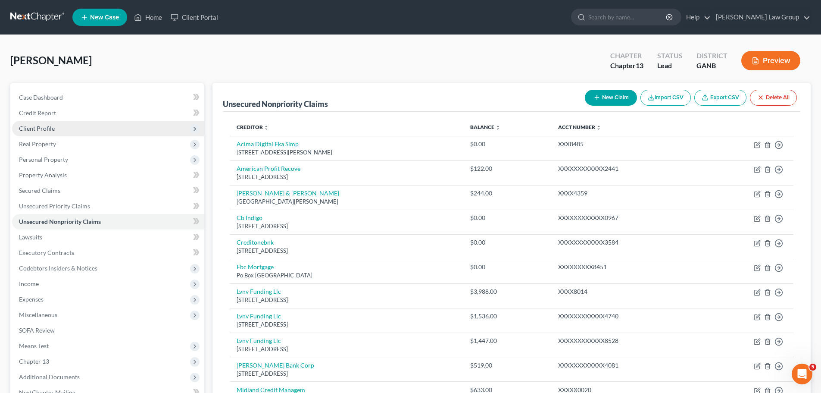
click at [57, 128] on span "Client Profile" at bounding box center [108, 129] width 192 height 16
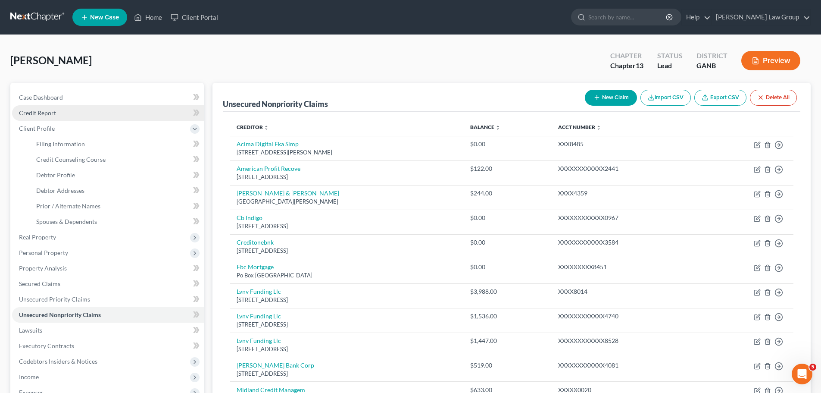
click at [69, 112] on link "Credit Report" at bounding box center [108, 113] width 192 height 16
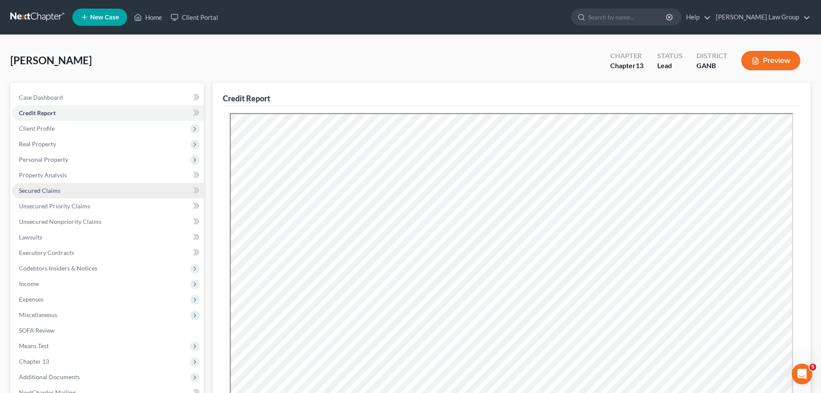
click at [59, 188] on span "Secured Claims" at bounding box center [39, 190] width 41 height 7
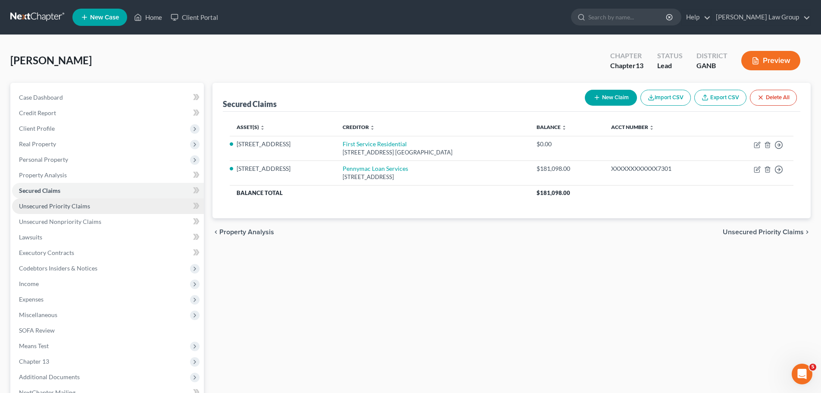
click at [83, 203] on span "Unsecured Priority Claims" at bounding box center [54, 205] width 71 height 7
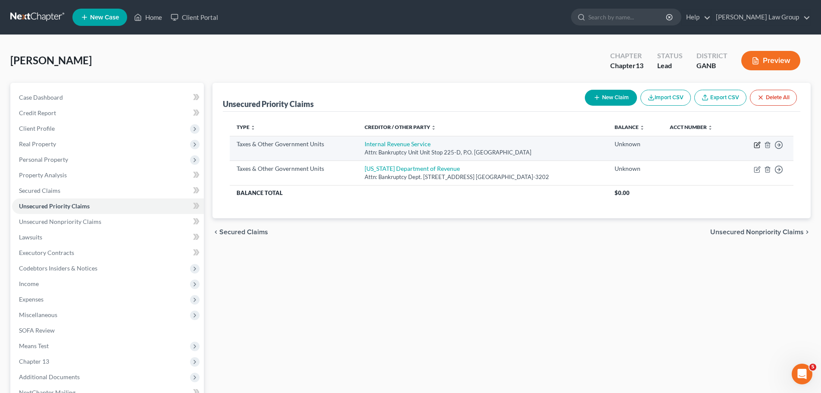
click at [754, 144] on icon "button" at bounding box center [756, 145] width 5 height 5
select select "0"
select select "10"
select select "0"
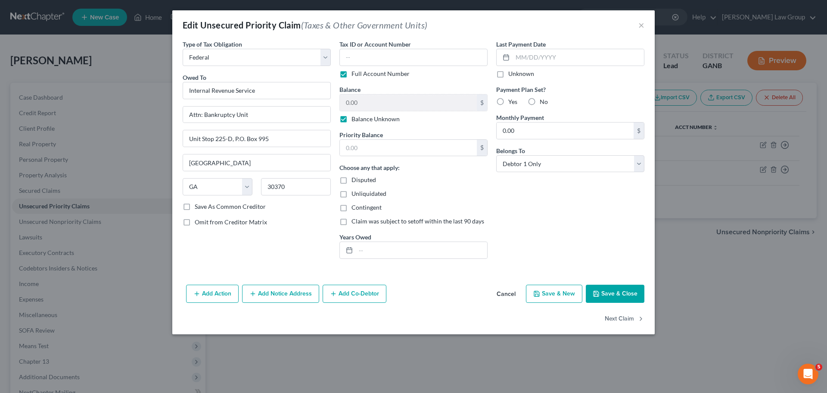
click at [352, 123] on label "Balance Unknown" at bounding box center [376, 119] width 48 height 9
click at [355, 120] on input "Balance Unknown" at bounding box center [358, 118] width 6 height 6
click at [352, 115] on label "Balance Unknown" at bounding box center [376, 119] width 48 height 9
click at [355, 115] on input "Balance Unknown" at bounding box center [358, 118] width 6 height 6
click at [352, 115] on label "Balance Unknown" at bounding box center [376, 119] width 48 height 9
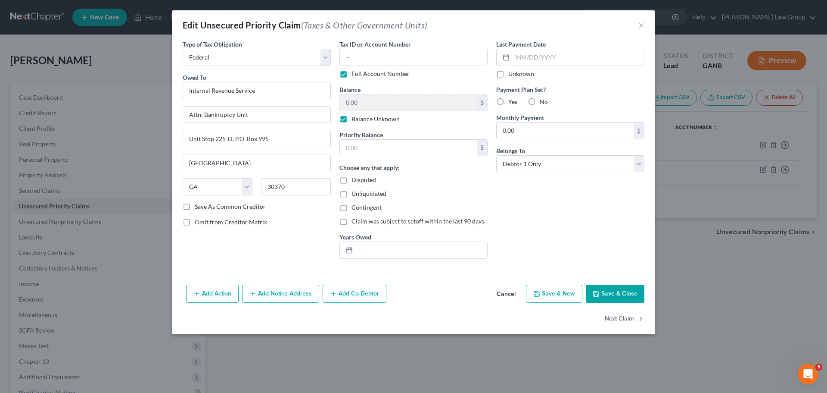
click at [355, 115] on input "Balance Unknown" at bounding box center [358, 118] width 6 height 6
checkbox input "false"
click at [370, 107] on input "0.00" at bounding box center [408, 102] width 137 height 16
type input "2,300"
click at [392, 144] on input "text" at bounding box center [408, 148] width 137 height 16
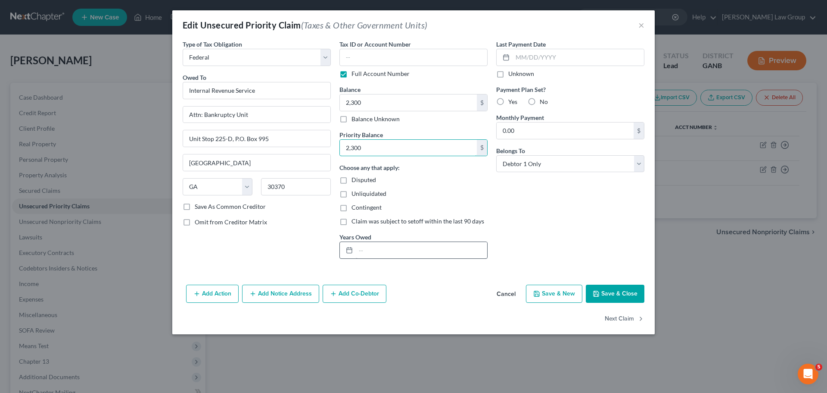
type input "2,300"
click at [406, 249] on input "text" at bounding box center [421, 250] width 131 height 16
type input "2024"
click at [618, 294] on button "Save & Close" at bounding box center [615, 293] width 59 height 18
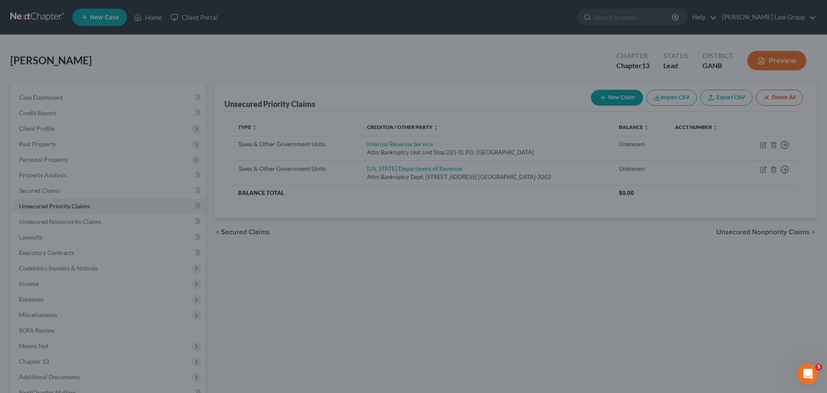
type input "2,300.00"
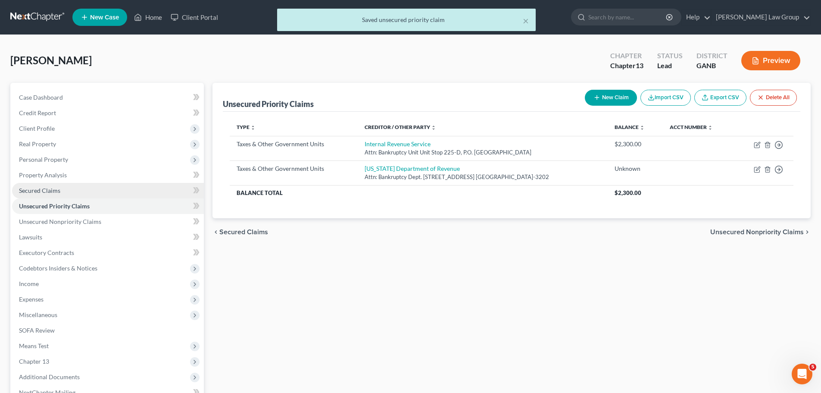
click at [50, 196] on link "Secured Claims" at bounding box center [108, 191] width 192 height 16
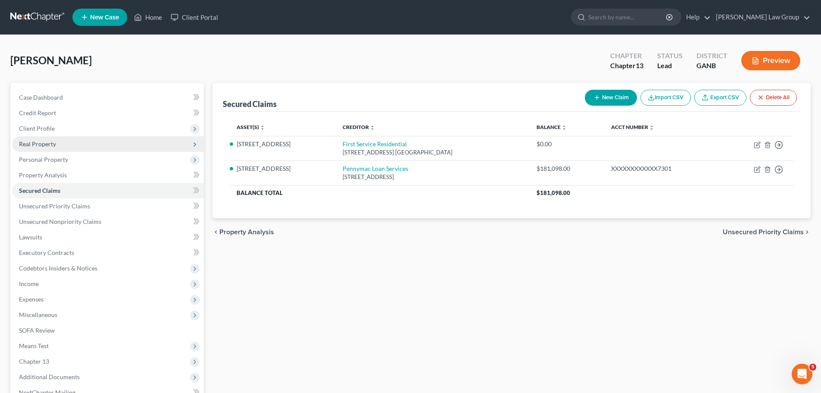
click at [41, 141] on span "Real Property" at bounding box center [37, 143] width 37 height 7
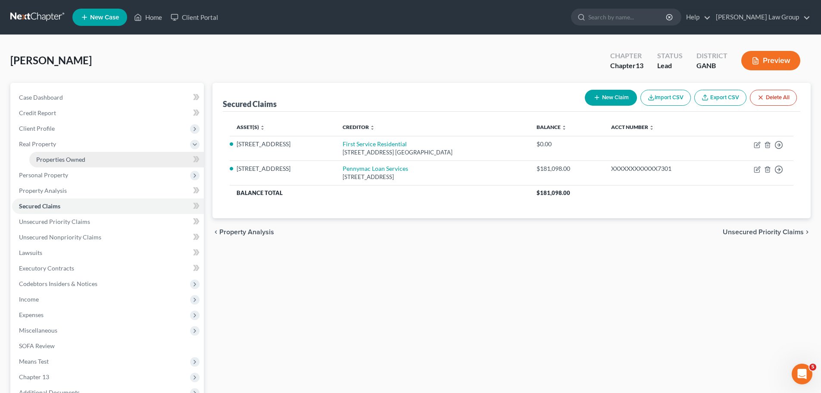
click at [79, 160] on span "Properties Owned" at bounding box center [60, 159] width 49 height 7
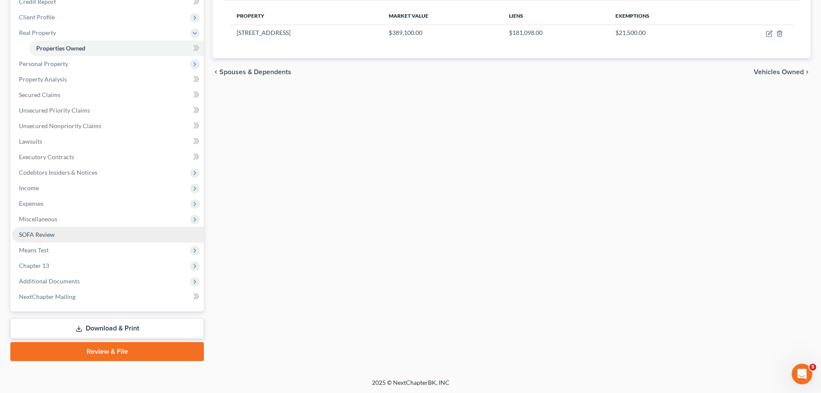
scroll to position [112, 0]
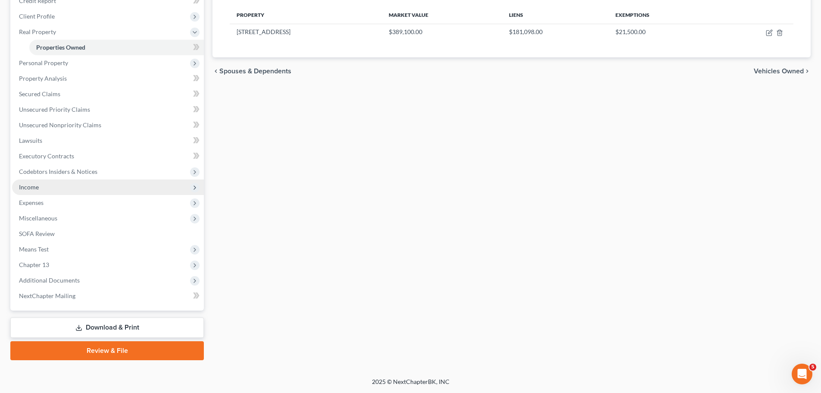
click at [53, 187] on span "Income" at bounding box center [108, 187] width 192 height 16
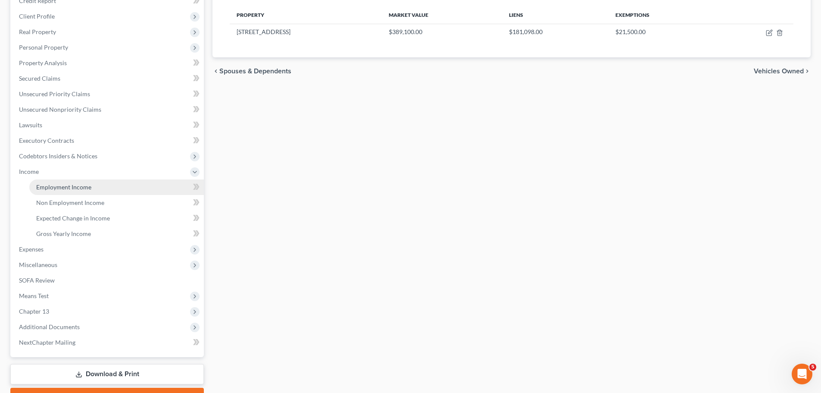
click at [97, 190] on link "Employment Income" at bounding box center [116, 187] width 175 height 16
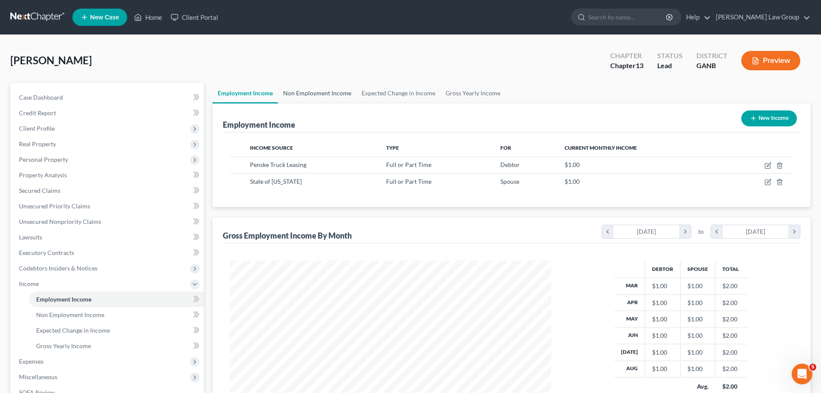
click at [316, 95] on link "Non Employment Income" at bounding box center [317, 93] width 78 height 21
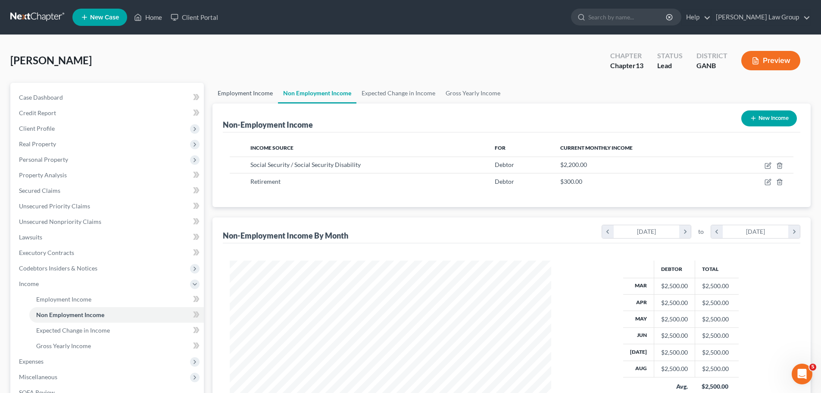
click at [258, 94] on link "Employment Income" at bounding box center [245, 93] width 66 height 21
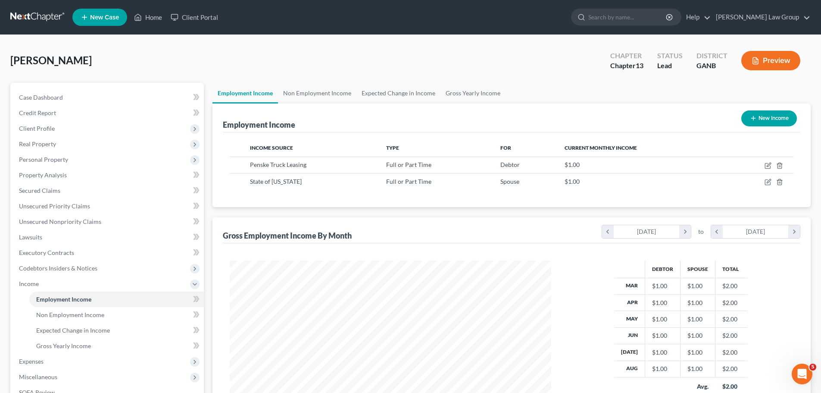
scroll to position [161, 339]
click at [303, 94] on link "Non Employment Income" at bounding box center [317, 93] width 78 height 21
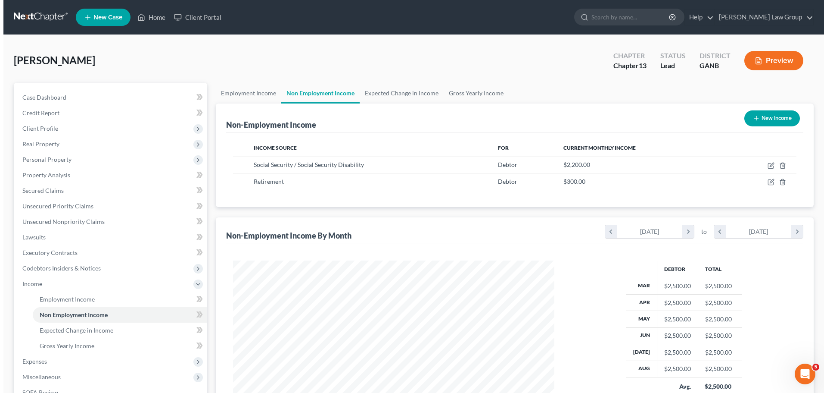
scroll to position [161, 339]
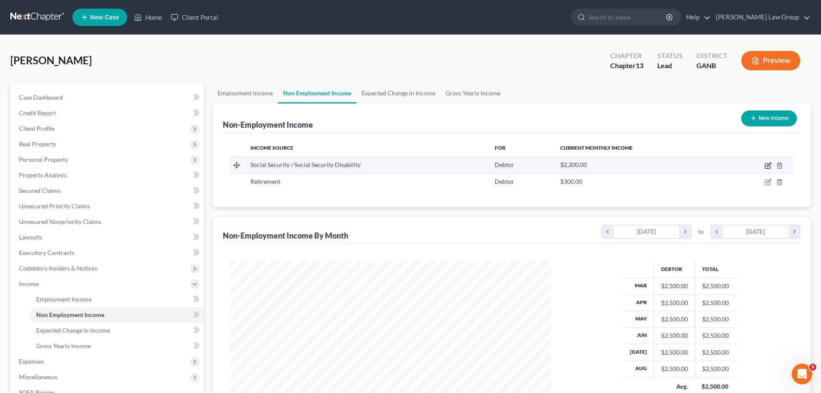
click at [768, 165] on icon "button" at bounding box center [768, 165] width 7 height 7
select select "4"
select select "0"
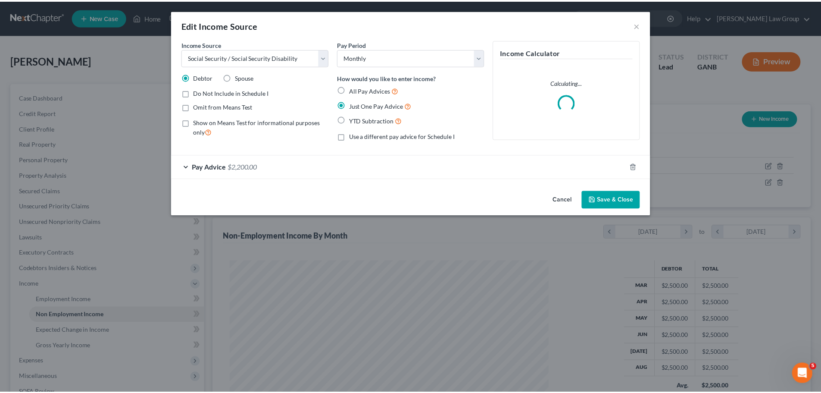
scroll to position [162, 342]
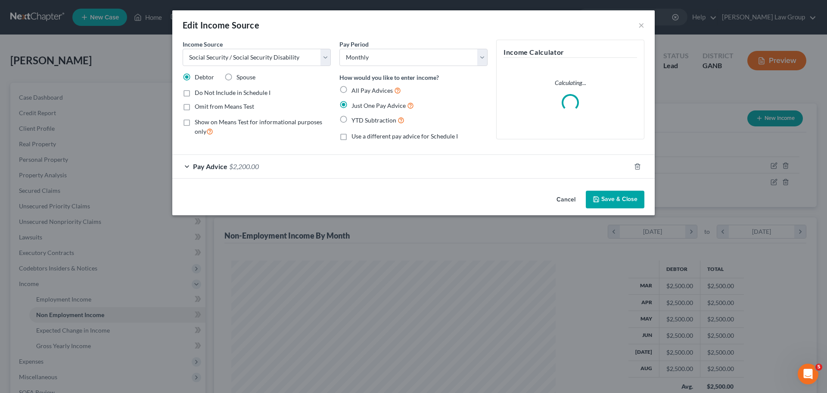
click at [195, 109] on label "Omit from Means Test" at bounding box center [224, 106] width 59 height 9
click at [198, 108] on input "Omit from Means Test" at bounding box center [201, 105] width 6 height 6
checkbox input "true"
click at [630, 204] on button "Save & Close" at bounding box center [615, 199] width 59 height 18
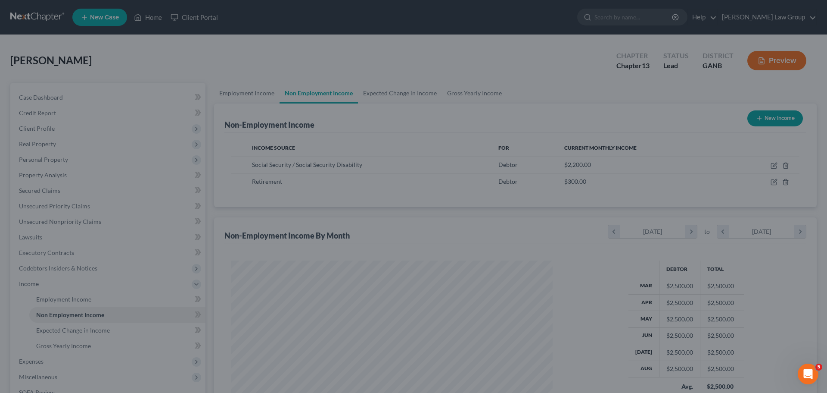
scroll to position [430824, 430646]
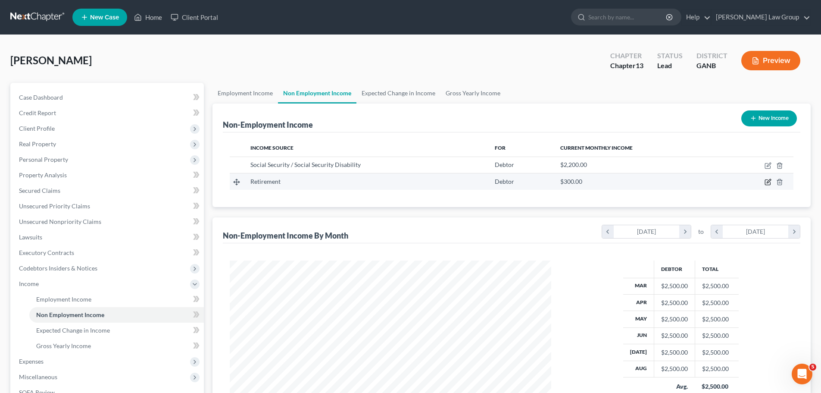
click at [767, 183] on icon "button" at bounding box center [769, 181] width 4 height 4
select select "3"
select select "0"
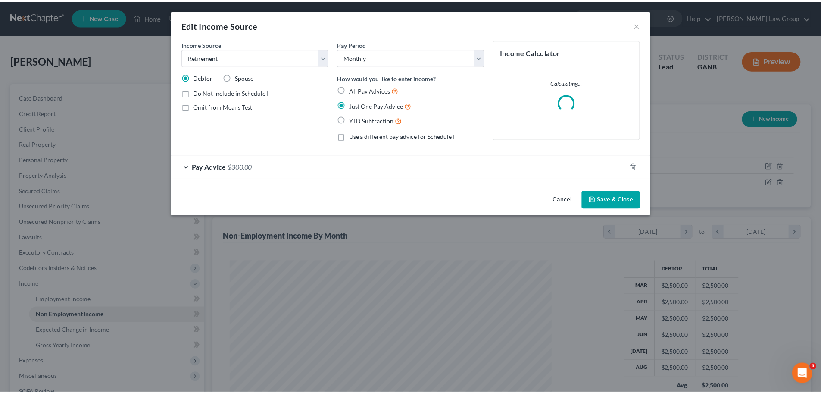
scroll to position [162, 342]
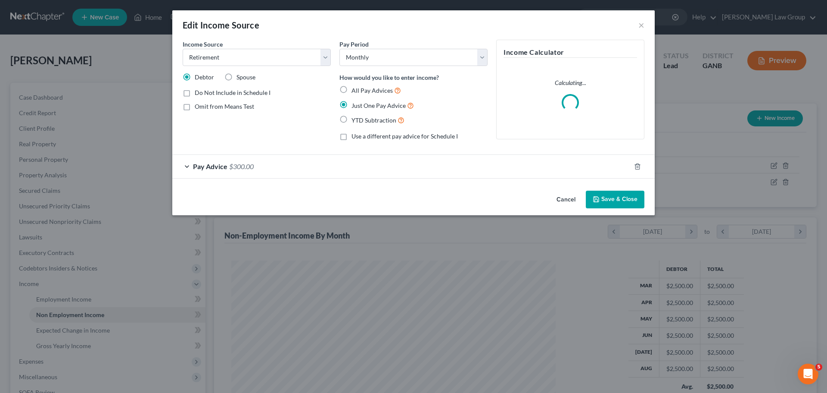
click at [619, 207] on button "Save & Close" at bounding box center [615, 199] width 59 height 18
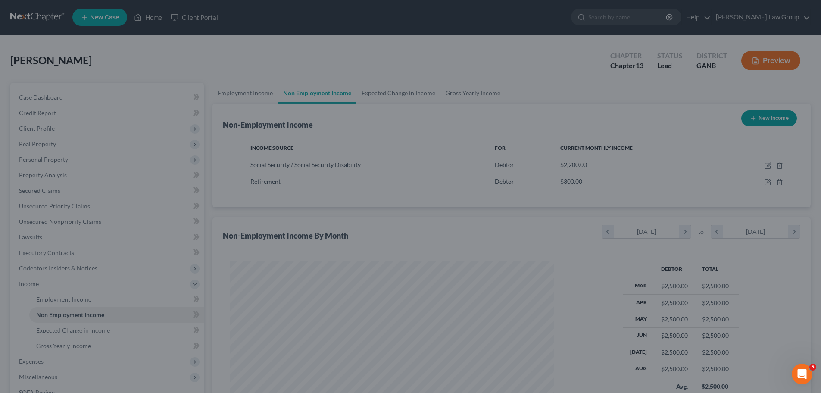
scroll to position [430824, 430646]
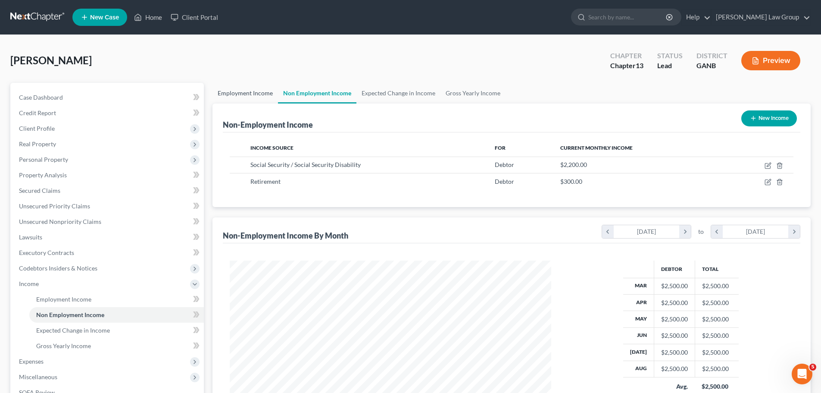
click at [234, 93] on link "Employment Income" at bounding box center [245, 93] width 66 height 21
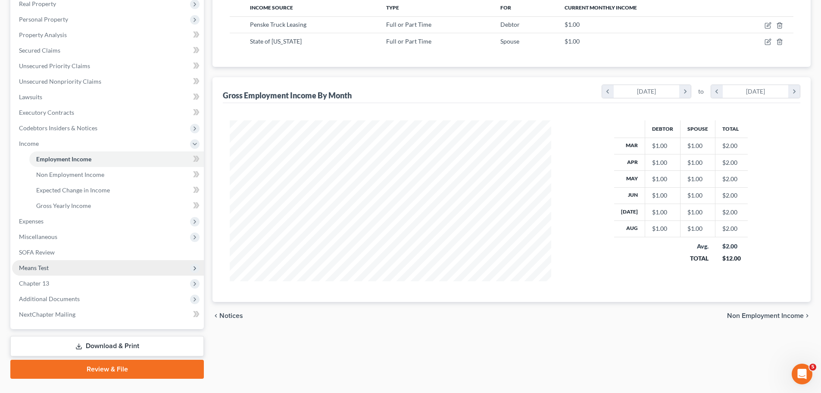
scroll to position [159, 0]
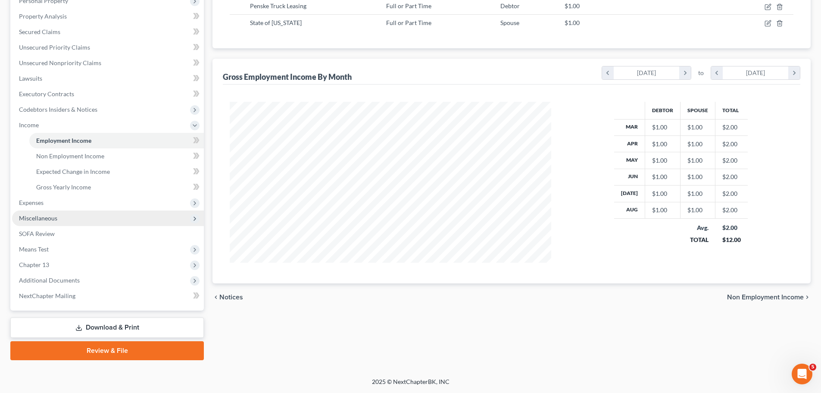
click at [75, 210] on span "Miscellaneous" at bounding box center [108, 218] width 192 height 16
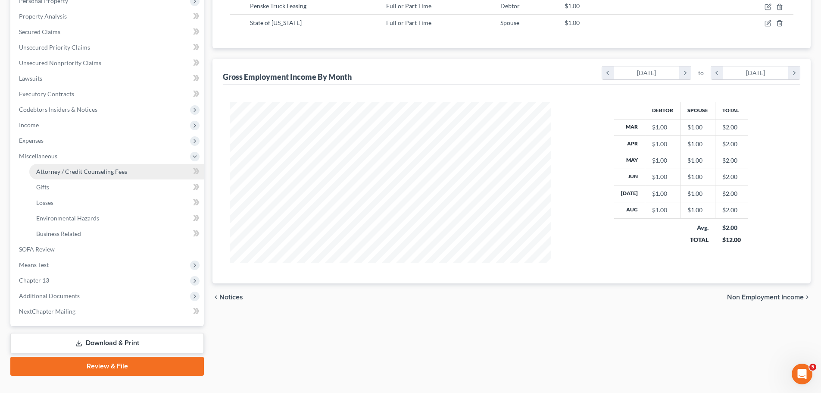
click at [99, 172] on span "Attorney / Credit Counseling Fees" at bounding box center [81, 171] width 91 height 7
select select "1"
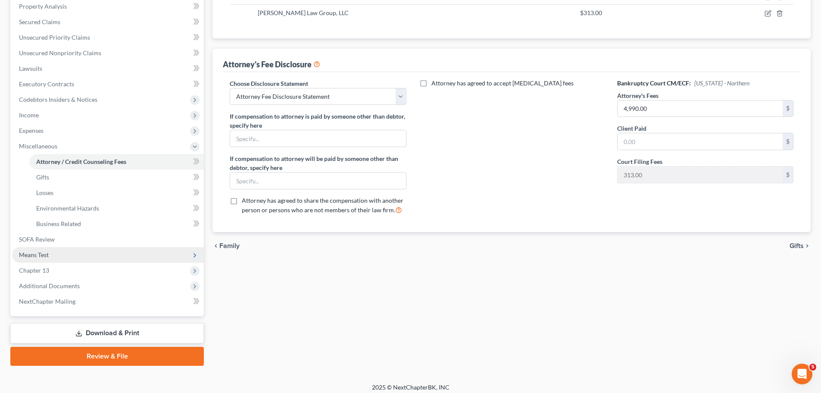
scroll to position [174, 0]
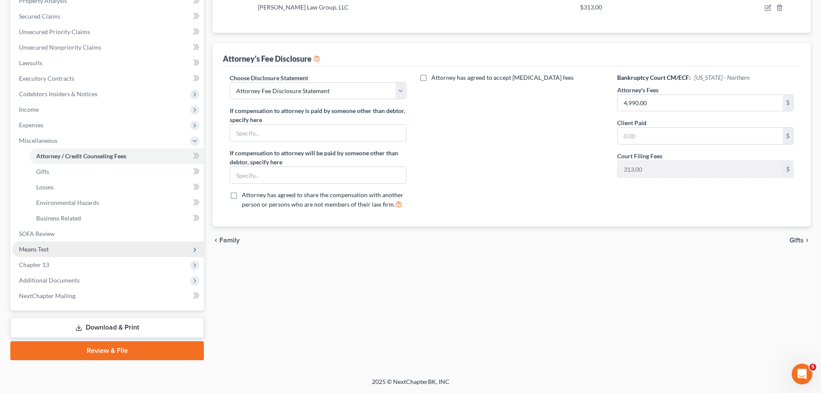
click at [86, 249] on span "Means Test" at bounding box center [108, 249] width 192 height 16
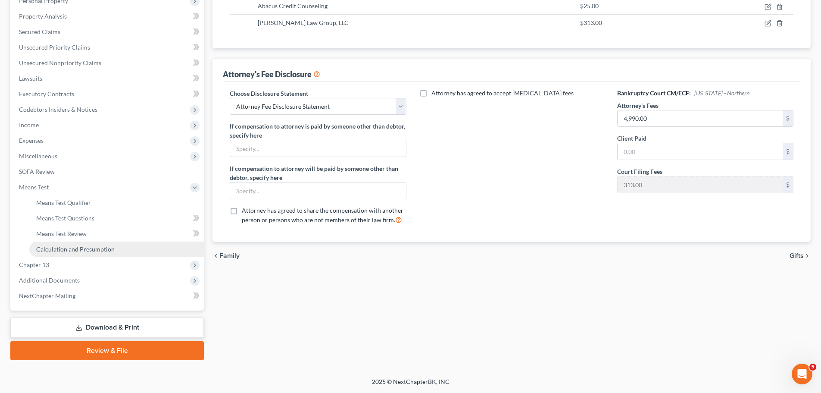
scroll to position [159, 0]
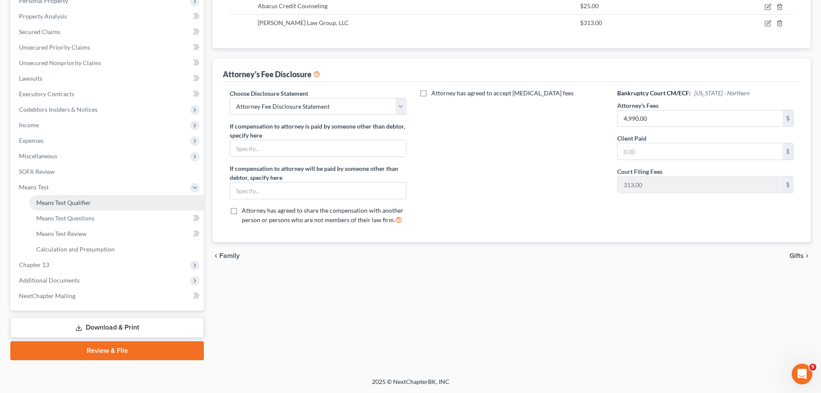
click at [89, 199] on span "Means Test Qualifier" at bounding box center [63, 202] width 55 height 7
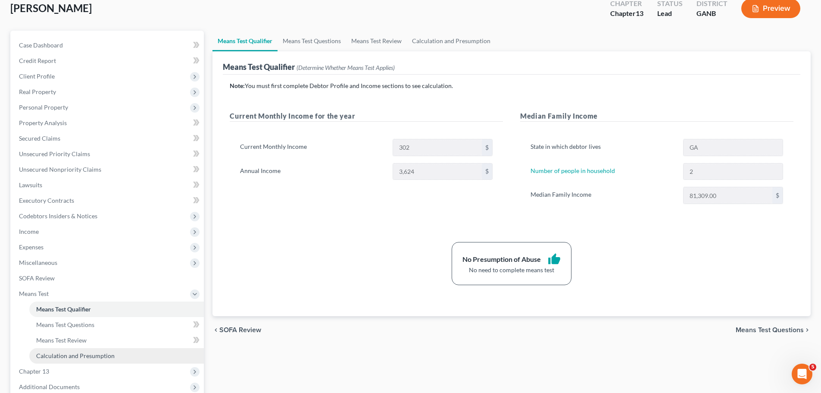
scroll to position [159, 0]
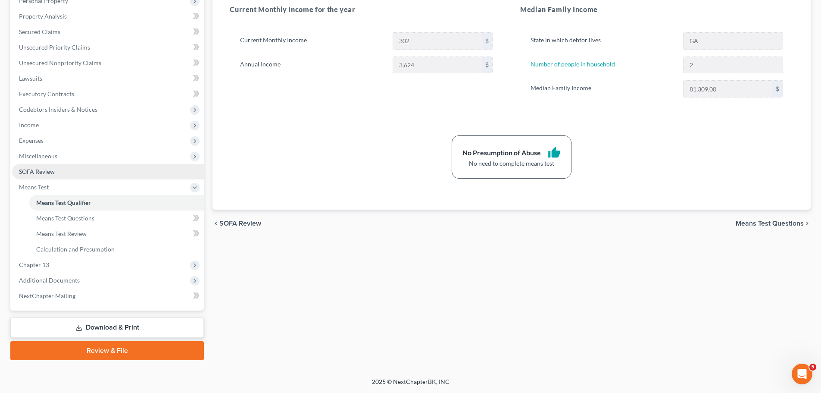
click at [49, 174] on span "SOFA Review" at bounding box center [37, 171] width 36 height 7
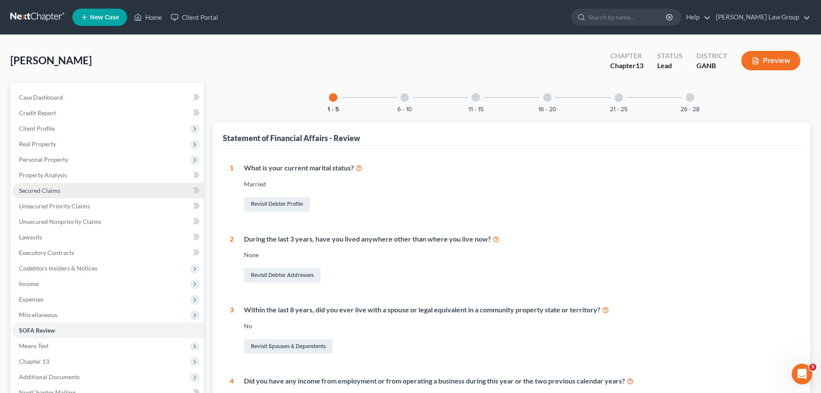
click at [49, 197] on link "Secured Claims" at bounding box center [108, 191] width 192 height 16
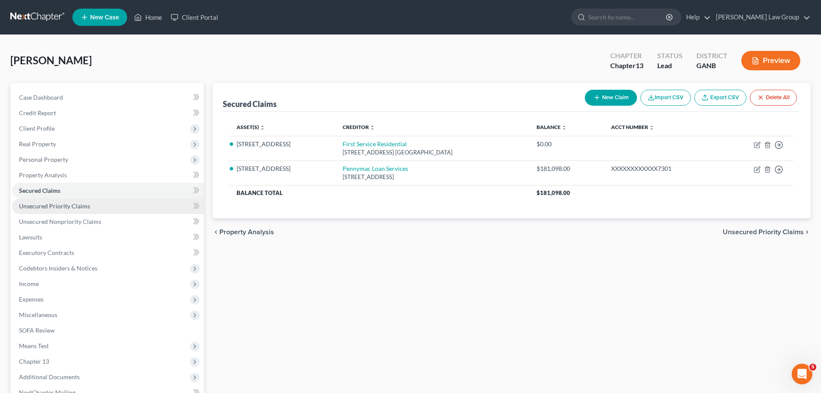
click at [77, 204] on span "Unsecured Priority Claims" at bounding box center [54, 205] width 71 height 7
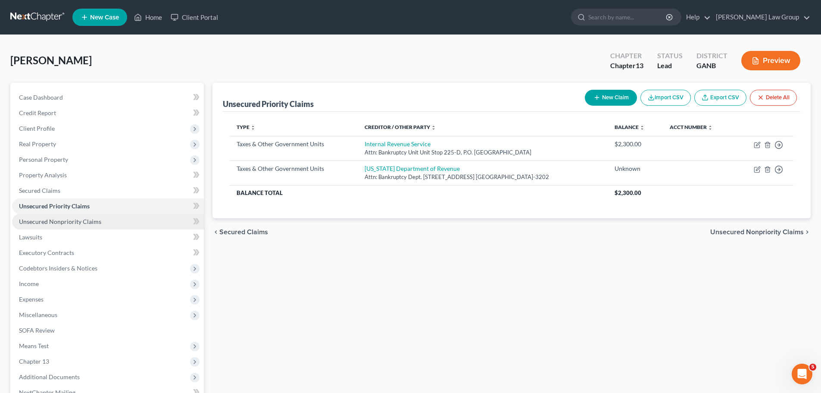
click at [87, 221] on span "Unsecured Nonpriority Claims" at bounding box center [60, 221] width 82 height 7
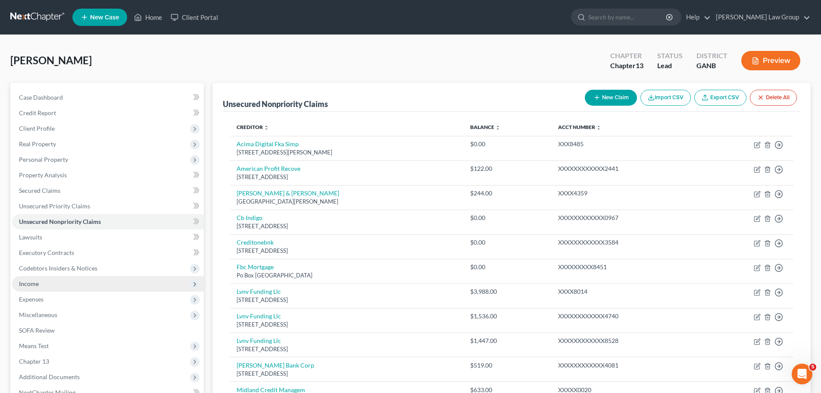
drag, startPoint x: 52, startPoint y: 288, endPoint x: 64, endPoint y: 287, distance: 12.1
click at [52, 288] on span "Income" at bounding box center [108, 284] width 192 height 16
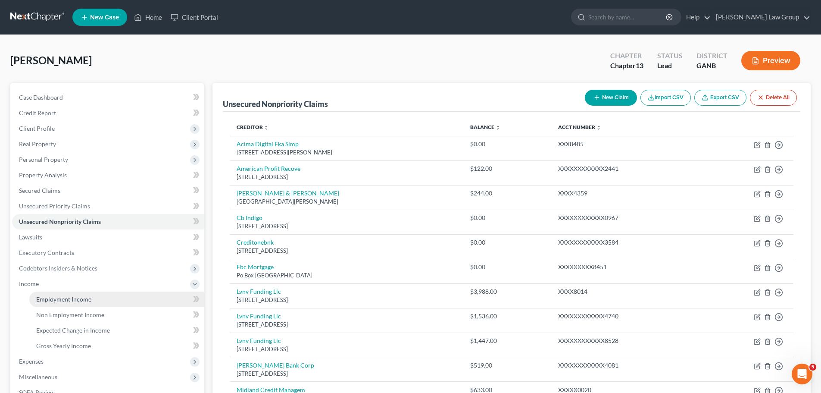
click at [93, 305] on link "Employment Income" at bounding box center [116, 299] width 175 height 16
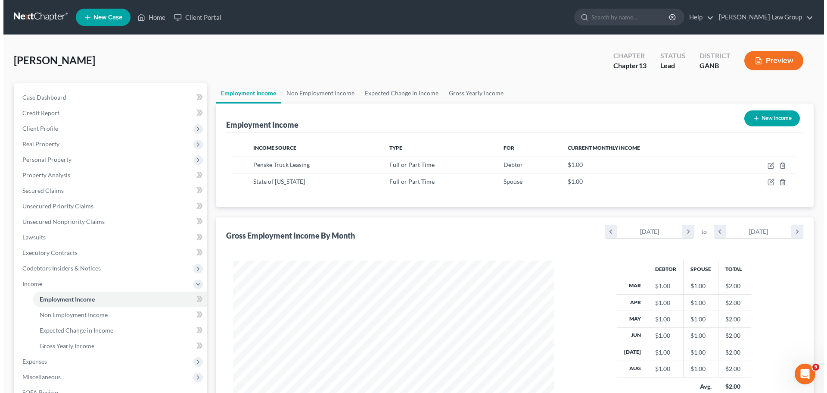
scroll to position [161, 339]
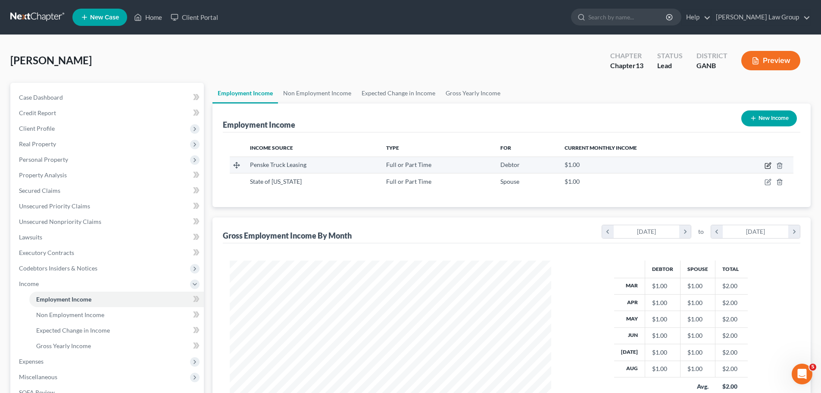
click at [768, 163] on icon "button" at bounding box center [768, 165] width 7 height 7
select select "0"
select select "10"
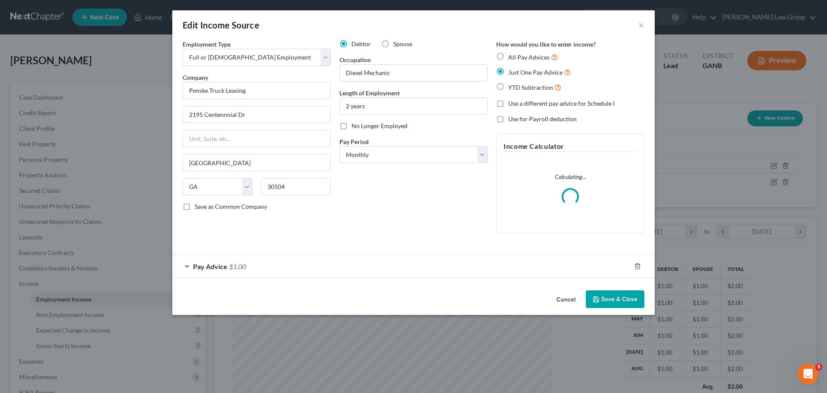
scroll to position [162, 342]
click at [366, 164] on div "Debtor Spouse Occupation Diesel Mechanic Length of Employment 2 years No Longer…" at bounding box center [413, 140] width 157 height 200
click at [372, 158] on select "Select Monthly Twice Monthly Every Other Week Weekly" at bounding box center [414, 154] width 148 height 17
select select "3"
click at [340, 146] on select "Select Monthly Twice Monthly Every Other Week Weekly" at bounding box center [414, 154] width 148 height 17
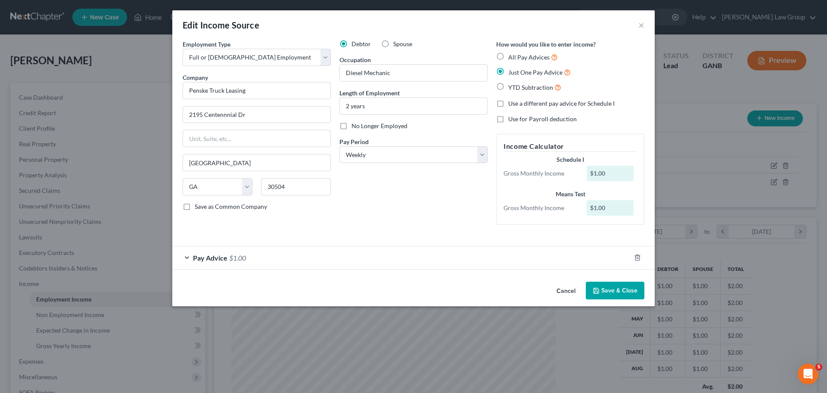
drag, startPoint x: 217, startPoint y: 262, endPoint x: 237, endPoint y: 274, distance: 23.6
click at [217, 262] on div "Pay Advice $1.00" at bounding box center [401, 257] width 459 height 23
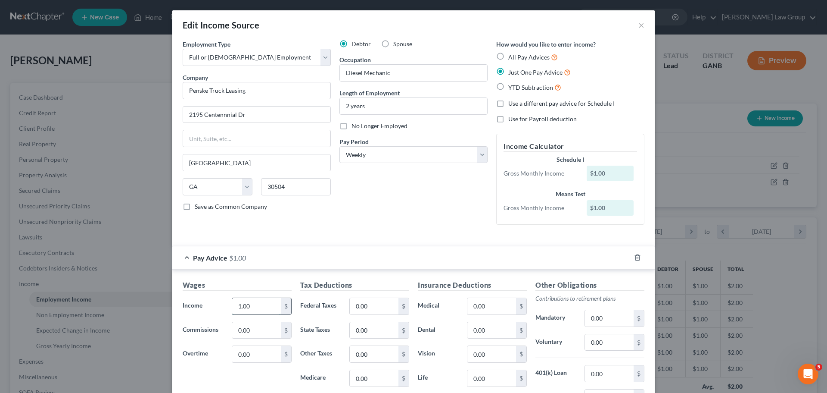
click at [270, 309] on input "1.00" at bounding box center [256, 306] width 49 height 16
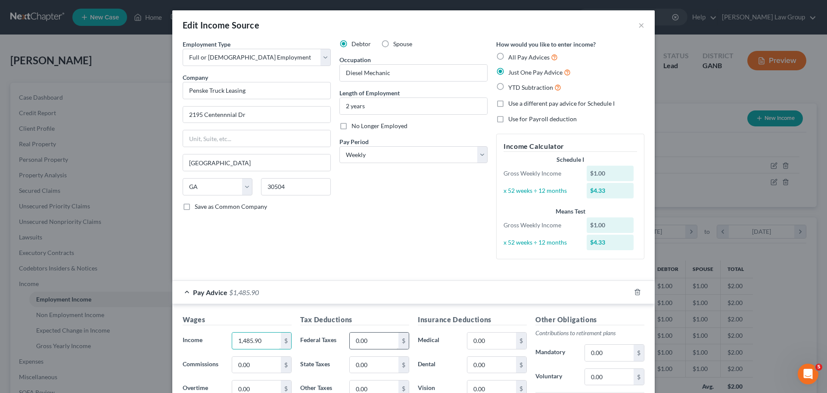
type input "1,485.90"
click at [382, 339] on input "0.00" at bounding box center [374, 340] width 49 height 16
type input "347.92"
click at [430, 211] on div "Debtor Spouse Occupation Diesel Mechanic Length of Employment 2 years No Longer…" at bounding box center [413, 153] width 157 height 226
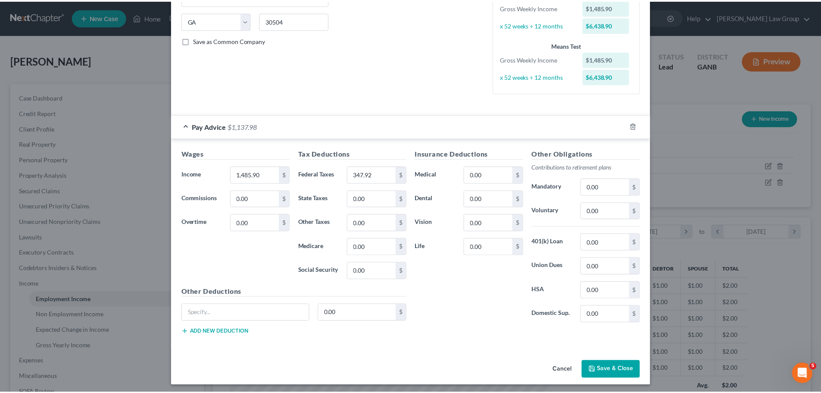
scroll to position [169, 0]
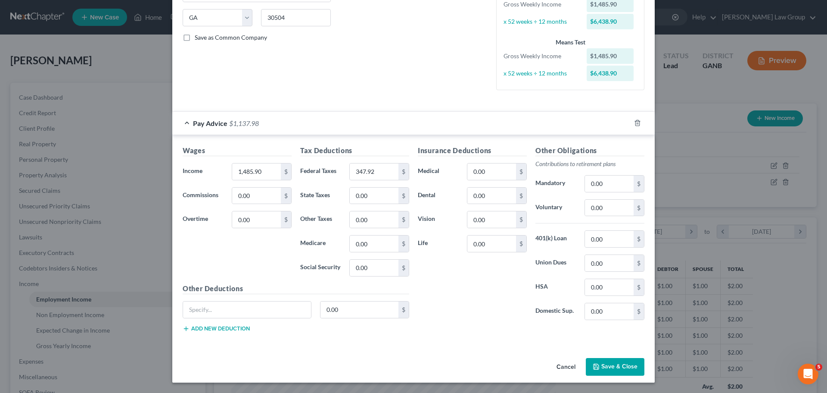
click at [611, 371] on button "Save & Close" at bounding box center [615, 367] width 59 height 18
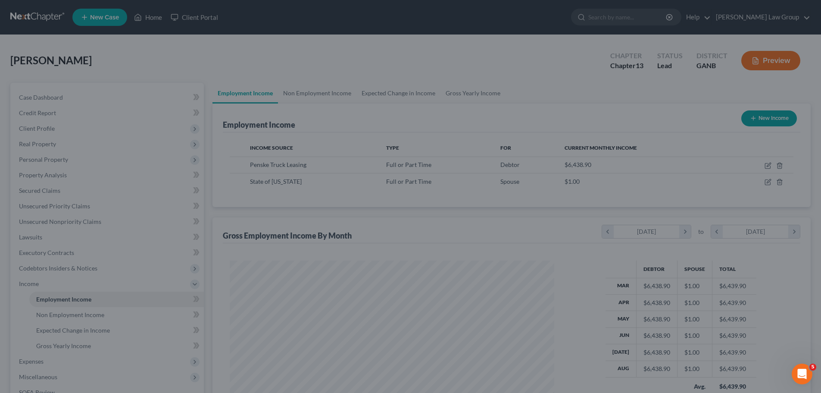
scroll to position [430824, 430646]
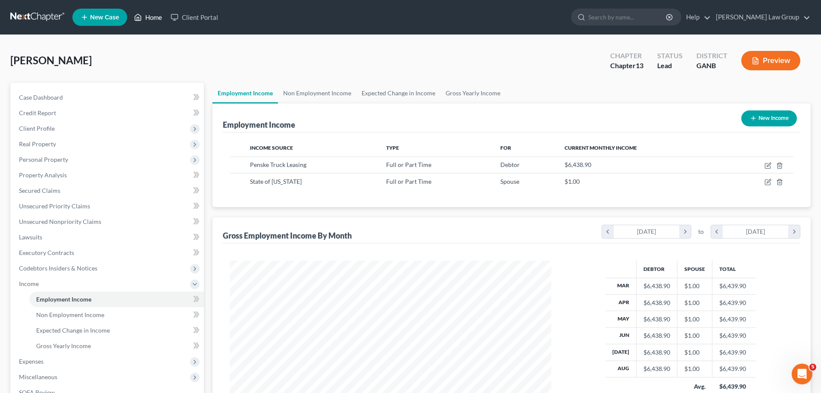
click at [144, 16] on link "Home" at bounding box center [148, 17] width 37 height 16
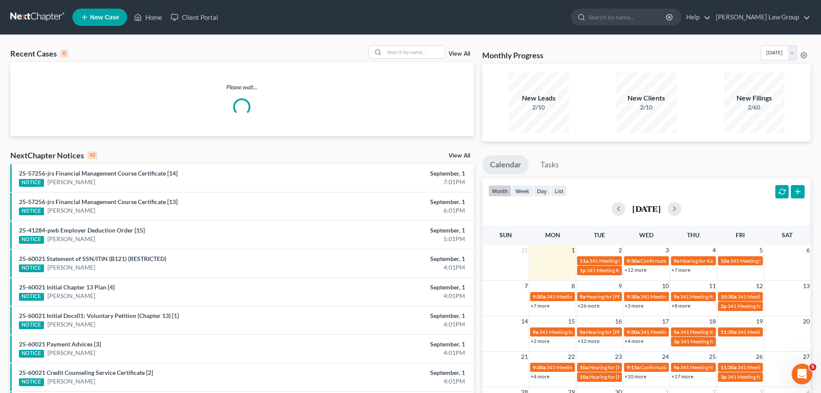
click at [426, 43] on div "Recent Cases 0 View All Please wait... NextChapter Notices 10 View All 25-57256…" at bounding box center [410, 258] width 821 height 447
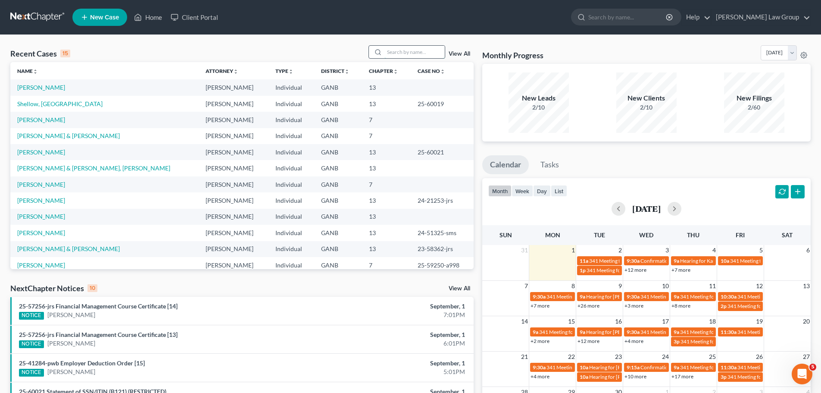
click at [420, 47] on input "search" at bounding box center [414, 52] width 60 height 12
type input "[PERSON_NAME]"
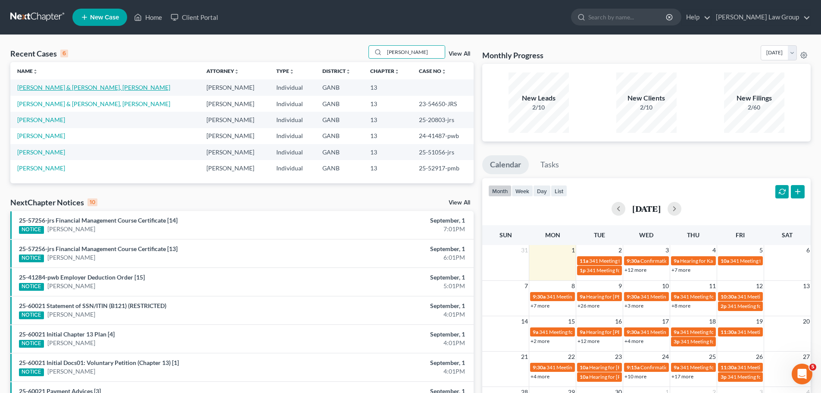
click at [90, 88] on link "[PERSON_NAME] & [PERSON_NAME], [PERSON_NAME]" at bounding box center [93, 87] width 153 height 7
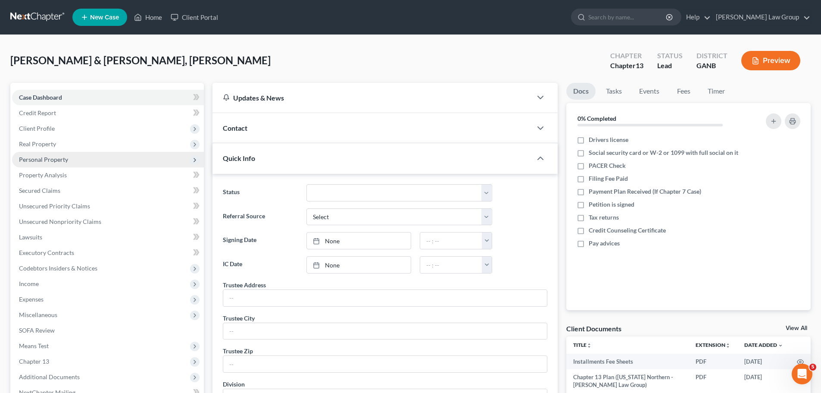
click at [71, 158] on span "Personal Property" at bounding box center [108, 160] width 192 height 16
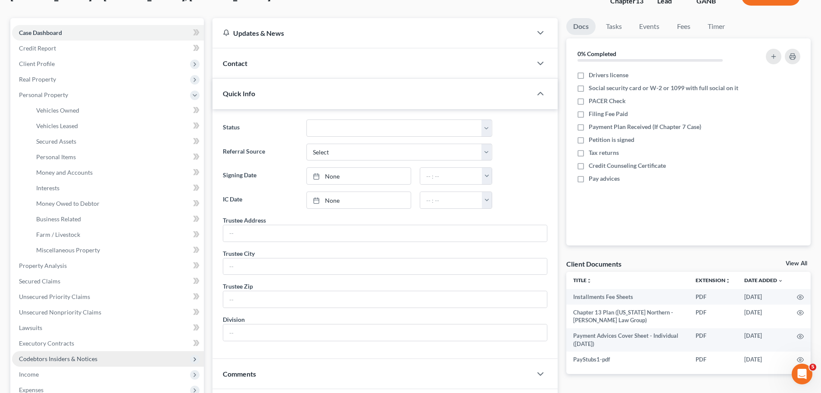
scroll to position [129, 0]
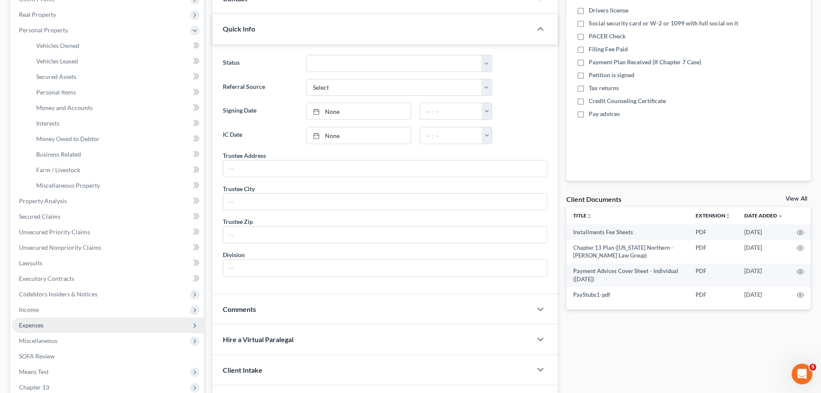
click at [60, 327] on span "Expenses" at bounding box center [108, 325] width 192 height 16
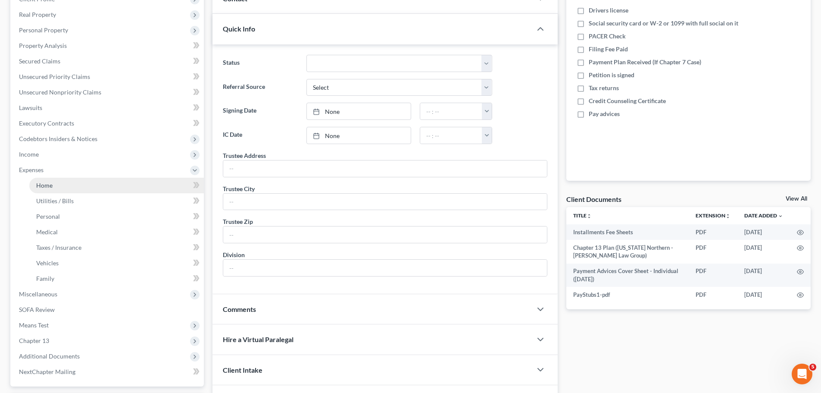
click at [51, 188] on span "Home" at bounding box center [44, 184] width 16 height 7
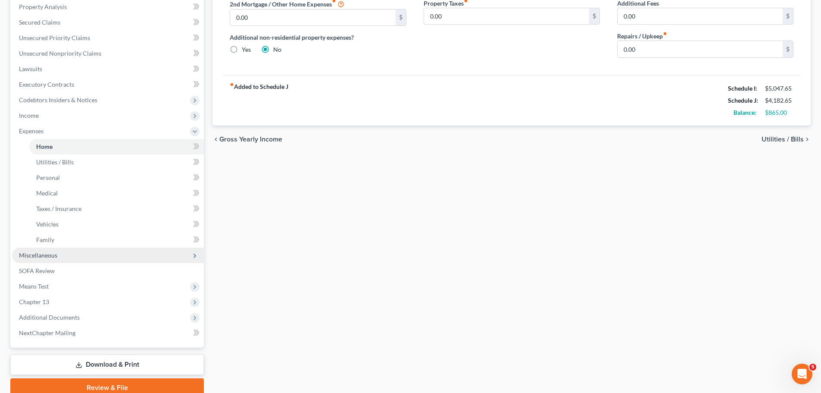
scroll to position [205, 0]
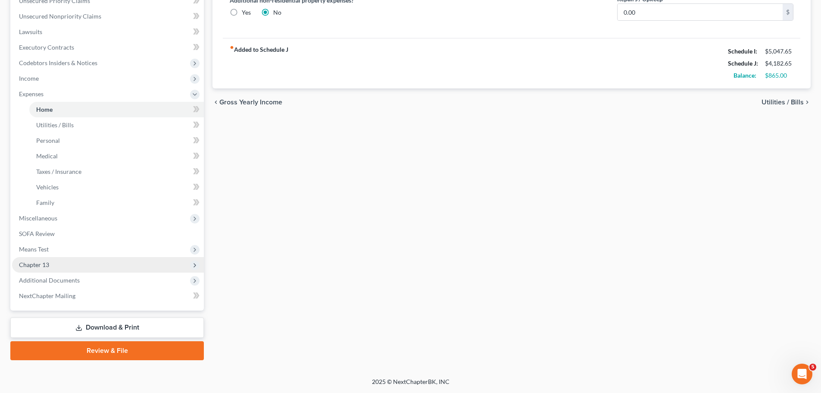
click at [83, 269] on span "Chapter 13" at bounding box center [108, 265] width 192 height 16
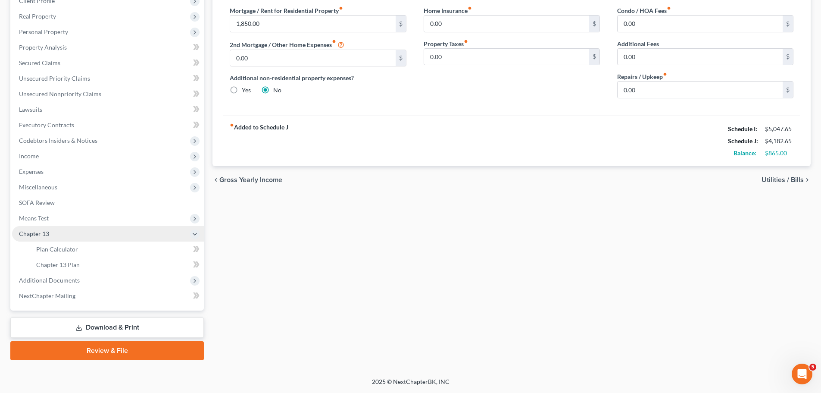
scroll to position [128, 0]
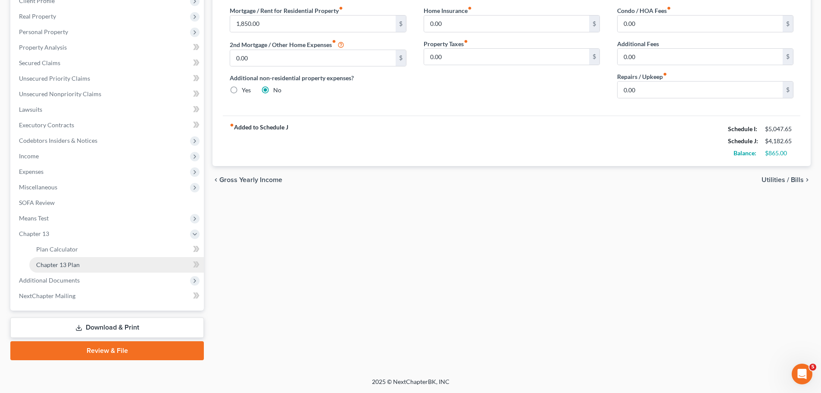
click at [95, 267] on link "Chapter 13 Plan" at bounding box center [116, 265] width 175 height 16
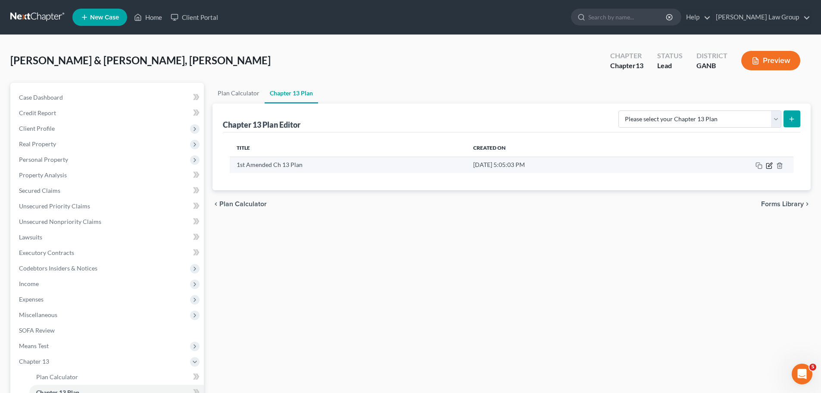
click at [768, 168] on icon "button" at bounding box center [768, 165] width 5 height 5
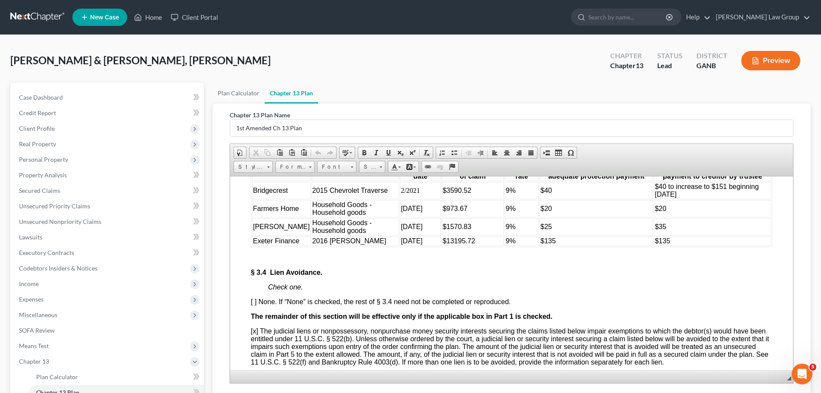
scroll to position [1896, 0]
drag, startPoint x: 669, startPoint y: 244, endPoint x: 658, endPoint y: 235, distance: 14.5
click at [658, 199] on td "$40 to increase to $151 beginning [DATE]" at bounding box center [712, 190] width 117 height 17
copy font "to increase to $151 beginning [DATE]"
click at [706, 217] on td "$20" at bounding box center [712, 208] width 117 height 17
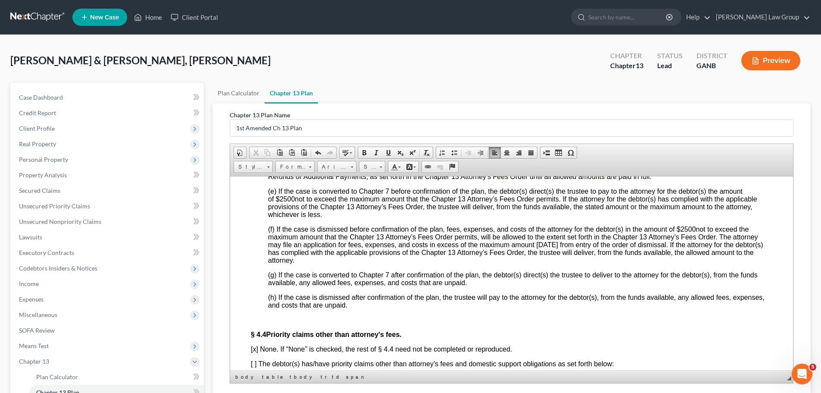
scroll to position [2715, 0]
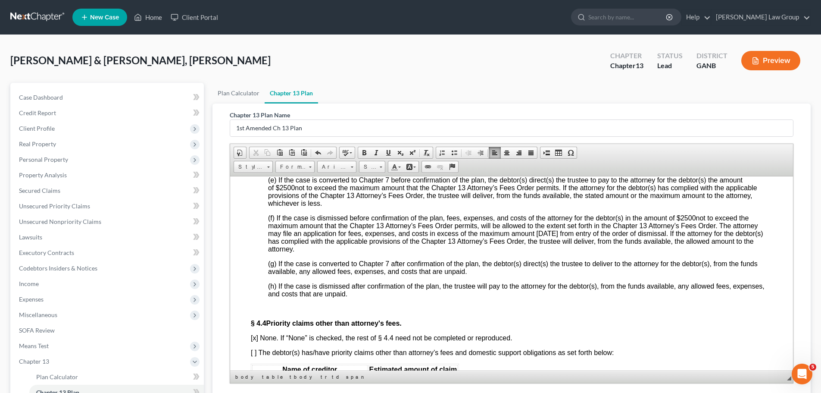
click at [566, 169] on span "(d) The unpaid balance and any additional amounts allowed under § 4.3(c) will b…" at bounding box center [507, 160] width 478 height 15
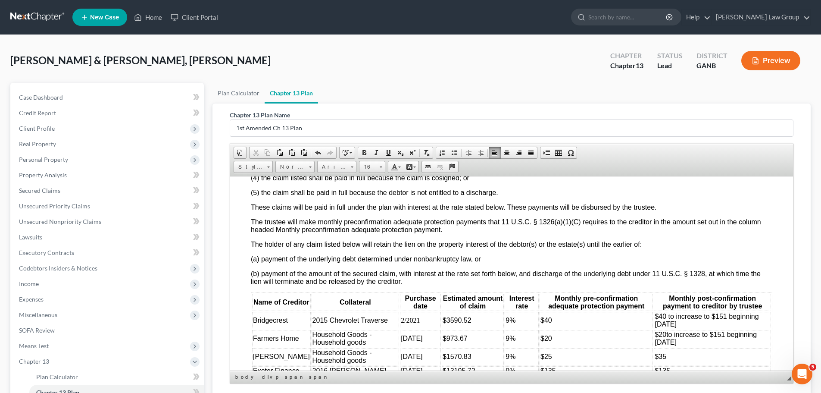
scroll to position [1810, 0]
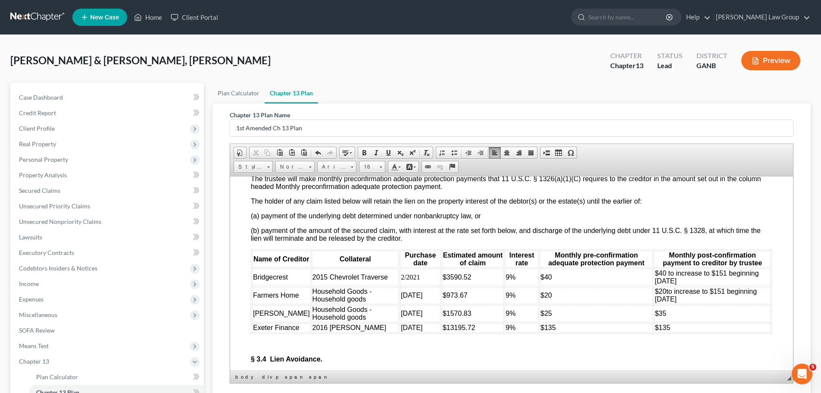
drag, startPoint x: 681, startPoint y: 328, endPoint x: 750, endPoint y: 320, distance: 69.8
click at [750, 285] on td "$40 to increase to $151 beginning [DATE]" at bounding box center [712, 276] width 117 height 17
drag, startPoint x: 701, startPoint y: 328, endPoint x: 656, endPoint y: 315, distance: 46.6
click at [656, 285] on td "$40 to increase to $151 beginning [DATE]" at bounding box center [712, 276] width 117 height 17
copy font "to increase to $151 beginning [DATE]"
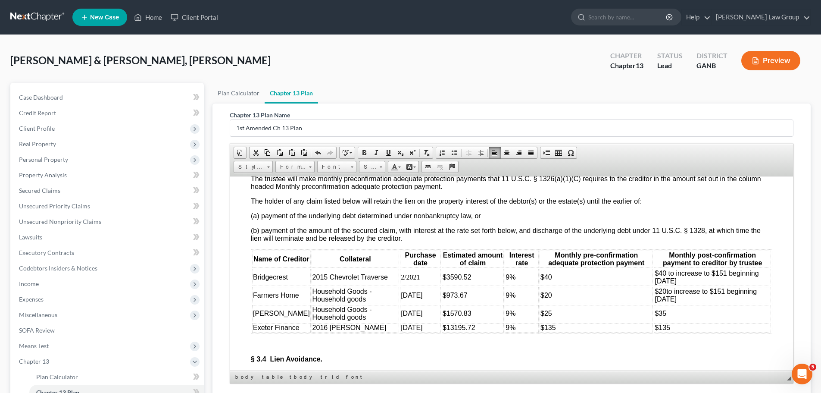
drag, startPoint x: 688, startPoint y: 342, endPoint x: 675, endPoint y: 347, distance: 13.6
click at [688, 303] on td "$20 to increase to $151 beginning [DATE]" at bounding box center [712, 294] width 117 height 17
drag, startPoint x: 661, startPoint y: 345, endPoint x: 658, endPoint y: 340, distance: 5.3
click at [658, 303] on td "$20 to increase to $151 beginning [DATE]" at bounding box center [712, 294] width 117 height 17
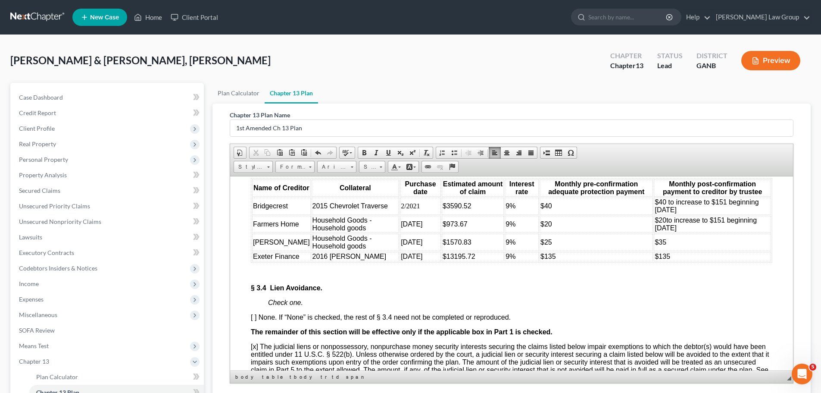
scroll to position [1896, 0]
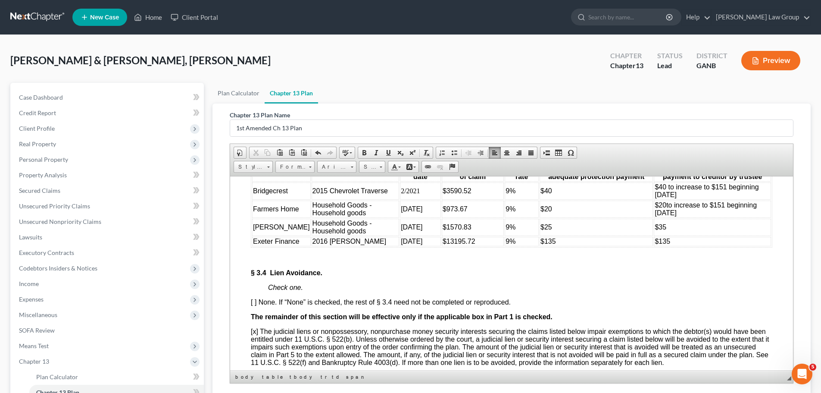
click at [680, 235] on td "$35" at bounding box center [712, 226] width 117 height 17
click at [673, 246] on td "$135" at bounding box center [712, 240] width 117 height 9
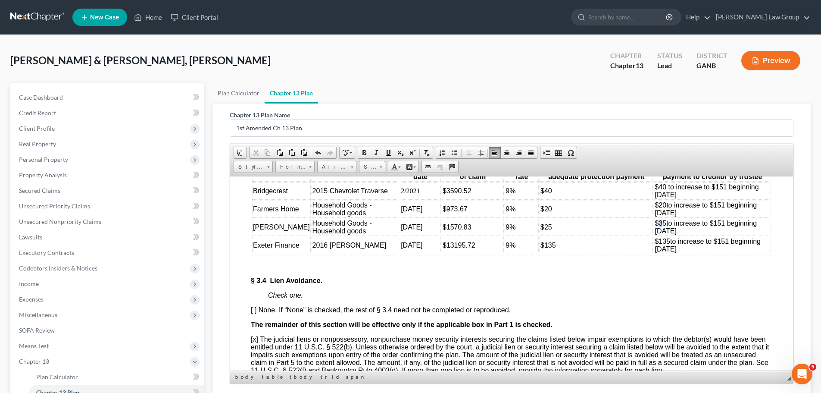
click at [655, 226] on span "$35" at bounding box center [661, 222] width 12 height 7
click at [703, 253] on td "$135 to increase to $151 beginning [DATE]" at bounding box center [712, 244] width 117 height 17
drag, startPoint x: 666, startPoint y: 261, endPoint x: 656, endPoint y: 250, distance: 14.3
click at [656, 217] on td "$20 to increase to $151 beginning [DATE]" at bounding box center [712, 208] width 117 height 17
click at [540, 230] on span "$25" at bounding box center [546, 226] width 12 height 7
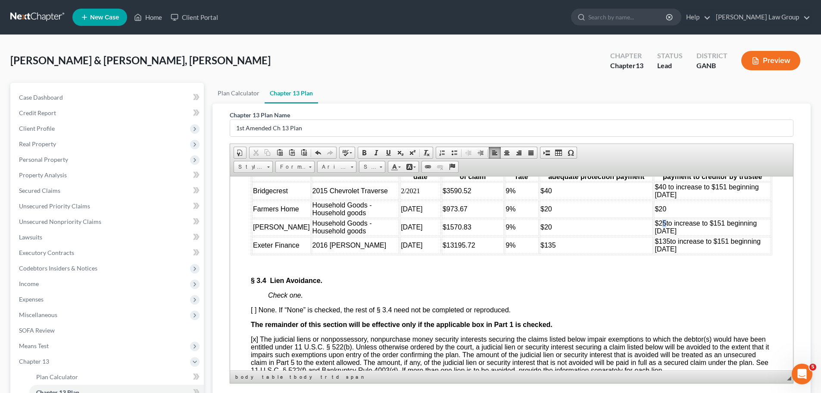
click at [655, 226] on span "$25" at bounding box center [661, 222] width 12 height 7
drag, startPoint x: 716, startPoint y: 269, endPoint x: 704, endPoint y: 269, distance: 12.1
click at [704, 234] on span "to increase to $151 beginning [DATE]" at bounding box center [706, 226] width 102 height 15
drag, startPoint x: 715, startPoint y: 229, endPoint x: 705, endPoint y: 231, distance: 9.6
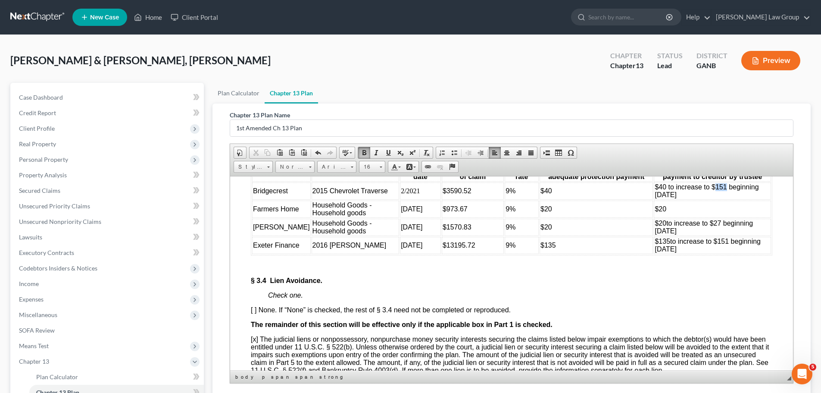
click at [705, 198] on font "$40 to increase to $151 beginning [DATE]" at bounding box center [707, 190] width 104 height 15
drag, startPoint x: 719, startPoint y: 285, endPoint x: 708, endPoint y: 286, distance: 11.2
click at [708, 252] on span "to increase to $151 beginning [DATE]" at bounding box center [708, 244] width 106 height 15
click at [679, 284] on p "§ 3.4 Lien Avoidance." at bounding box center [511, 280] width 521 height 8
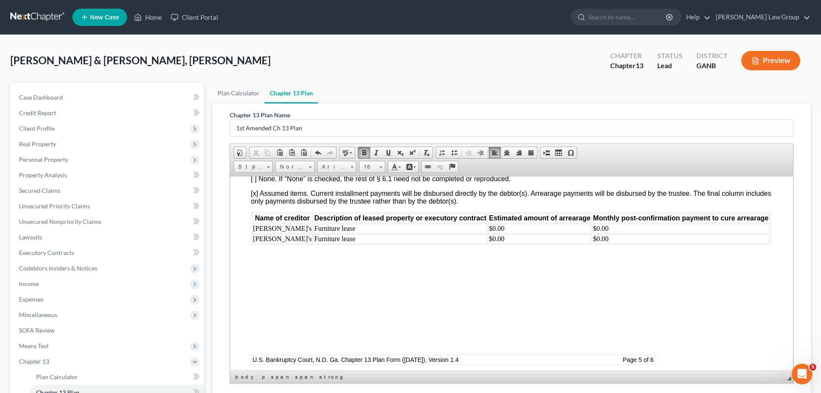
scroll to position [3534, 0]
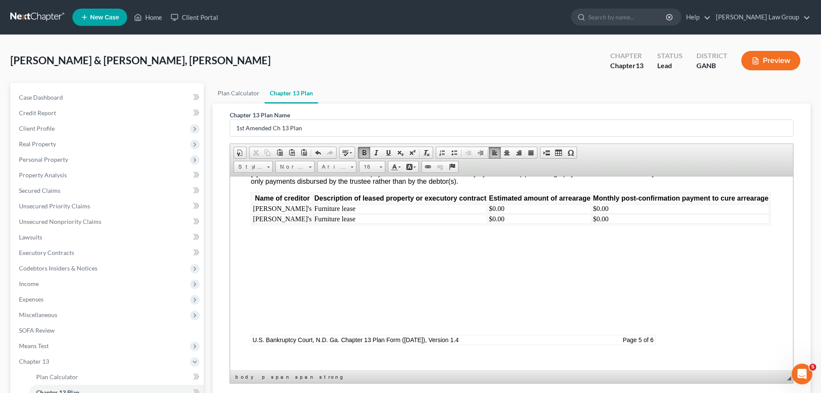
click at [252, 162] on span "[ ] None. If “None” is checked, the rest of § 6.1 need not be completed or repr…" at bounding box center [381, 158] width 260 height 7
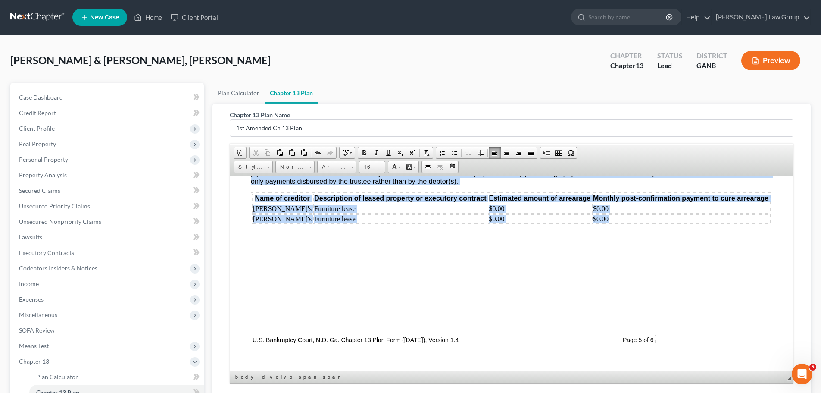
drag, startPoint x: 611, startPoint y: 292, endPoint x: 249, endPoint y: 239, distance: 366.3
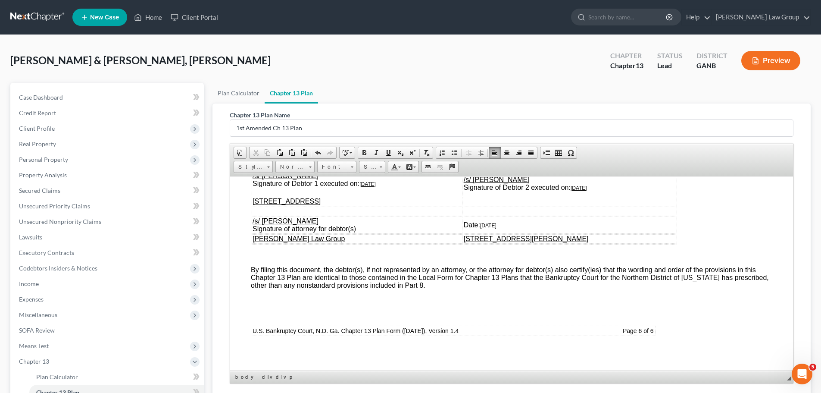
scroll to position [4052, 0]
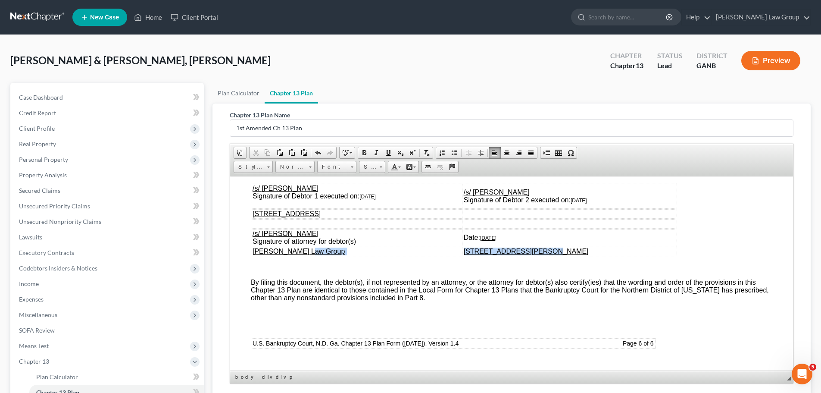
drag, startPoint x: 535, startPoint y: 324, endPoint x: 453, endPoint y: 324, distance: 81.9
click at [453, 256] on tr "[PERSON_NAME] Law Group [STREET_ADDRESS][PERSON_NAME]" at bounding box center [464, 250] width 425 height 9
click at [465, 256] on td ", [GEOGRAPHIC_DATA]" at bounding box center [570, 250] width 212 height 9
click at [470, 254] on u ", [GEOGRAPHIC_DATA]" at bounding box center [502, 250] width 75 height 7
click at [600, 256] on td "[STREET_ADDRESS][PERSON_NAME]" at bounding box center [569, 250] width 213 height 9
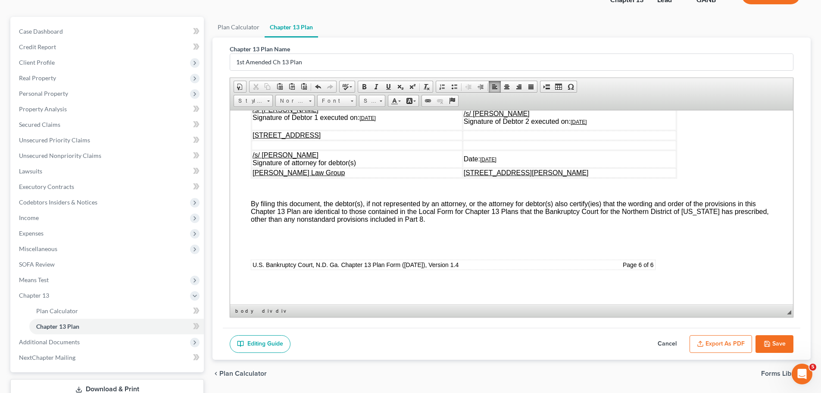
scroll to position [86, 0]
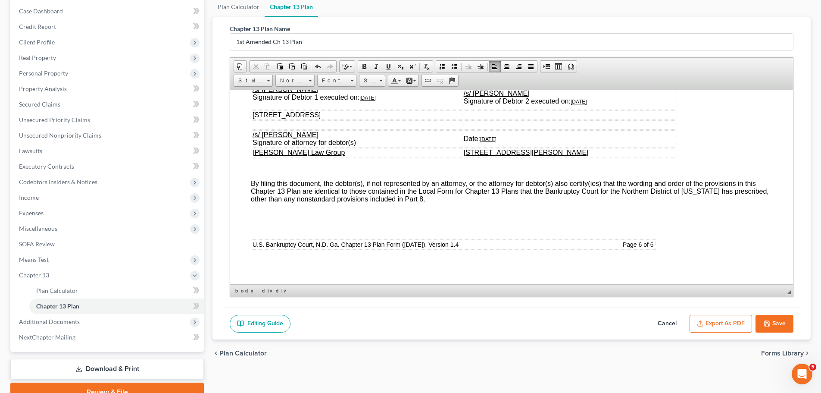
click at [777, 318] on button "Save" at bounding box center [775, 324] width 38 height 18
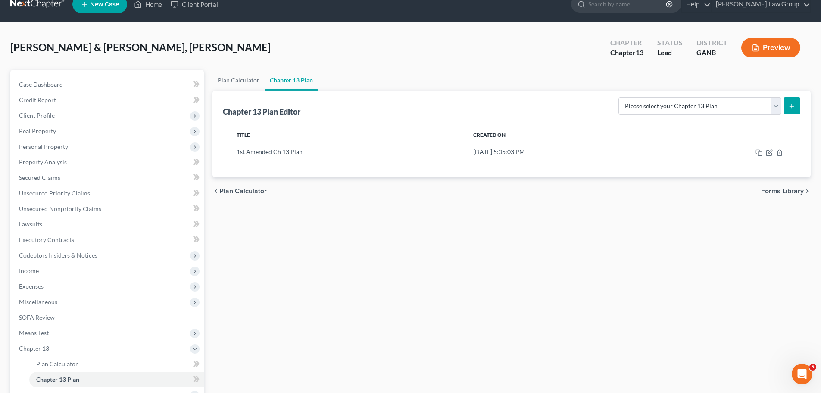
scroll to position [0, 0]
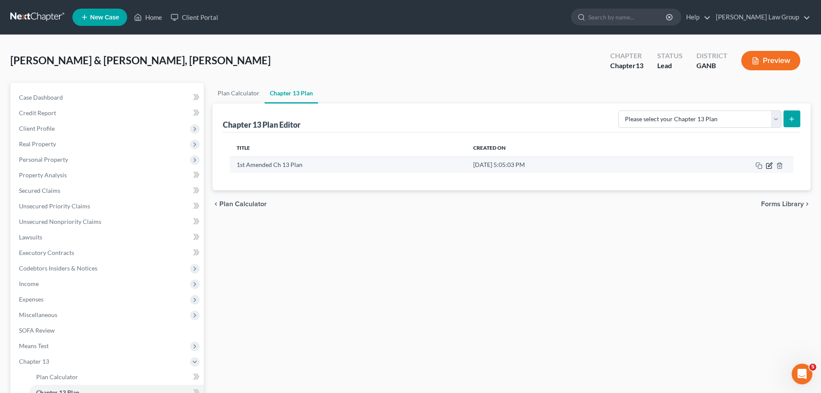
click at [770, 168] on icon "button" at bounding box center [768, 165] width 5 height 5
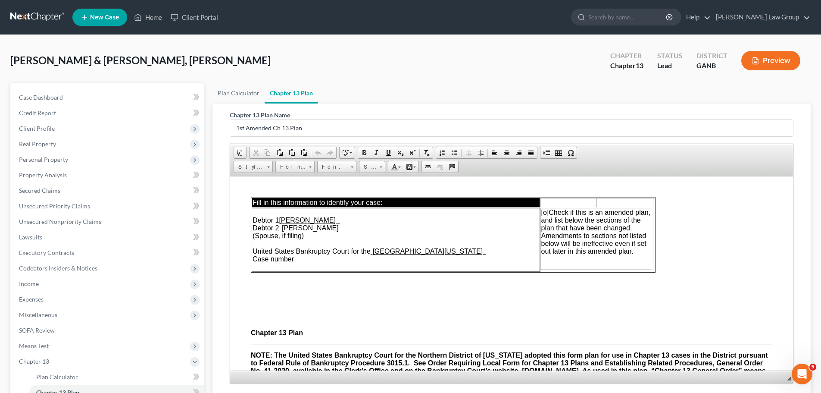
scroll to position [128, 0]
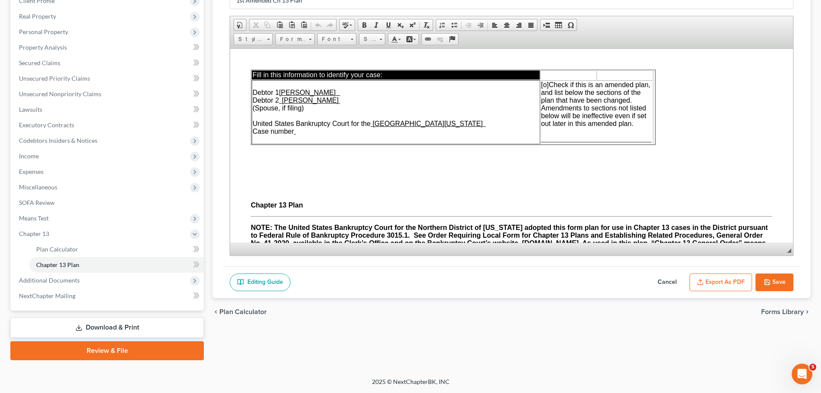
click at [712, 284] on button "Export as PDF" at bounding box center [721, 282] width 62 height 18
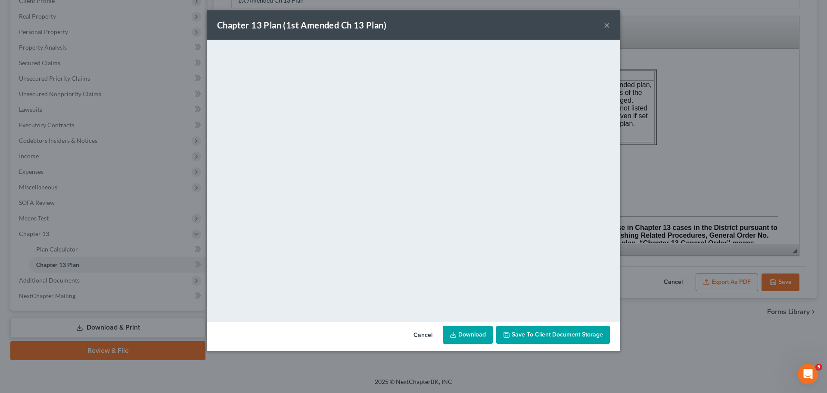
click at [529, 336] on span "Save to Client Document Storage" at bounding box center [557, 334] width 91 height 7
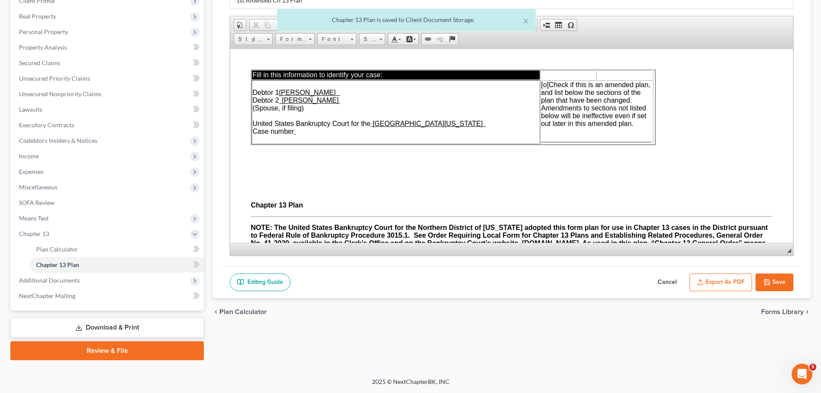
click at [783, 278] on button "Save" at bounding box center [775, 282] width 38 height 18
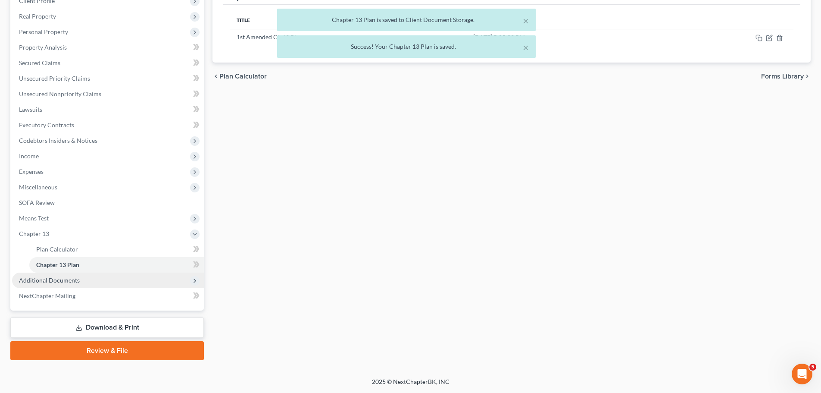
click at [91, 284] on span "Additional Documents" at bounding box center [108, 280] width 192 height 16
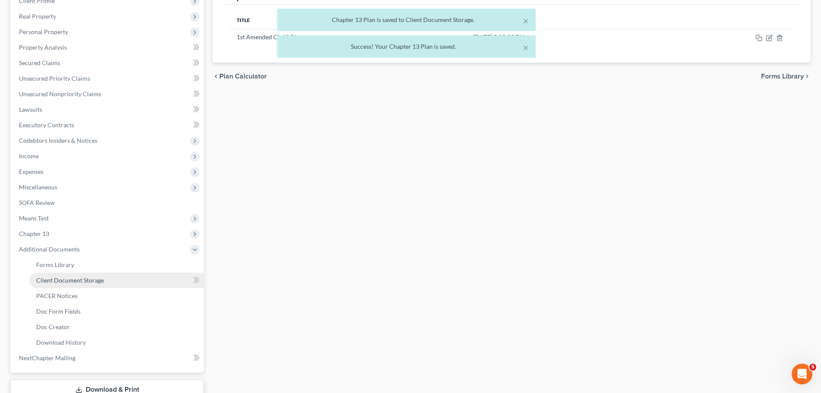
drag, startPoint x: 103, startPoint y: 282, endPoint x: 116, endPoint y: 282, distance: 13.4
click at [103, 282] on span "Client Document Storage" at bounding box center [70, 279] width 68 height 7
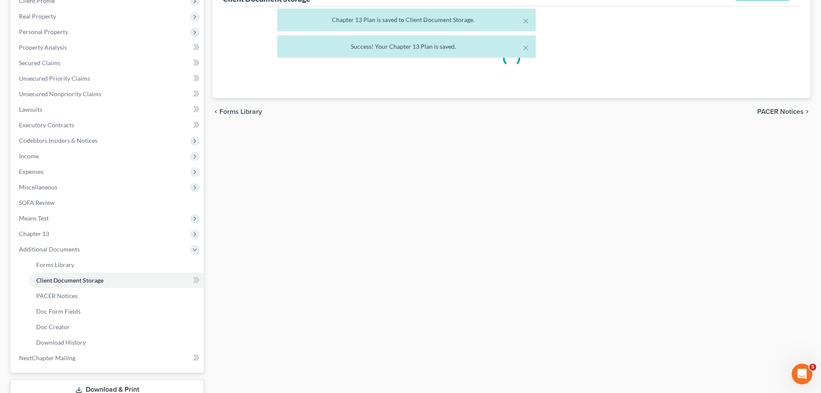
scroll to position [84, 0]
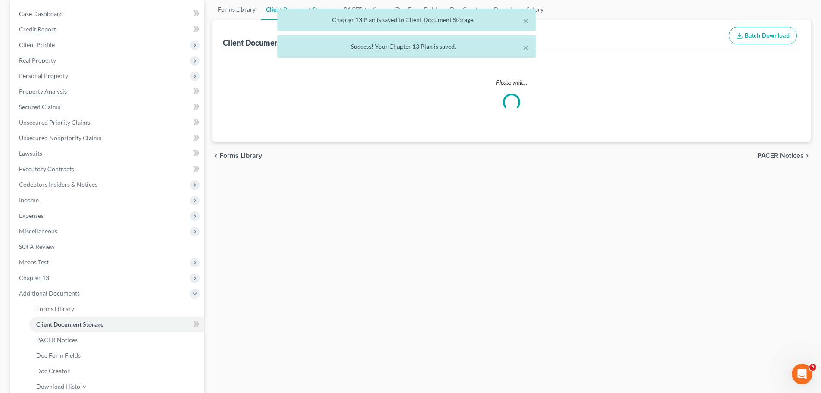
select select "35"
select select "0"
select select "1"
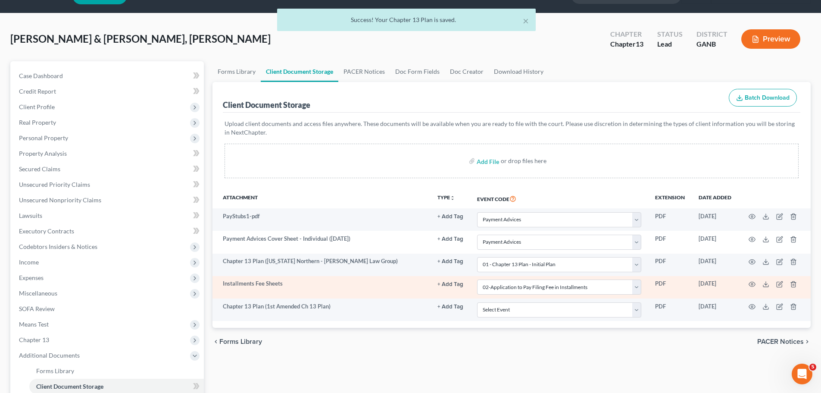
scroll to position [43, 0]
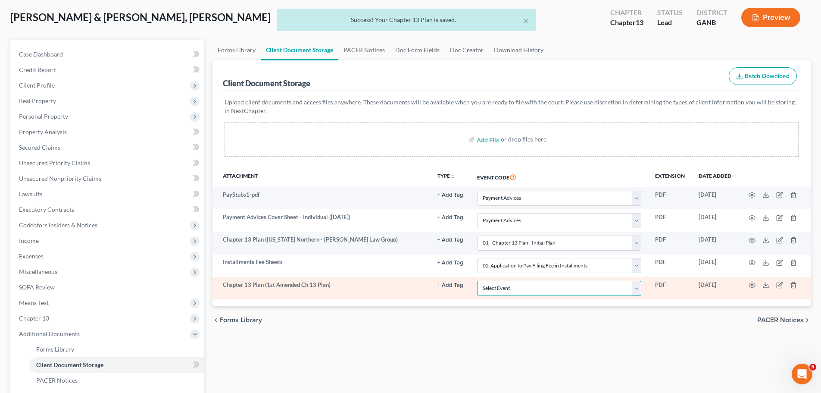
click at [509, 291] on select "Select Event 01 - Chapter 13 Plan - Initial Plan 02-Application to Pay Filing F…" at bounding box center [559, 288] width 164 height 15
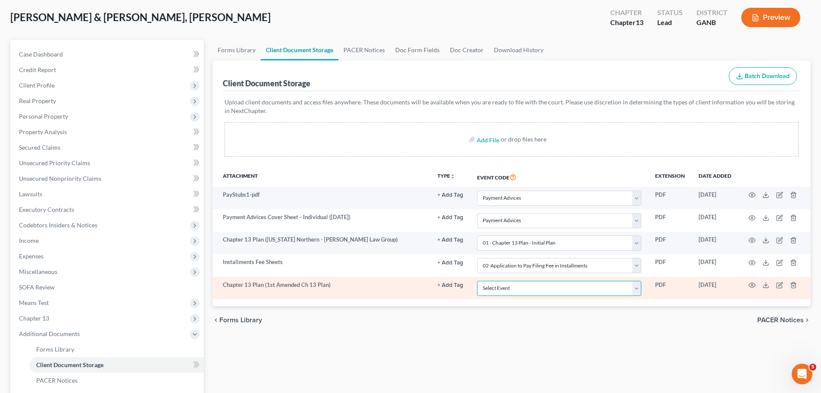
select select "0"
click at [477, 281] on select "Select Event 01 - Chapter 13 Plan - Initial Plan 02-Application to Pay Filing F…" at bounding box center [559, 288] width 164 height 15
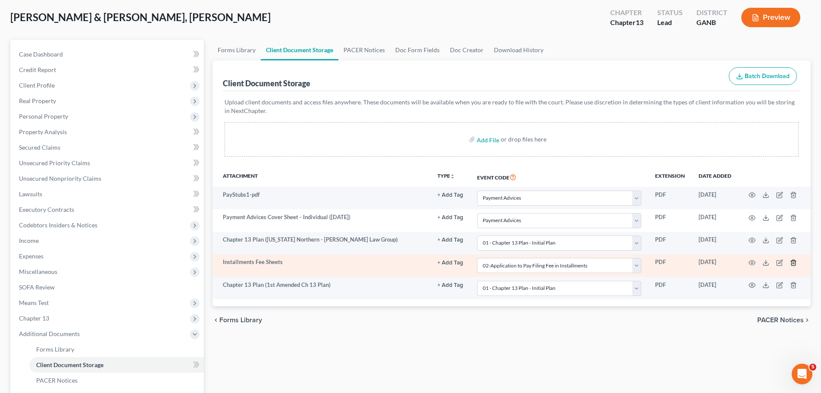
click at [795, 262] on icon "button" at bounding box center [793, 262] width 7 height 7
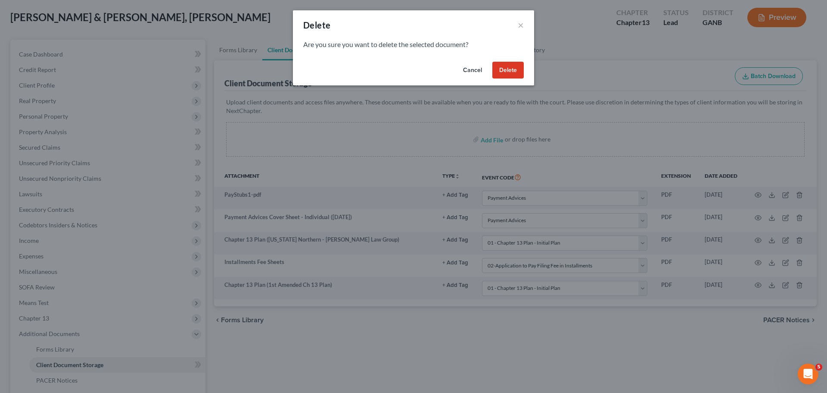
click at [512, 74] on button "Delete" at bounding box center [508, 70] width 31 height 17
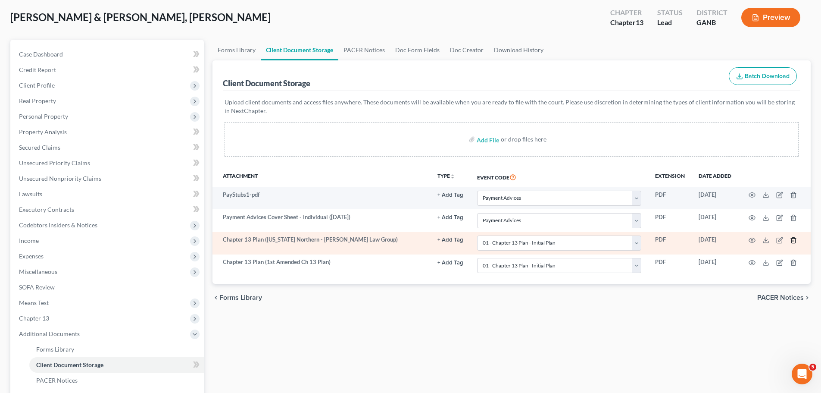
click at [793, 239] on icon "button" at bounding box center [793, 240] width 7 height 7
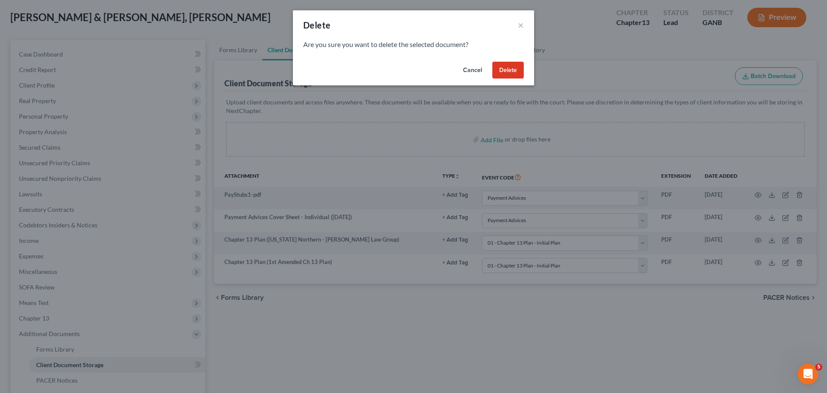
click at [507, 74] on button "Delete" at bounding box center [508, 70] width 31 height 17
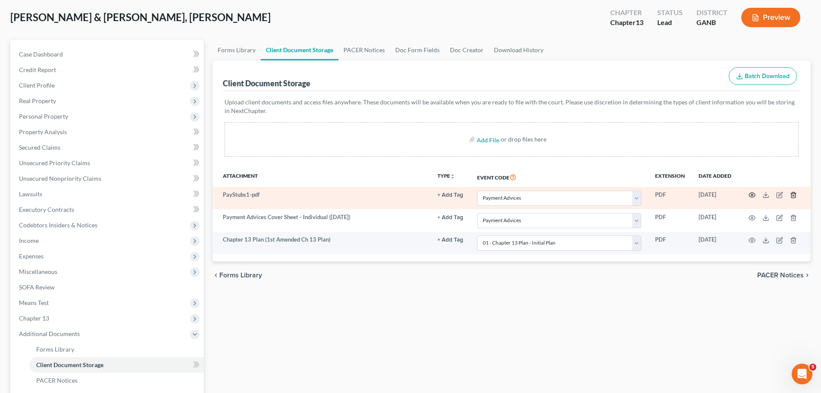
drag, startPoint x: 795, startPoint y: 194, endPoint x: 753, endPoint y: 192, distance: 41.4
click at [748, 197] on td at bounding box center [774, 198] width 72 height 22
click at [753, 192] on icon "button" at bounding box center [752, 194] width 7 height 7
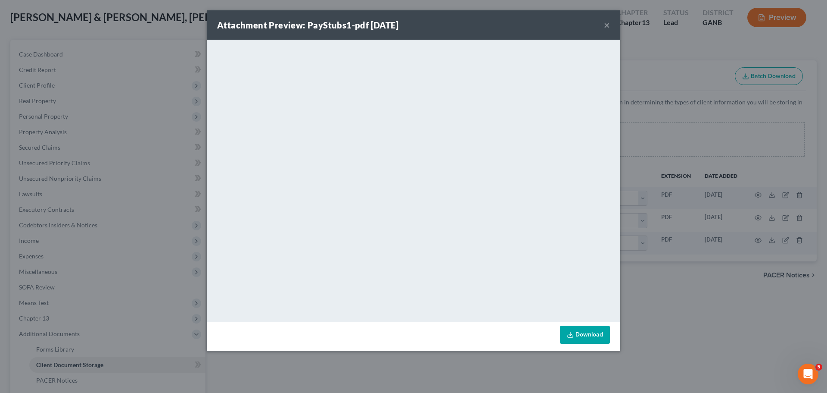
click at [608, 25] on button "×" at bounding box center [607, 25] width 6 height 10
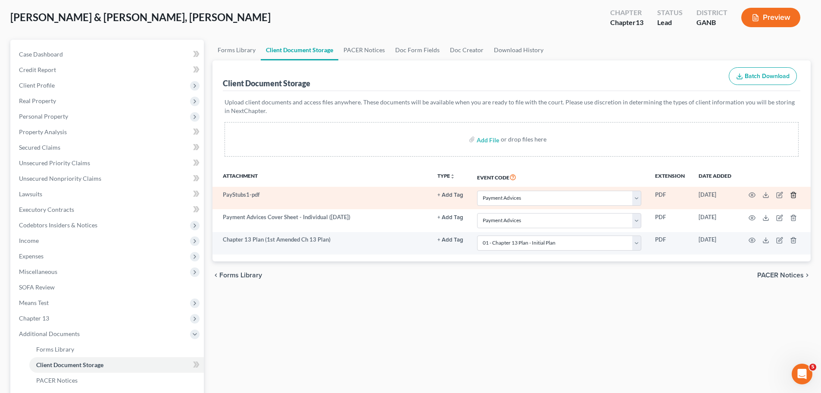
click at [792, 195] on icon "button" at bounding box center [793, 195] width 4 height 6
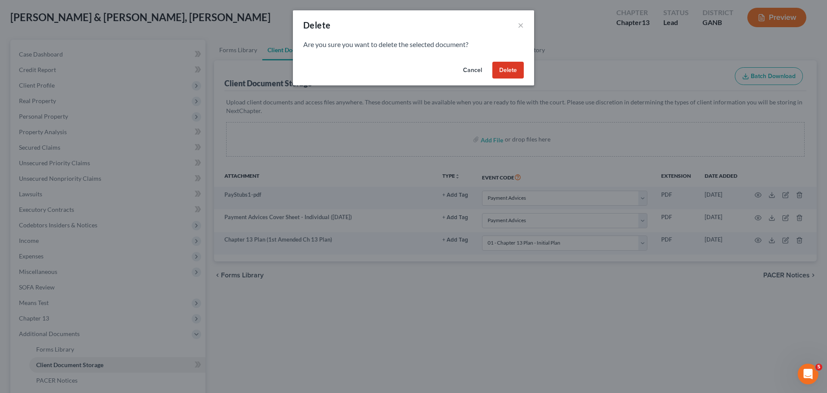
click at [508, 75] on button "Delete" at bounding box center [508, 70] width 31 height 17
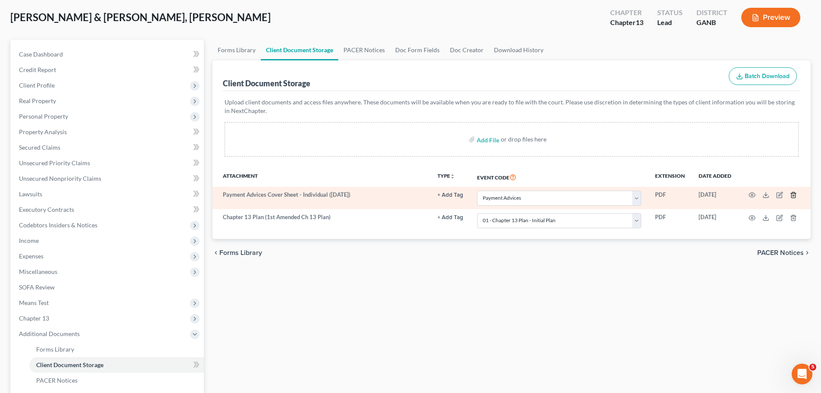
click at [794, 192] on icon "button" at bounding box center [793, 194] width 7 height 7
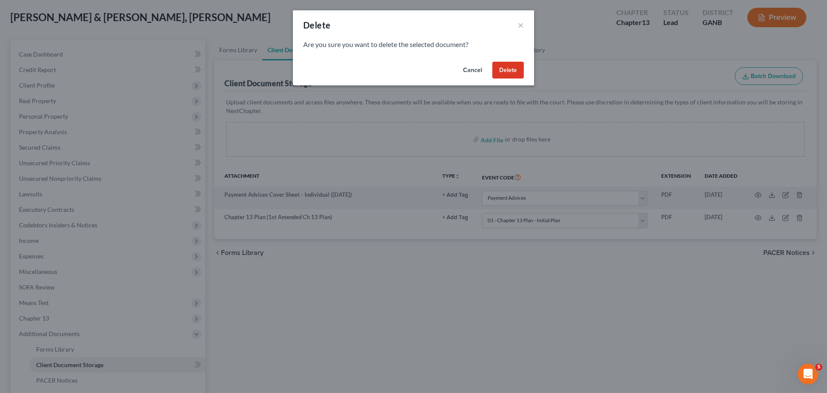
click at [503, 68] on button "Delete" at bounding box center [508, 70] width 31 height 17
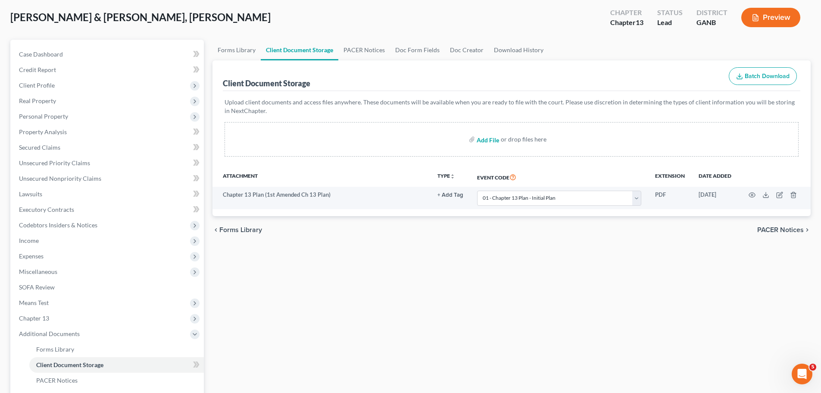
click at [489, 138] on input "file" at bounding box center [487, 139] width 21 height 16
drag, startPoint x: 97, startPoint y: 18, endPoint x: 54, endPoint y: 19, distance: 42.3
click at [54, 19] on span "[PERSON_NAME] & [PERSON_NAME], [PERSON_NAME]" at bounding box center [140, 17] width 260 height 12
copy span "[PERSON_NAME]"
drag, startPoint x: 50, startPoint y: 17, endPoint x: 0, endPoint y: 17, distance: 50.0
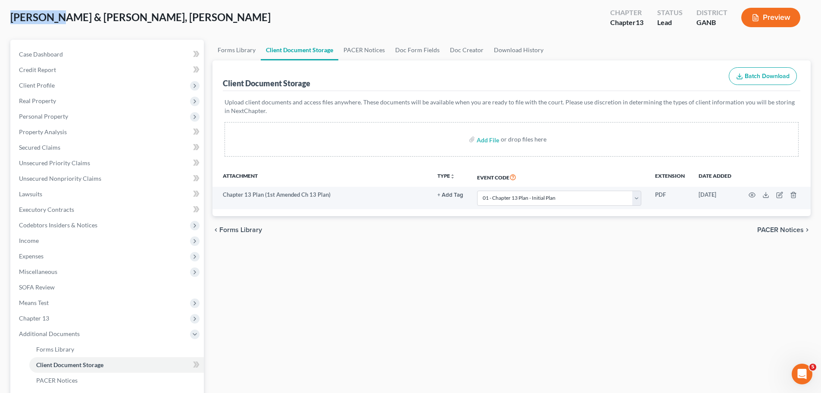
click at [0, 17] on div "[PERSON_NAME] & [PERSON_NAME], [PERSON_NAME] Upgraded Chapter Chapter 13 Status…" at bounding box center [410, 258] width 821 height 532
copy span "[PERSON_NAME]"
click at [56, 84] on span "Client Profile" at bounding box center [108, 86] width 192 height 16
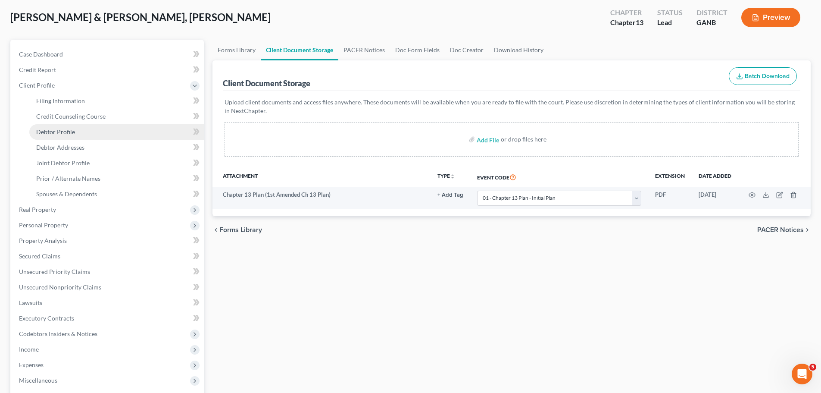
click at [64, 129] on span "Debtor Profile" at bounding box center [55, 131] width 39 height 7
select select "1"
select select "7"
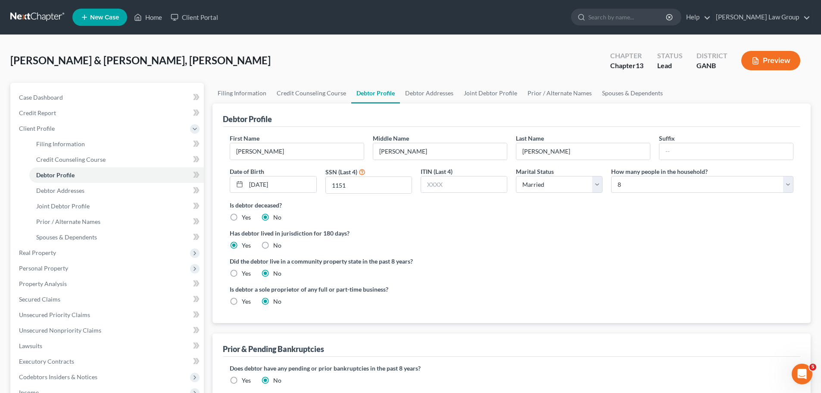
radio input "true"
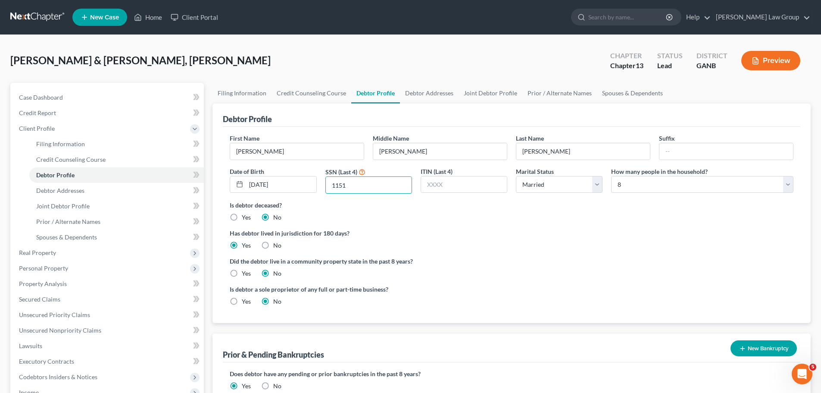
drag, startPoint x: 353, startPoint y: 190, endPoint x: 431, endPoint y: 160, distance: 83.5
click at [328, 190] on input "1151" at bounding box center [369, 185] width 86 height 16
drag, startPoint x: 196, startPoint y: 62, endPoint x: 157, endPoint y: 58, distance: 39.0
click at [157, 58] on div "[PERSON_NAME] & [PERSON_NAME], [PERSON_NAME] Upgraded Chapter Chapter 13 Status…" at bounding box center [410, 63] width 800 height 37
copy span "[PERSON_NAME]"
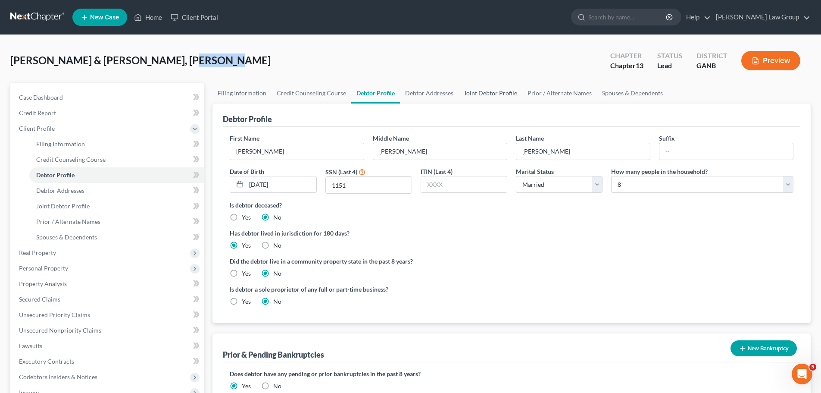
drag, startPoint x: 487, startPoint y: 92, endPoint x: 636, endPoint y: 2, distance: 174.1
click at [487, 92] on link "Joint Debtor Profile" at bounding box center [491, 93] width 64 height 21
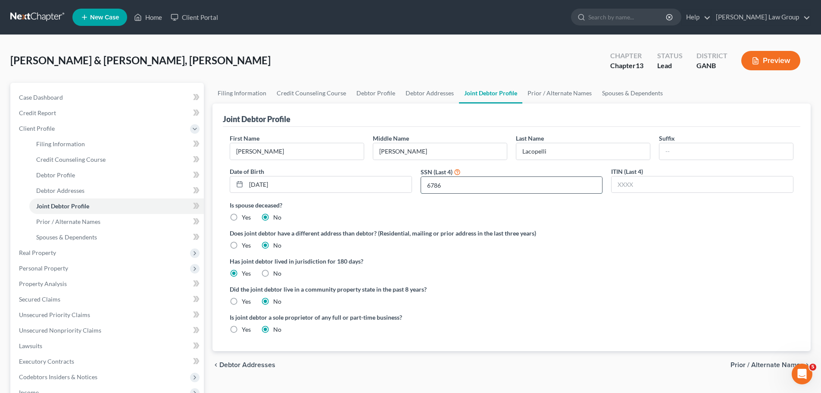
drag, startPoint x: 461, startPoint y: 192, endPoint x: 429, endPoint y: 191, distance: 31.9
click at [428, 189] on input "6786" at bounding box center [511, 185] width 181 height 16
click at [605, 261] on label "Has joint debtor lived in jurisdiction for 180 days?" at bounding box center [512, 260] width 564 height 9
click at [427, 90] on link "Debtor Addresses" at bounding box center [429, 93] width 59 height 21
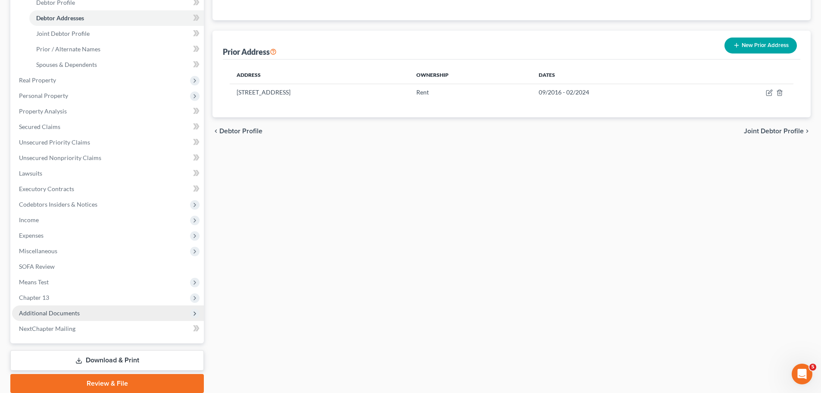
scroll to position [205, 0]
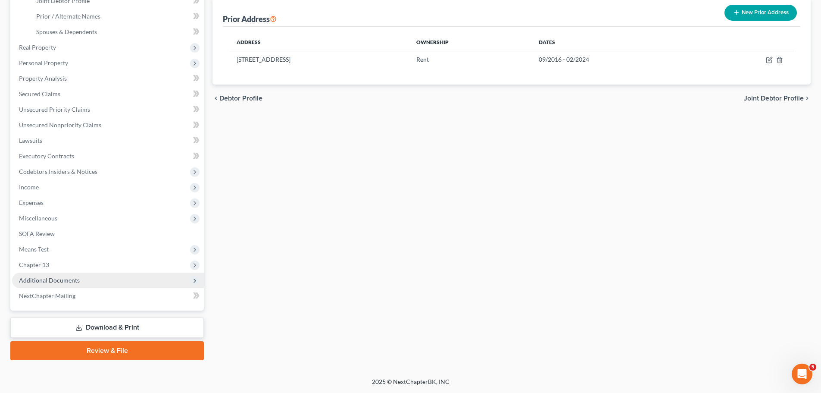
click at [100, 281] on span "Additional Documents" at bounding box center [108, 280] width 192 height 16
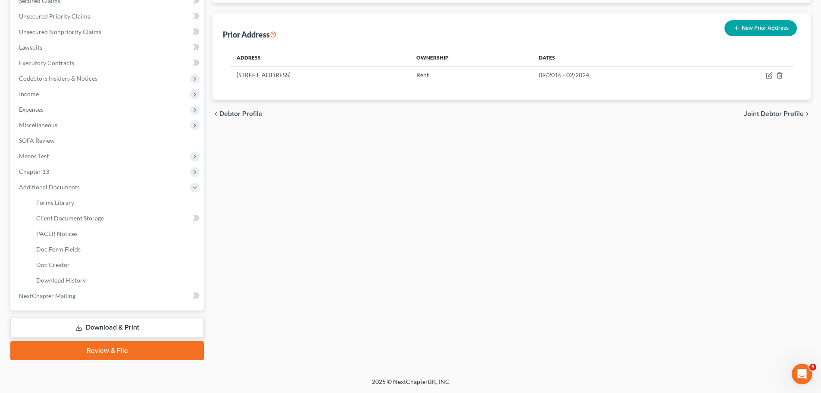
scroll to position [190, 0]
click at [97, 218] on span "Client Document Storage" at bounding box center [70, 217] width 68 height 7
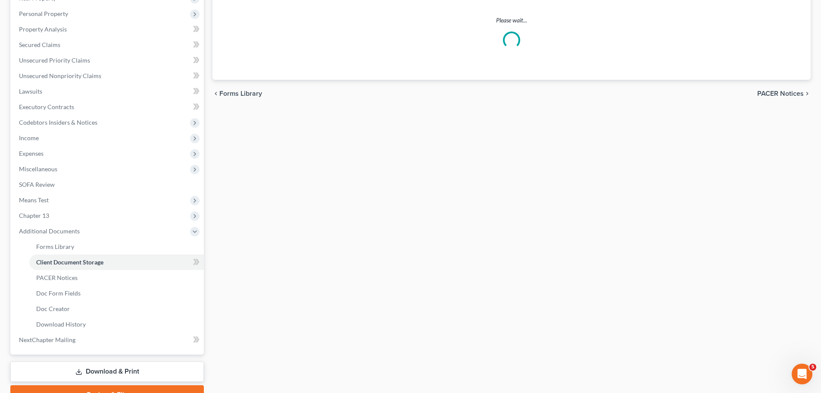
select select "0"
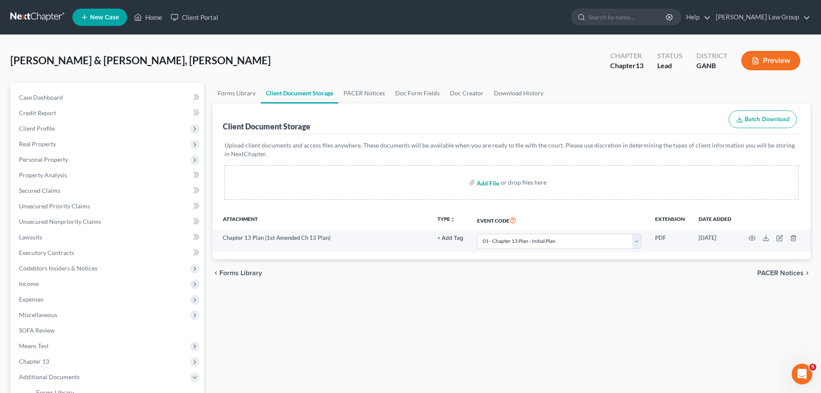
click at [497, 178] on input "file" at bounding box center [487, 183] width 21 height 16
type input "C:\fakepath\Husband CCC1.pdf"
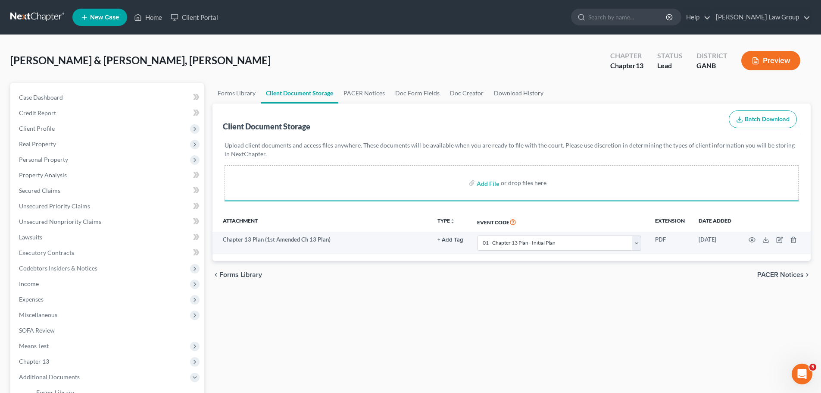
select select "0"
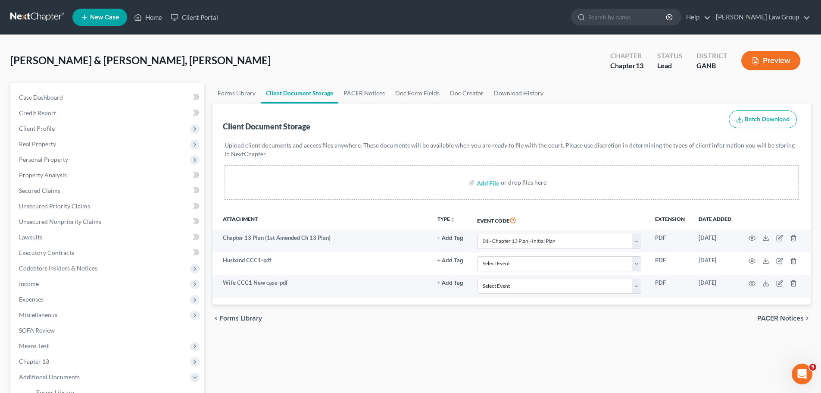
select select "0"
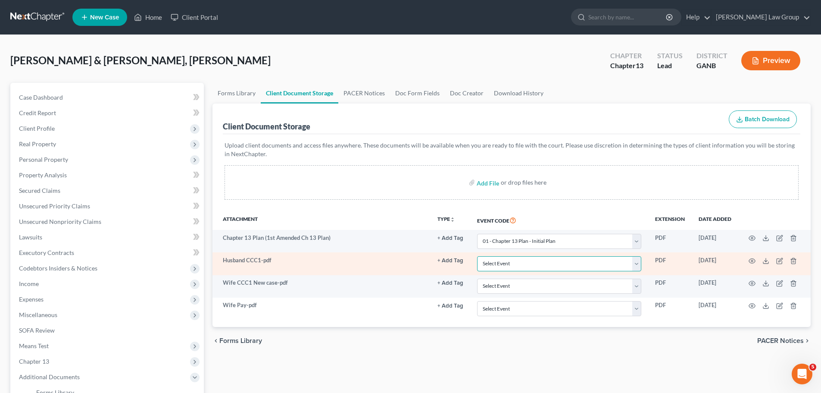
click at [503, 263] on select "Select Event 01 - Chapter 13 Plan - Initial Plan 02-Application to Pay Filing F…" at bounding box center [559, 263] width 164 height 15
select select "5"
click at [477, 256] on select "Select Event 01 - Chapter 13 Plan - Initial Plan 02-Application to Pay Filing F…" at bounding box center [559, 263] width 164 height 15
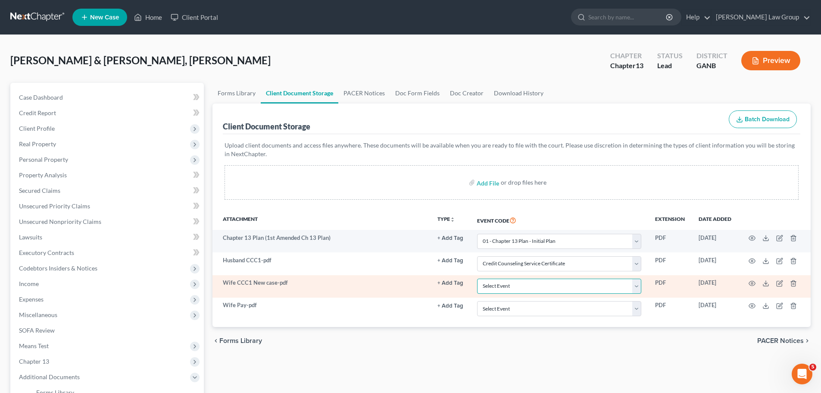
click at [518, 285] on select "Select Event 01 - Chapter 13 Plan - Initial Plan 02-Application to Pay Filing F…" at bounding box center [559, 285] width 164 height 15
select select "5"
click at [477, 278] on select "Select Event 01 - Chapter 13 Plan - Initial Plan 02-Application to Pay Filing F…" at bounding box center [559, 285] width 164 height 15
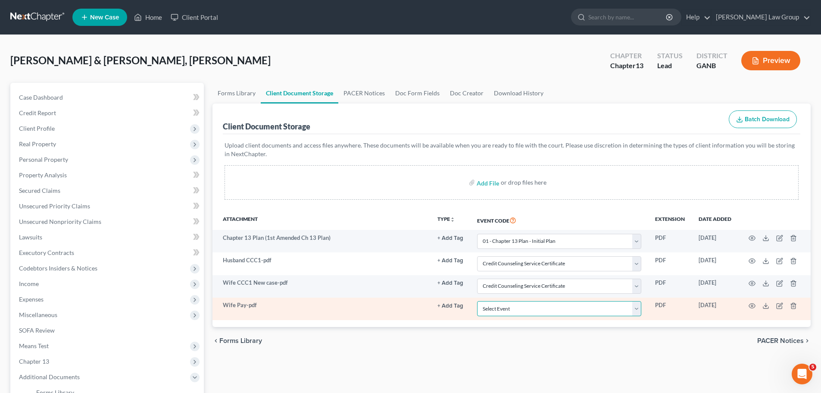
click at [537, 306] on select "Select Event 01 - Chapter 13 Plan - Initial Plan 02-Application to Pay Filing F…" at bounding box center [559, 308] width 164 height 15
select select "35"
click at [477, 301] on select "Select Event 01 - Chapter 13 Plan - Initial Plan 02-Application to Pay Filing F…" at bounding box center [559, 308] width 164 height 15
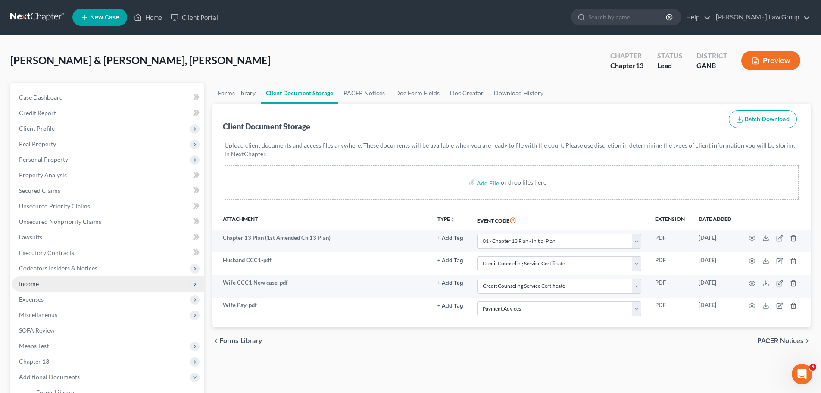
click at [51, 287] on span "Income" at bounding box center [108, 284] width 192 height 16
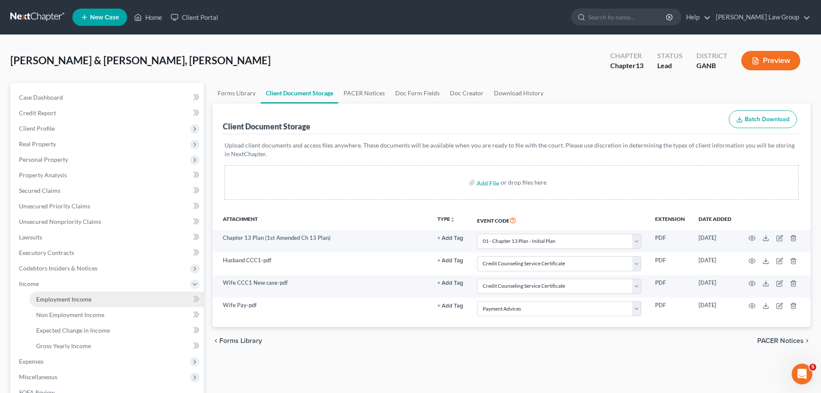
click at [92, 295] on link "Employment Income" at bounding box center [116, 299] width 175 height 16
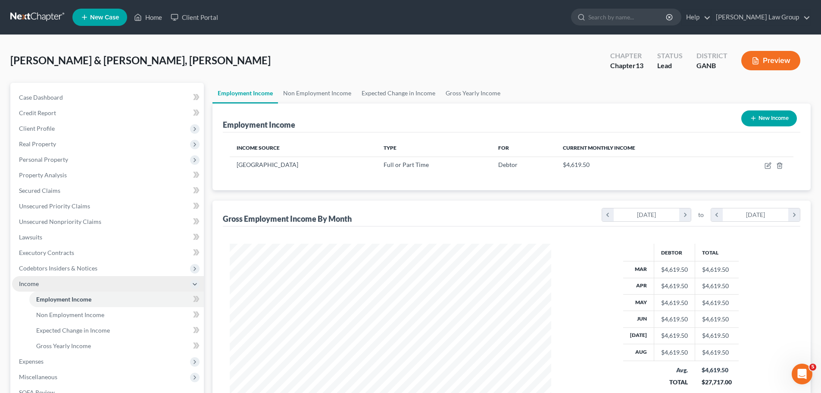
scroll to position [161, 339]
click at [326, 91] on link "Non Employment Income" at bounding box center [317, 93] width 78 height 21
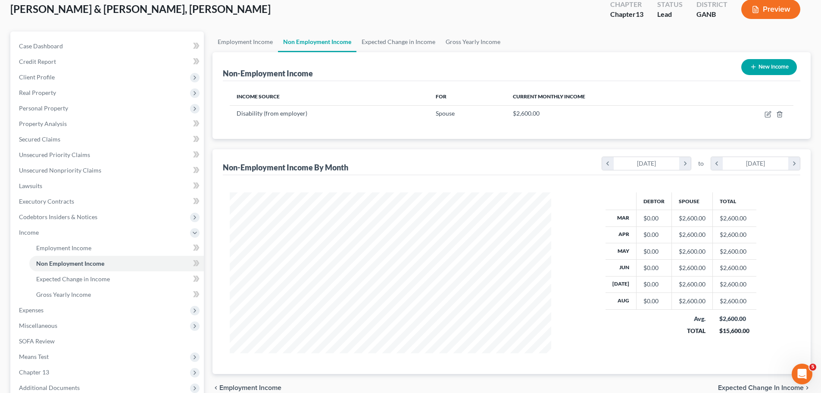
scroll to position [159, 0]
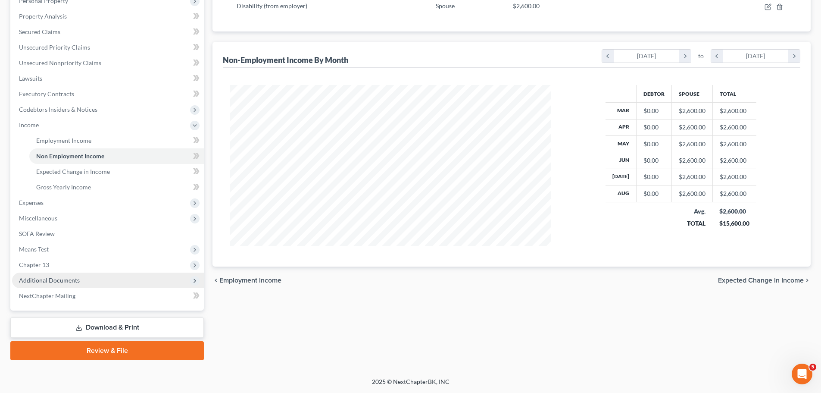
click at [86, 280] on span "Additional Documents" at bounding box center [108, 280] width 192 height 16
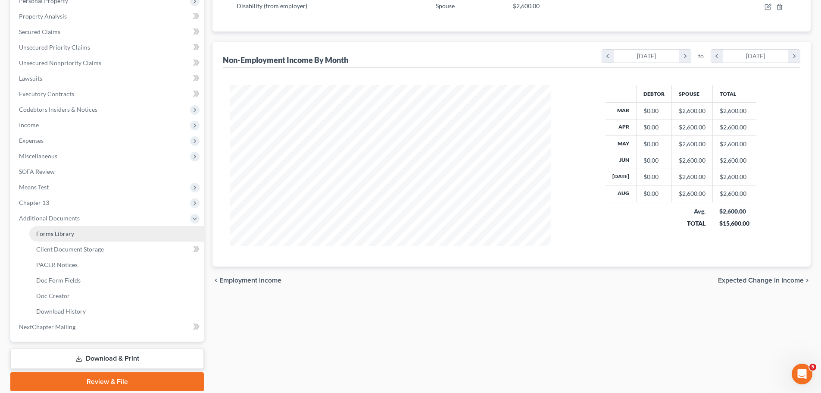
click at [94, 240] on link "Forms Library" at bounding box center [116, 234] width 175 height 16
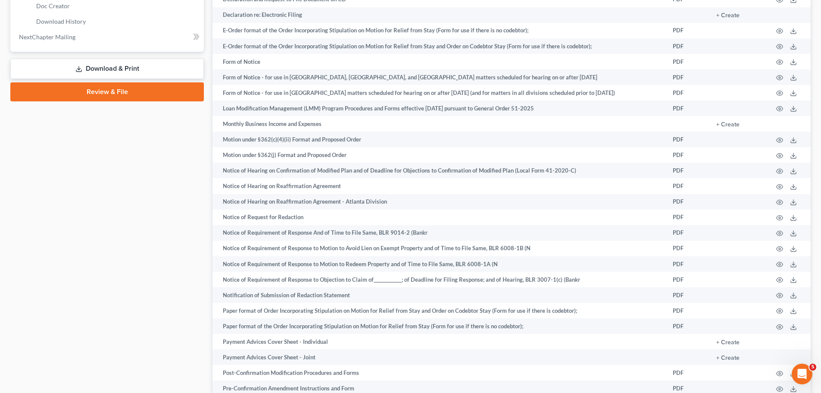
scroll to position [578, 0]
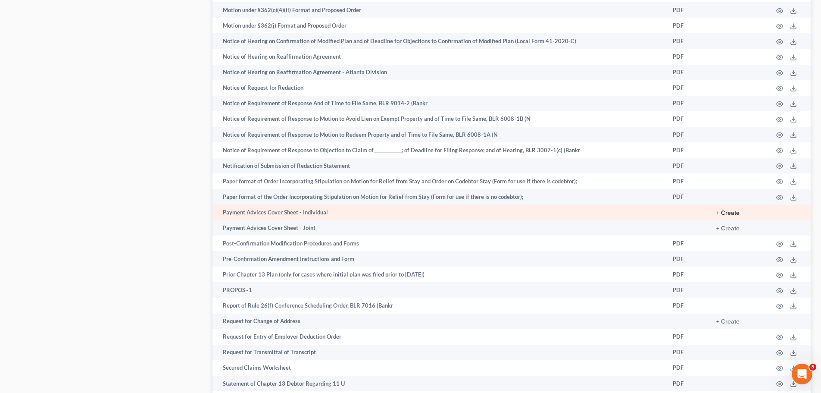
click at [733, 214] on button "+ Create" at bounding box center [727, 213] width 23 height 6
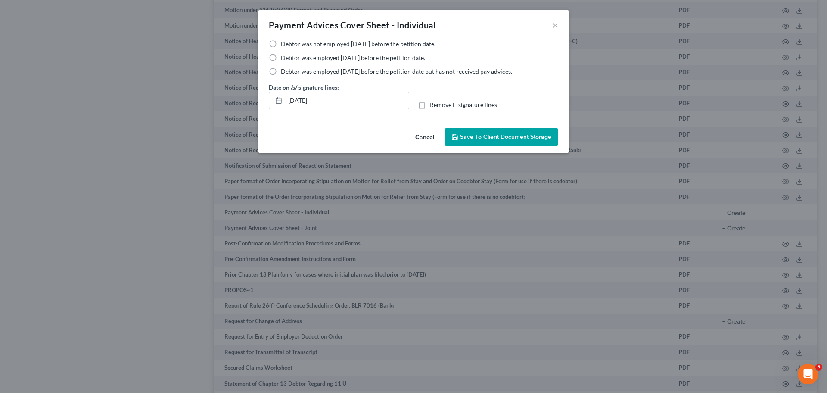
click at [281, 41] on label "Debtor was not employed [DATE] before the petition date." at bounding box center [358, 44] width 155 height 9
click at [284, 41] on input "Debtor was not employed [DATE] before the petition date." at bounding box center [287, 43] width 6 height 6
radio input "true"
click at [483, 136] on span "Save to Client Document Storage" at bounding box center [505, 136] width 91 height 7
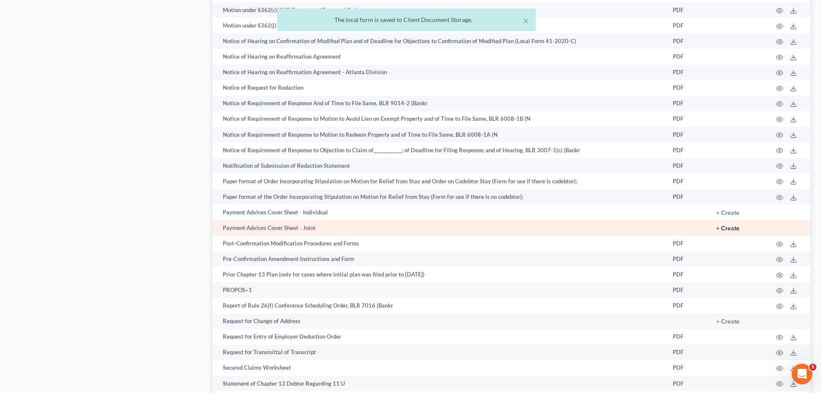
click at [739, 231] on button "+ Create" at bounding box center [727, 228] width 23 height 6
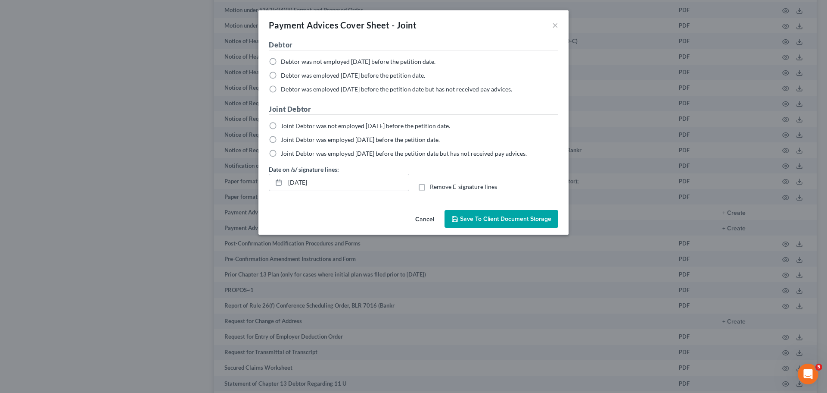
click at [281, 126] on label "Joint Debtor was not employed [DATE] before the petition date." at bounding box center [365, 126] width 169 height 9
click at [284, 126] on input "Joint Debtor was not employed [DATE] before the petition date." at bounding box center [287, 125] width 6 height 6
radio input "true"
click at [525, 217] on span "Save to Client Document Storage" at bounding box center [505, 218] width 91 height 7
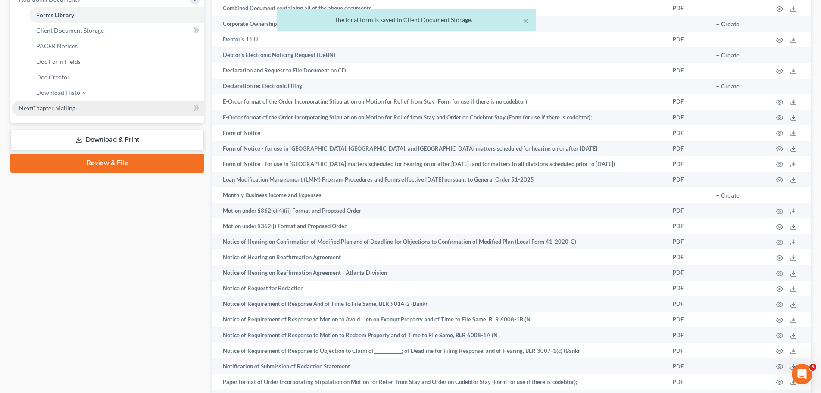
scroll to position [362, 0]
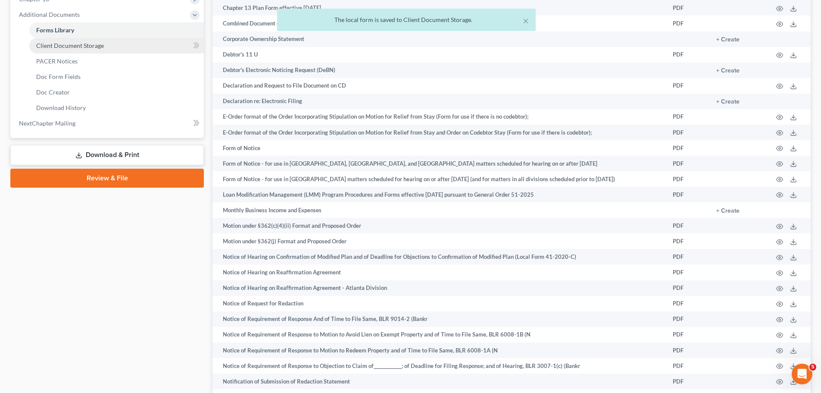
click at [94, 45] on span "Client Document Storage" at bounding box center [70, 45] width 68 height 7
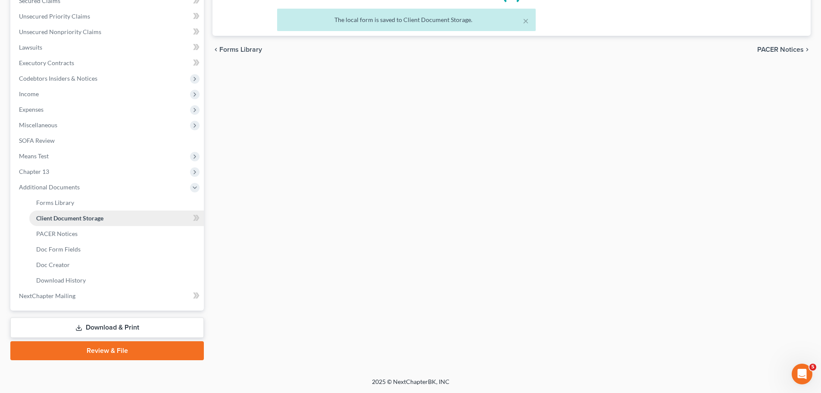
scroll to position [132, 0]
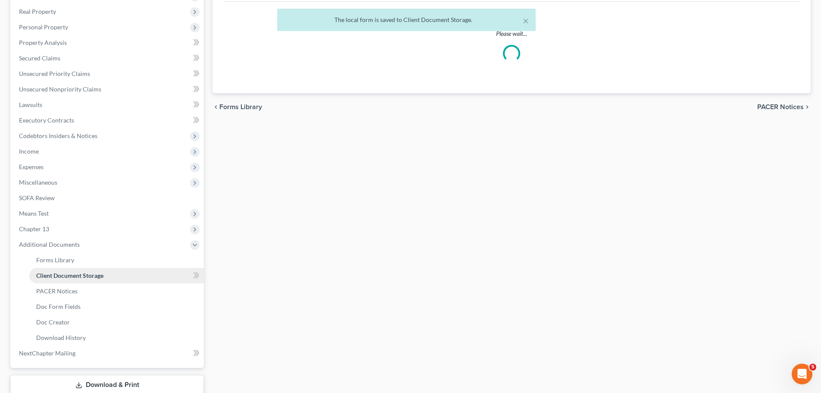
select select "0"
select select "5"
select select "35"
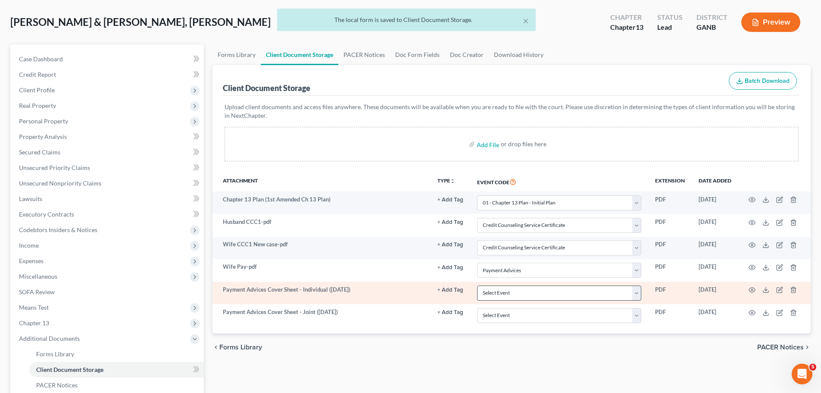
scroll to position [86, 0]
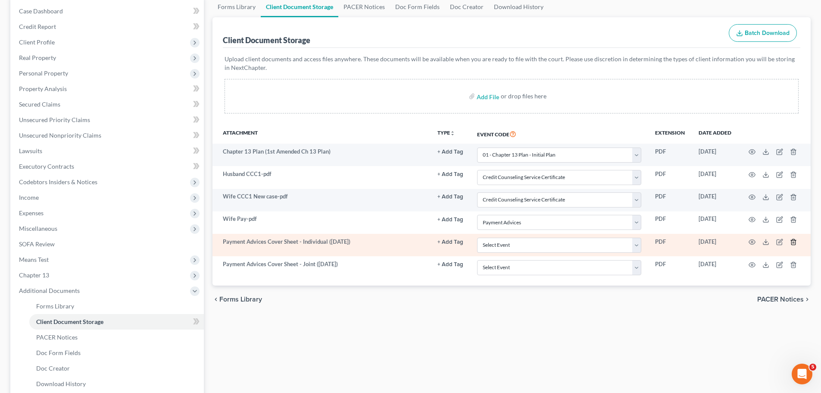
click at [791, 242] on icon "button" at bounding box center [793, 242] width 4 height 6
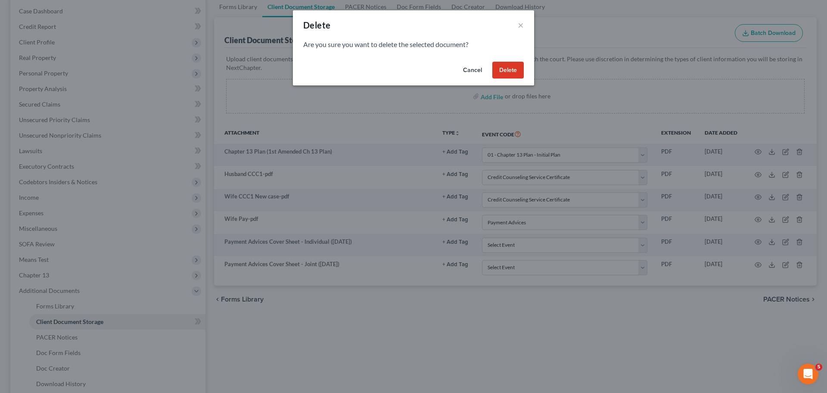
click at [516, 72] on button "Delete" at bounding box center [508, 70] width 31 height 17
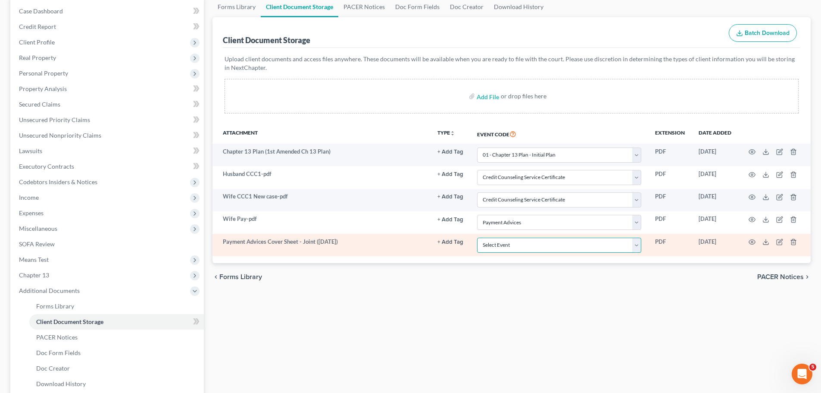
click at [528, 247] on select "Select Event 01 - Chapter 13 Plan - Initial Plan 02-Application to Pay Filing F…" at bounding box center [559, 244] width 164 height 15
select select "35"
click at [477, 237] on select "Select Event 01 - Chapter 13 Plan - Initial Plan 02-Application to Pay Filing F…" at bounding box center [559, 244] width 164 height 15
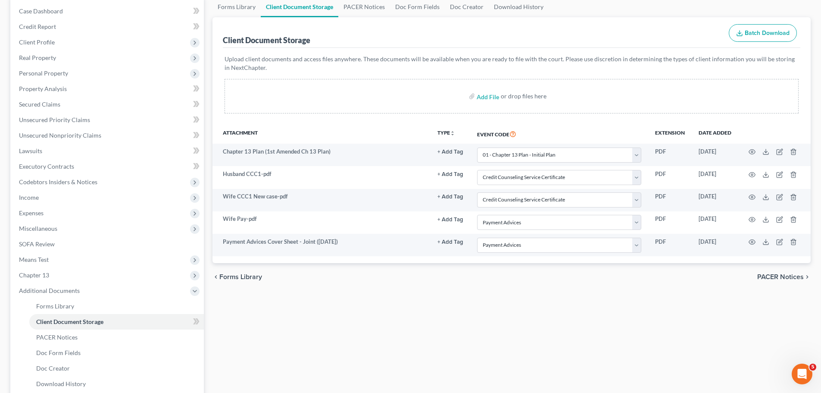
click at [537, 295] on div "Forms Library Client Document Storage PACER Notices Doc Form Fields Doc Creator…" at bounding box center [511, 230] width 607 height 467
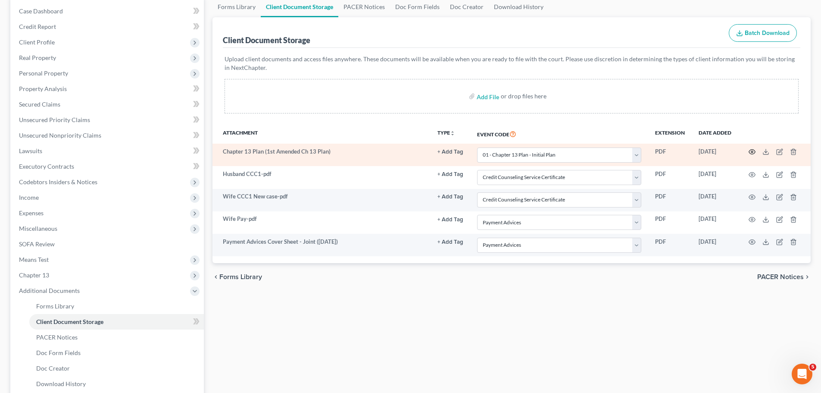
click at [754, 150] on icon "button" at bounding box center [752, 152] width 6 height 5
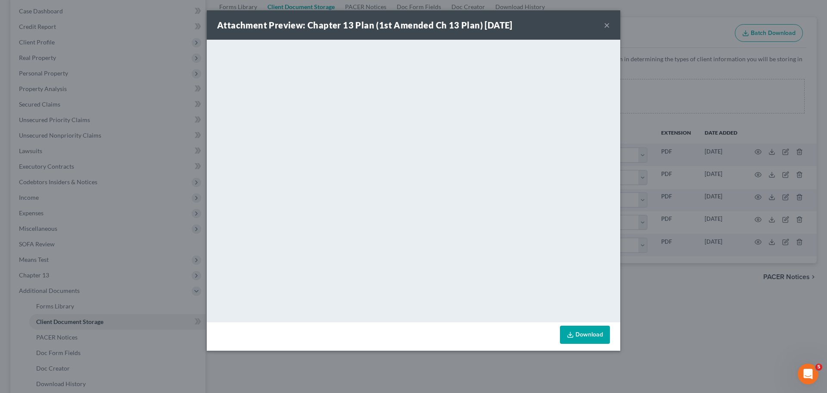
click at [607, 25] on button "×" at bounding box center [607, 25] width 6 height 10
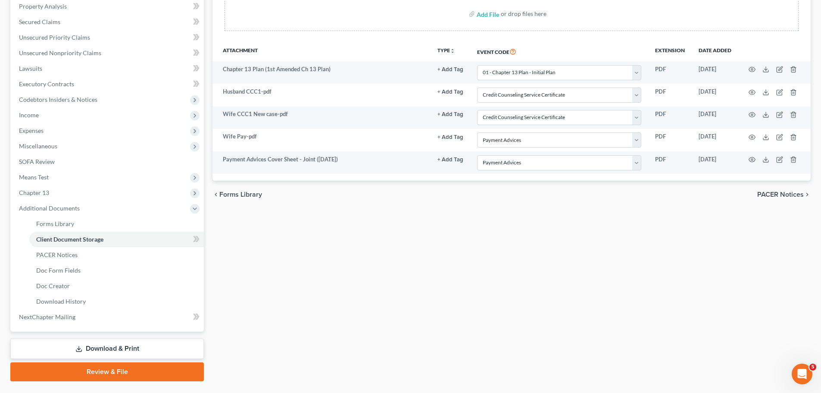
scroll to position [172, 0]
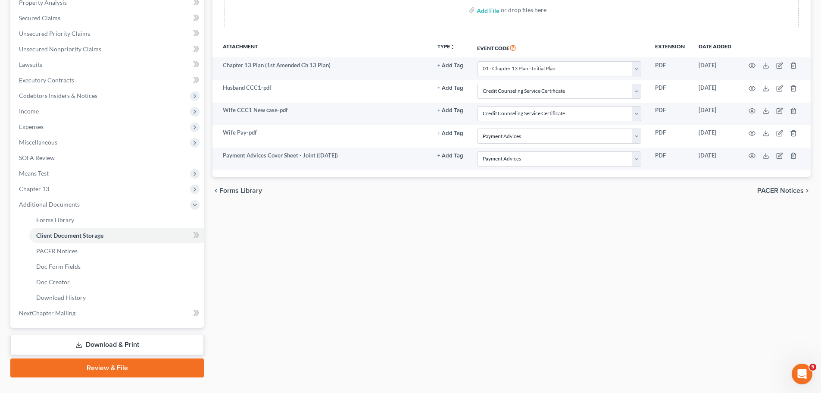
click at [106, 339] on link "Download & Print" at bounding box center [107, 344] width 194 height 20
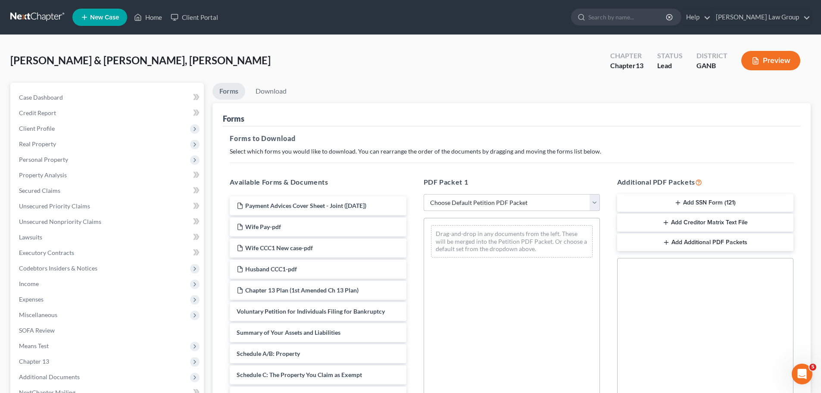
drag, startPoint x: 475, startPoint y: 203, endPoint x: 484, endPoint y: 214, distance: 13.8
click at [475, 203] on select "Choose Default Petition PDF Packet Complete Bankruptcy Petition (all forms and …" at bounding box center [512, 202] width 176 height 17
select select "0"
click at [424, 194] on select "Choose Default Petition PDF Packet Complete Bankruptcy Petition (all forms and …" at bounding box center [512, 202] width 176 height 17
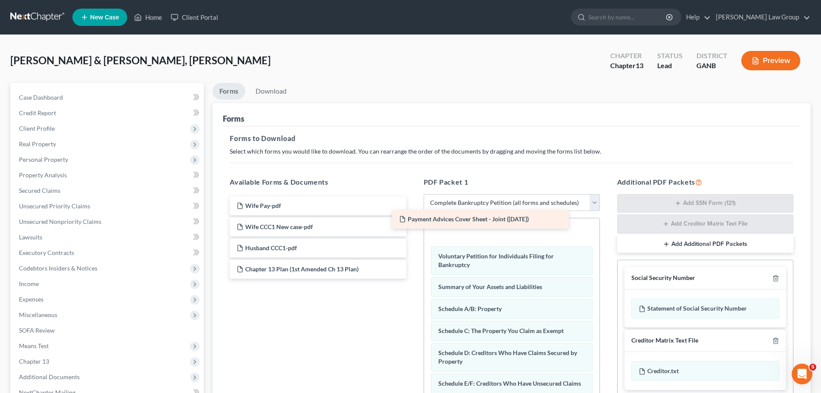
drag, startPoint x: 300, startPoint y: 207, endPoint x: 463, endPoint y: 220, distance: 163.0
click at [413, 220] on div "Payment Advices Cover Sheet - Joint ([DATE]) Payment Advices Cover Sheet - Join…" at bounding box center [318, 237] width 190 height 82
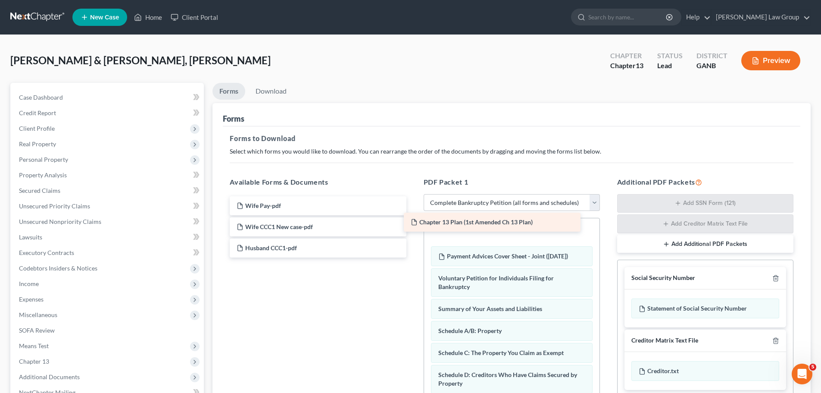
drag, startPoint x: 290, startPoint y: 272, endPoint x: 478, endPoint y: 229, distance: 192.7
click at [413, 230] on div "Chapter 13 Plan (1st Amended Ch 13 Plan) Wife Pay-pdf Wife CCC1 New case-pdf Hu…" at bounding box center [318, 226] width 190 height 61
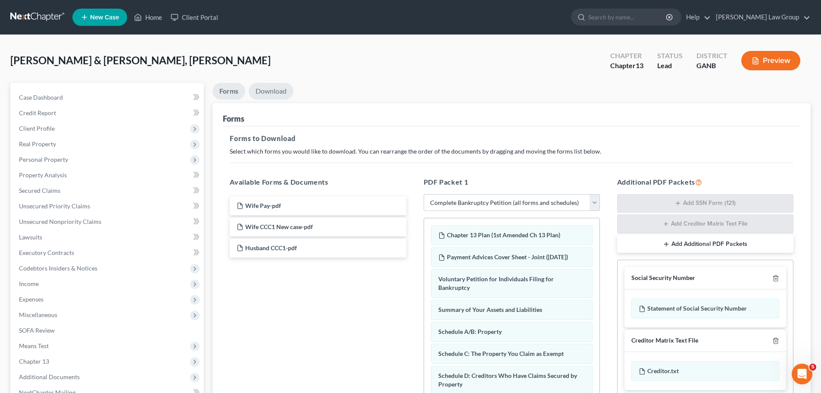
click at [280, 92] on link "Download" at bounding box center [271, 91] width 45 height 17
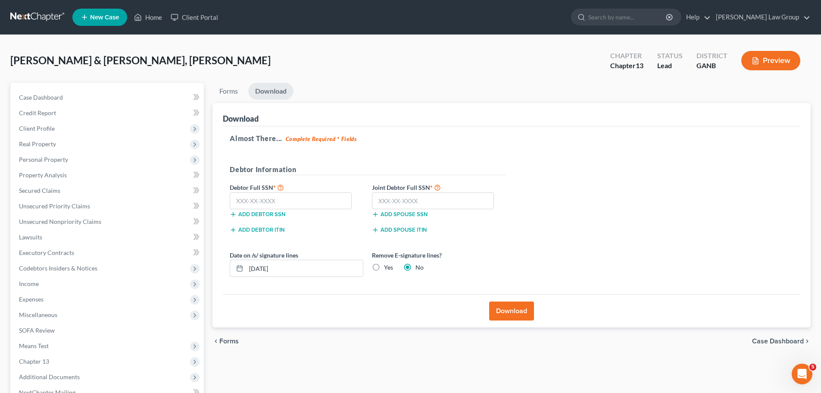
click at [274, 190] on strong "*" at bounding box center [274, 187] width 3 height 7
click at [263, 202] on input "text" at bounding box center [291, 200] width 122 height 17
paste input "257-75-1151"
type input "257-75-1151"
click at [433, 195] on input "text" at bounding box center [433, 200] width 122 height 17
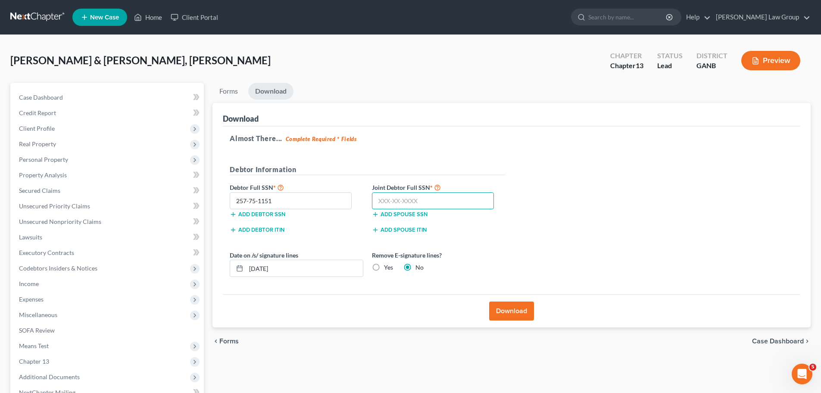
paste input "260-79-6786"
type input "260-79-6786"
click at [506, 311] on button "Download" at bounding box center [511, 310] width 45 height 19
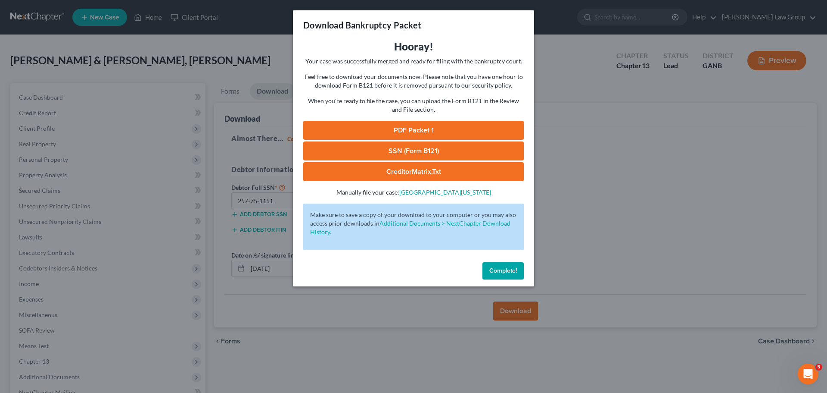
click at [409, 126] on link "PDF Packet 1" at bounding box center [413, 130] width 221 height 19
click at [408, 150] on link "SSN (Form B121)" at bounding box center [413, 150] width 221 height 19
click at [503, 267] on span "Complete!" at bounding box center [504, 270] width 28 height 7
